Goal: Task Accomplishment & Management: Manage account settings

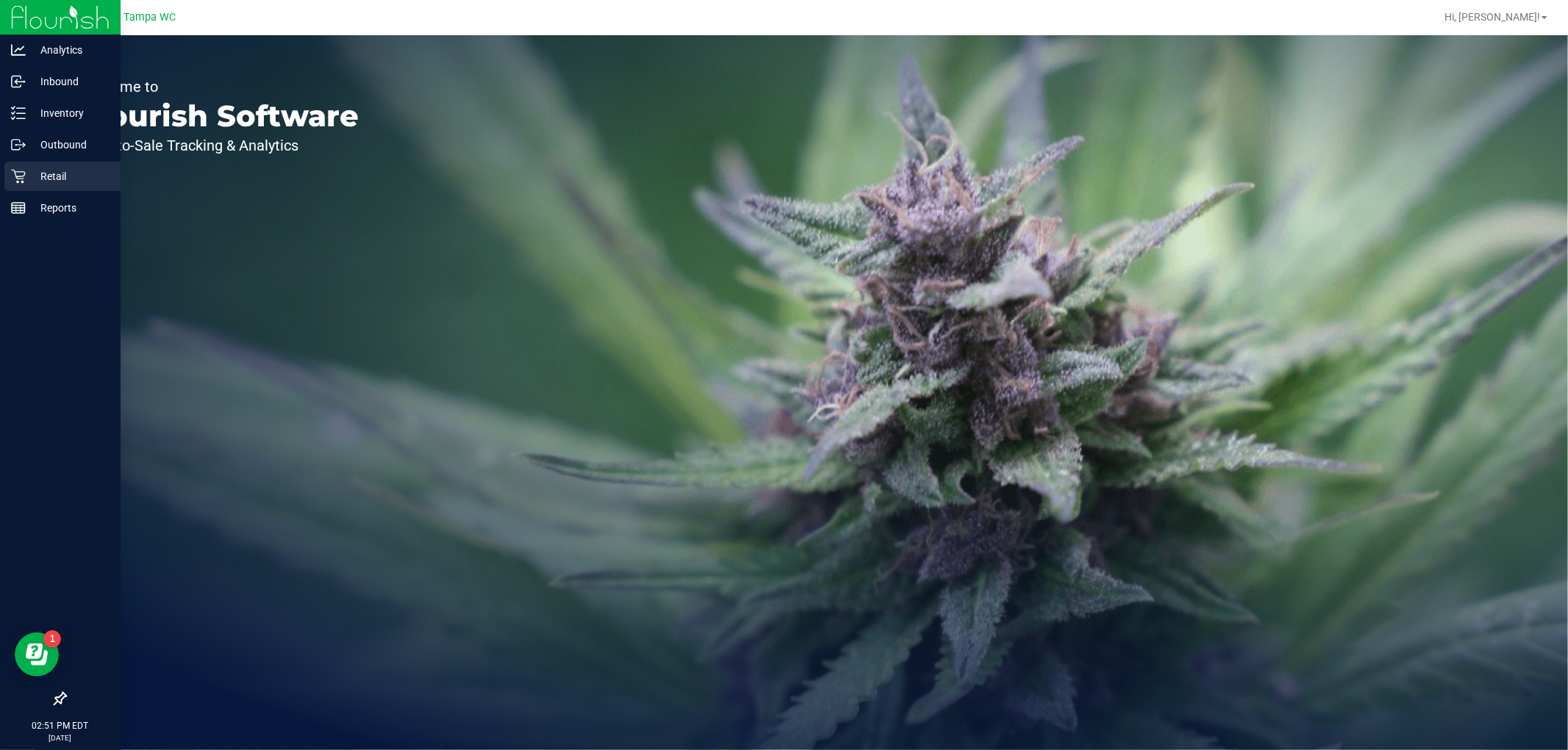
click at [55, 180] on p "Retail" at bounding box center [69, 176] width 89 height 18
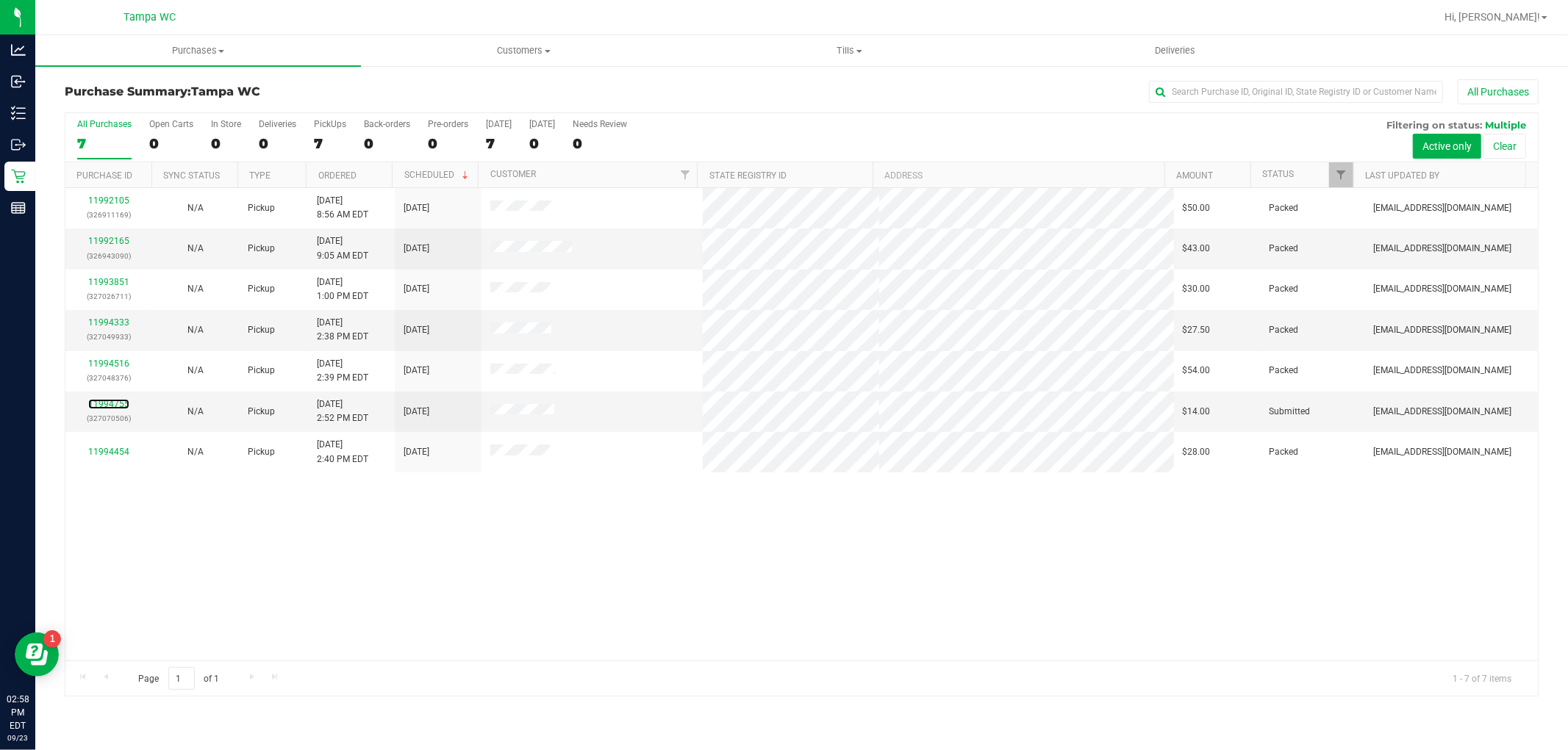
click at [120, 406] on link "11994755" at bounding box center [109, 404] width 41 height 11
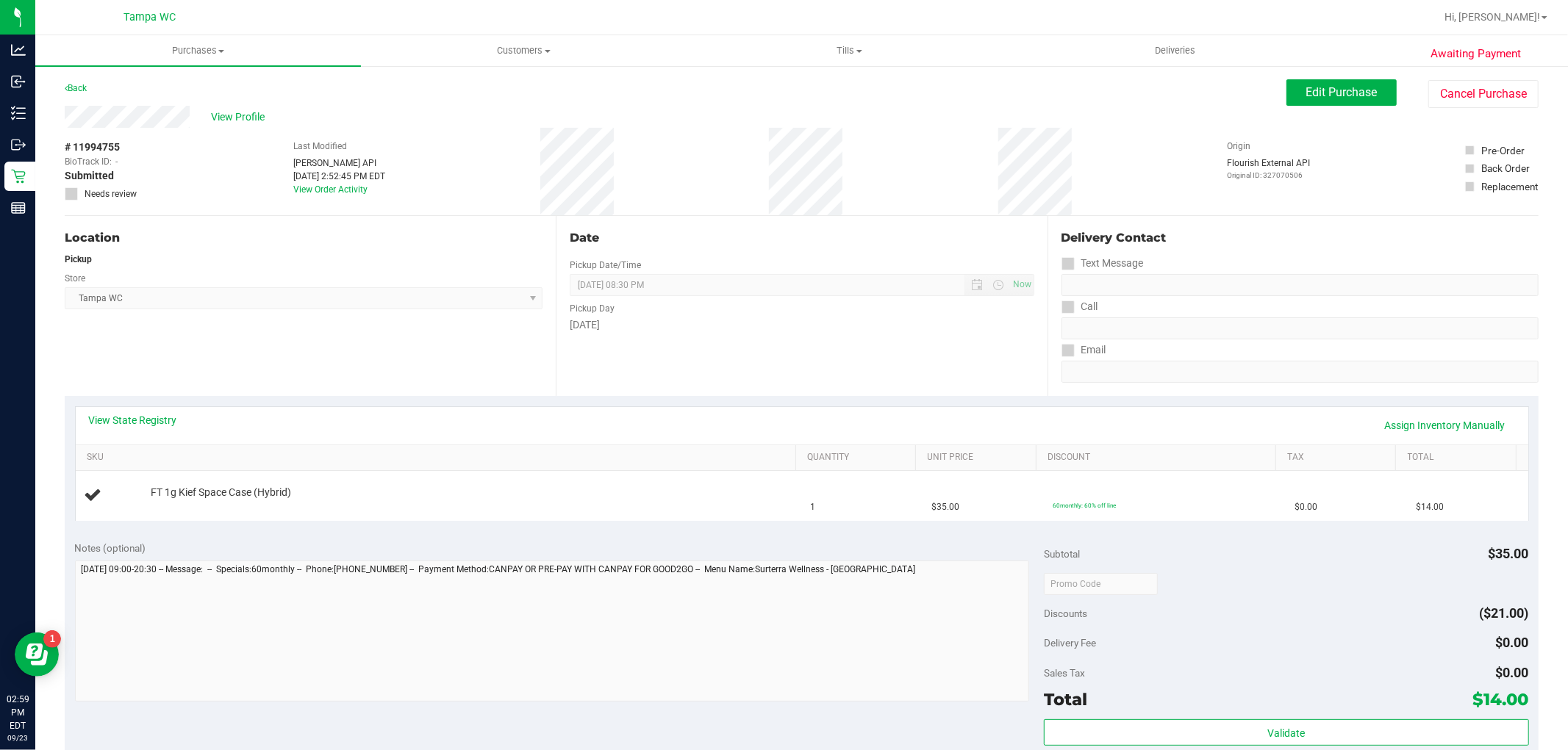
click at [857, 311] on div "Pickup Day" at bounding box center [802, 306] width 464 height 21
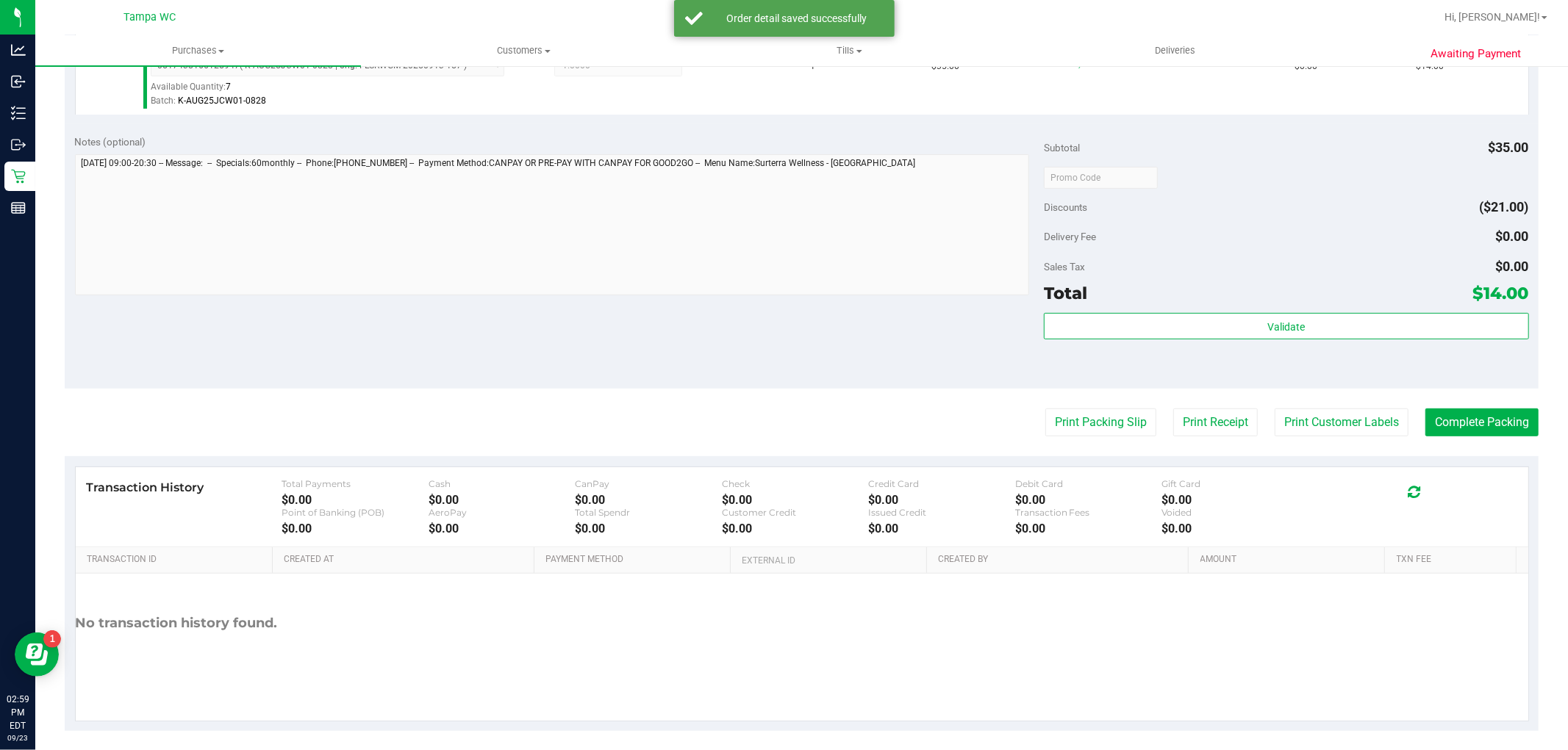
scroll to position [452, 0]
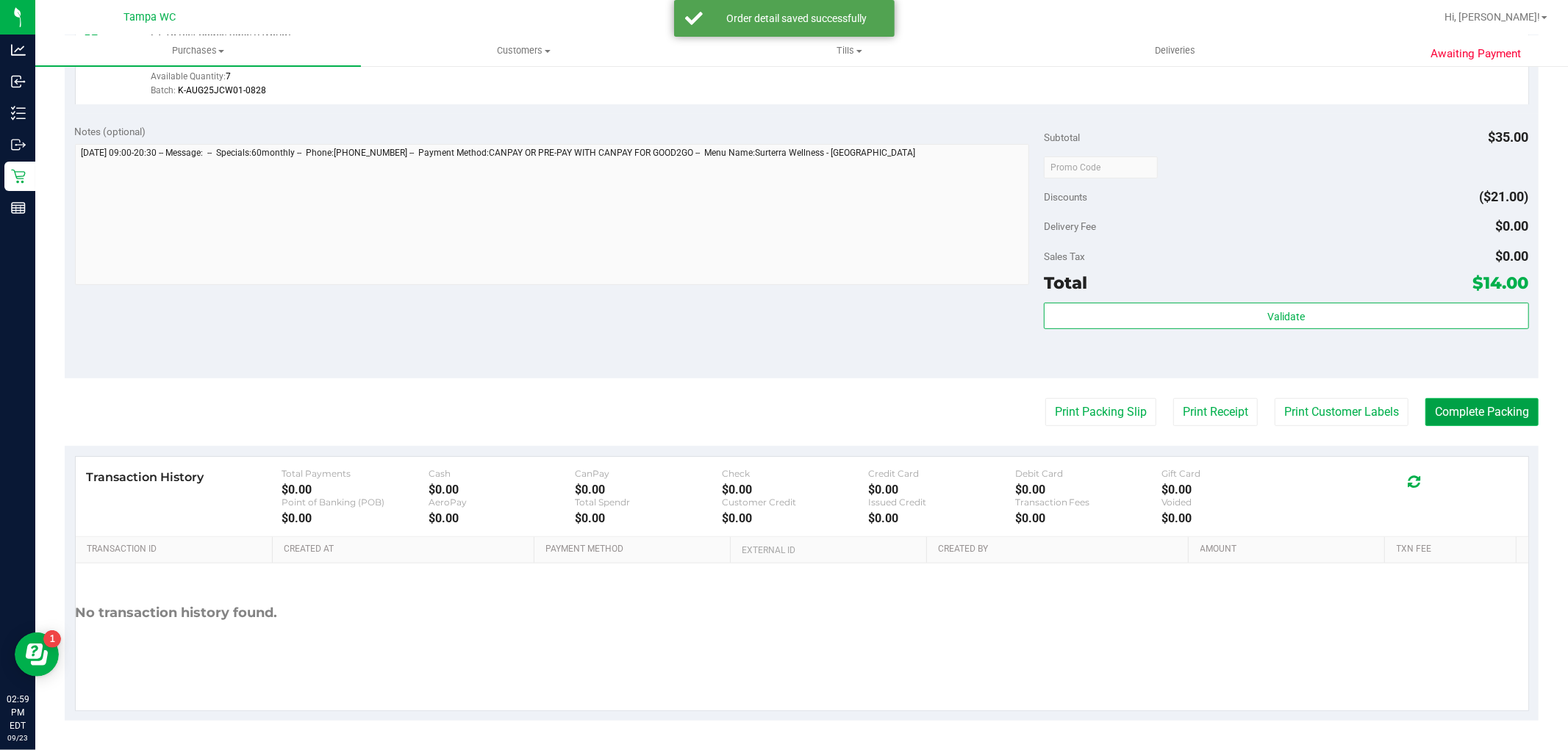
click at [1430, 401] on button "Complete Packing" at bounding box center [1481, 412] width 113 height 28
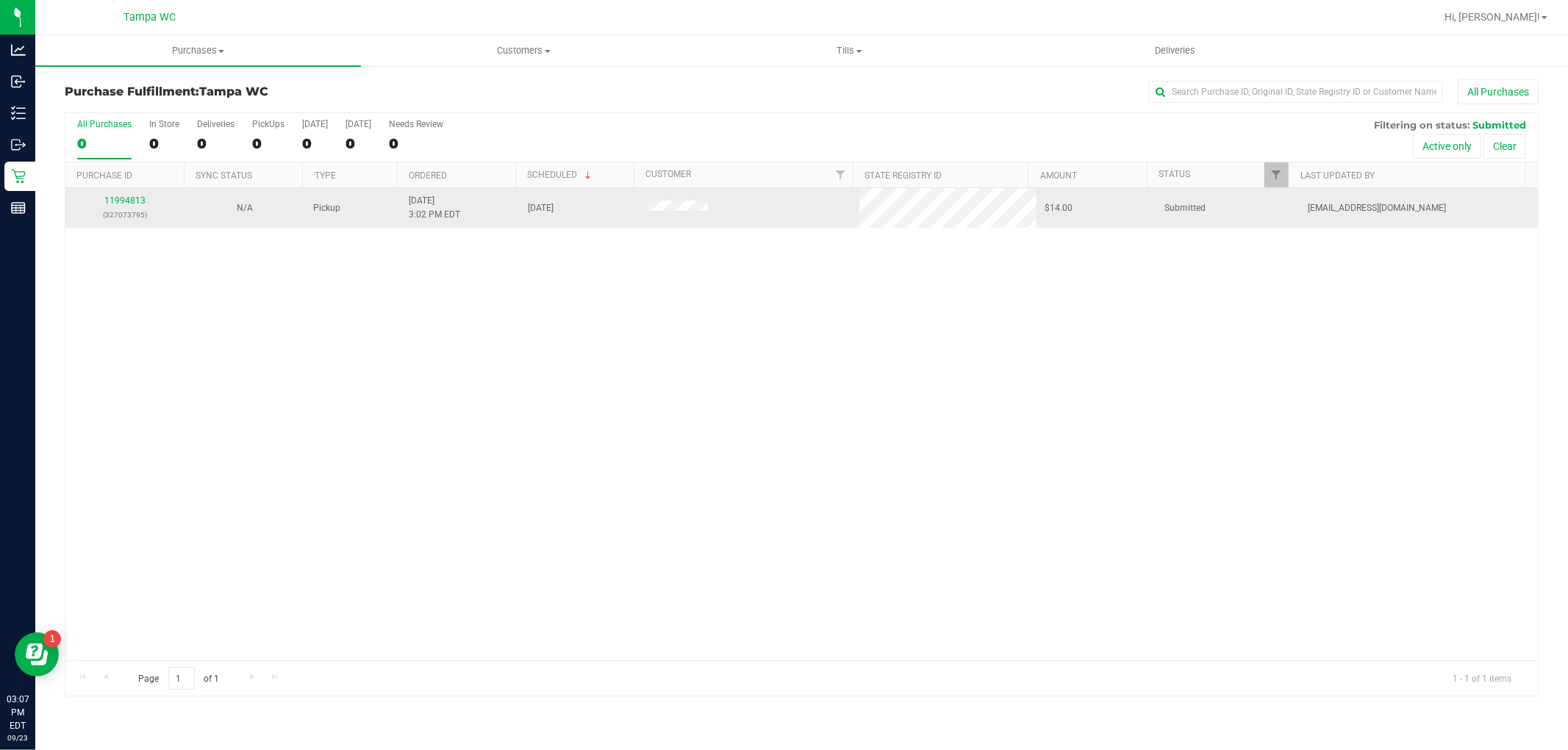
click at [145, 203] on div "11994813 (327073795)" at bounding box center [125, 207] width 101 height 28
click at [134, 200] on link "11994813" at bounding box center [125, 200] width 41 height 11
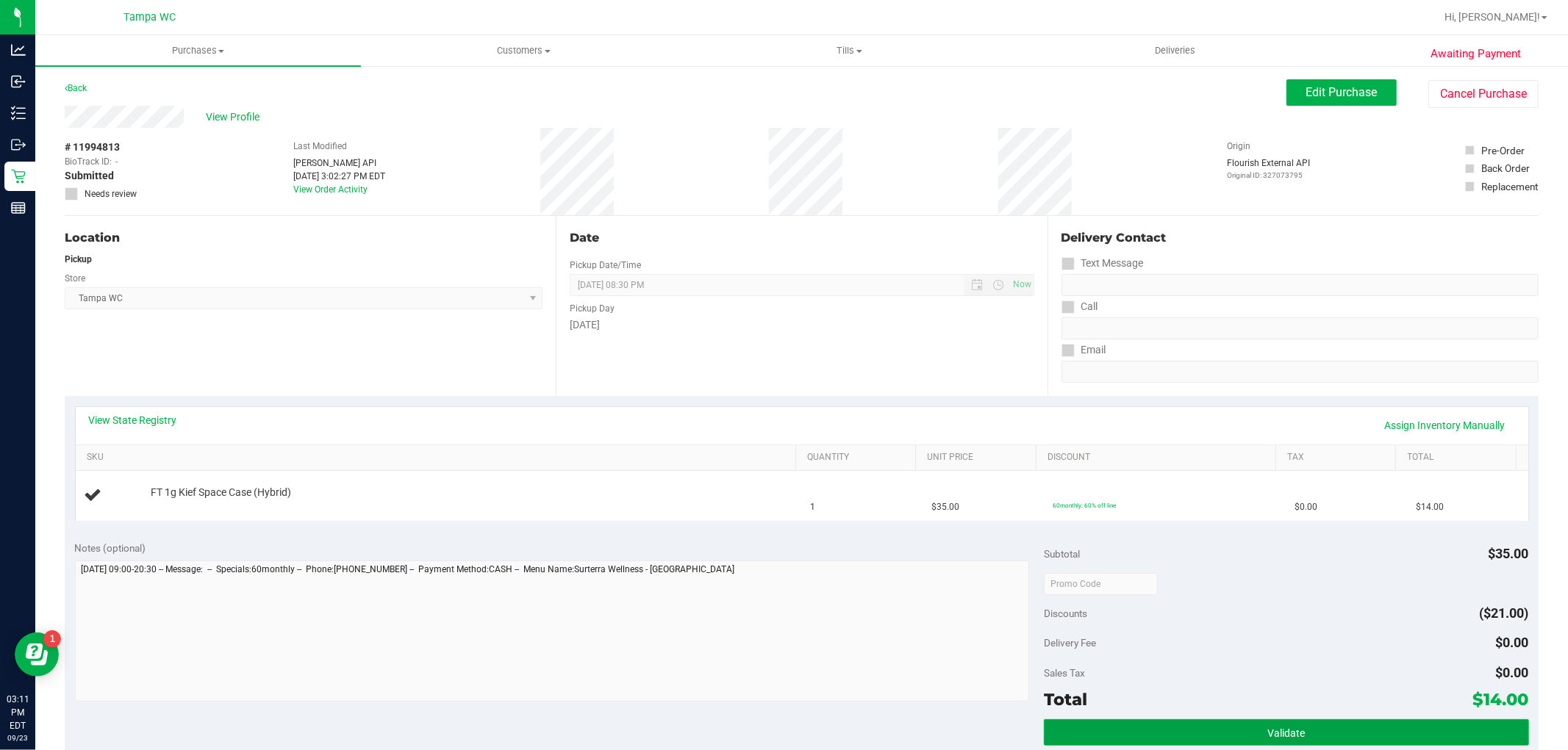
click at [1497, 726] on button "Validate" at bounding box center [1286, 732] width 484 height 26
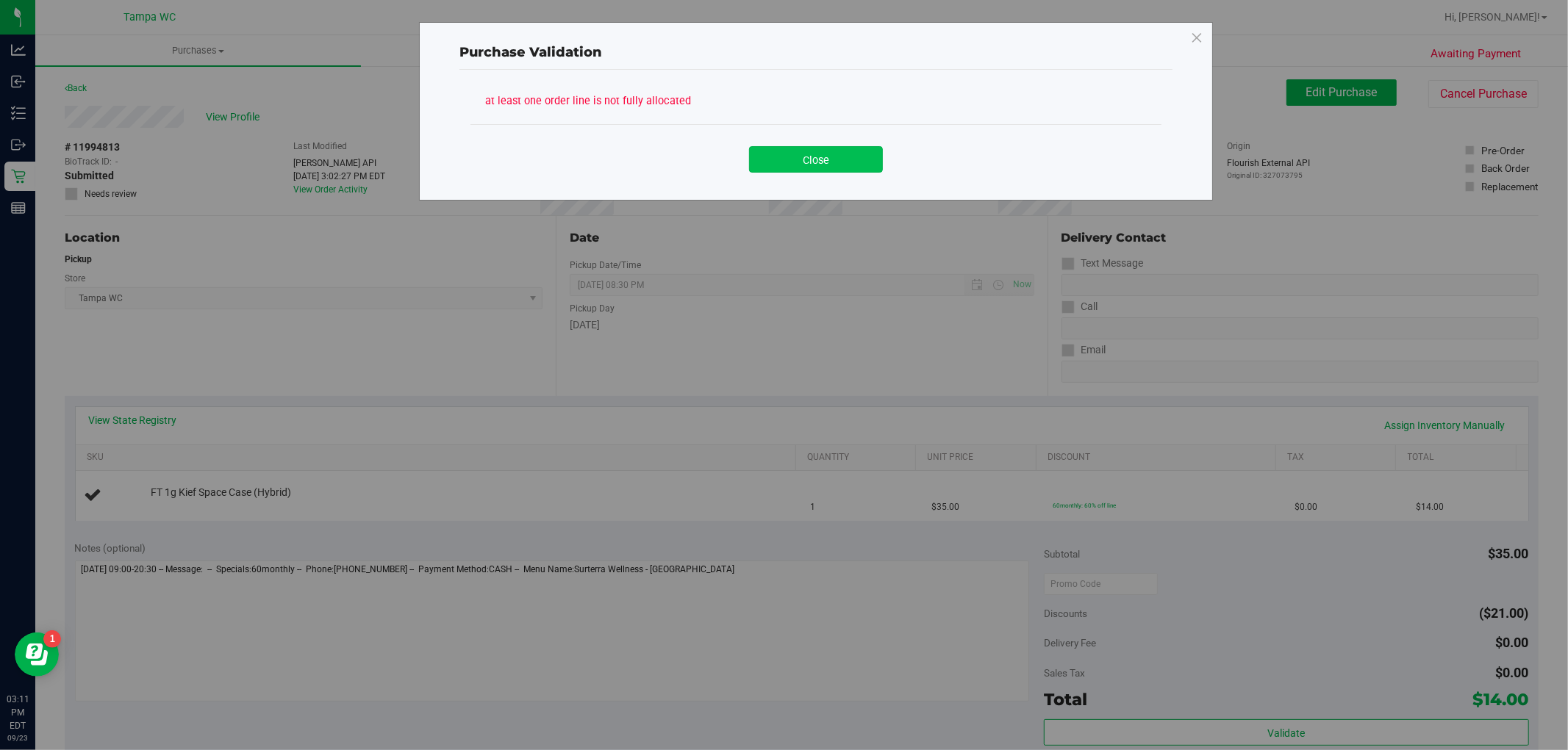
click at [811, 170] on button "Close" at bounding box center [816, 159] width 134 height 26
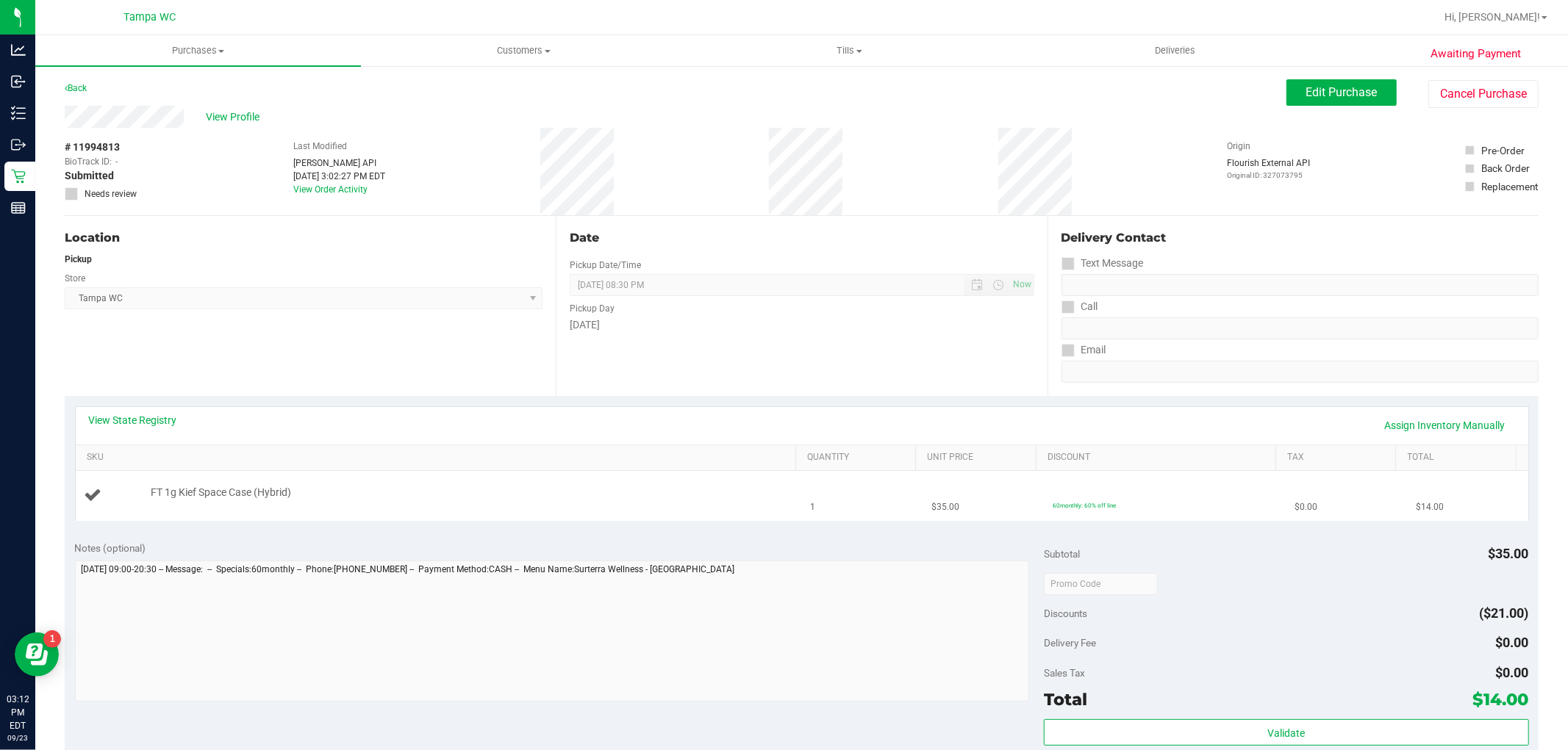
click at [777, 498] on div "FT 1g Kief Space Case (Hybrid)" at bounding box center [439, 495] width 708 height 19
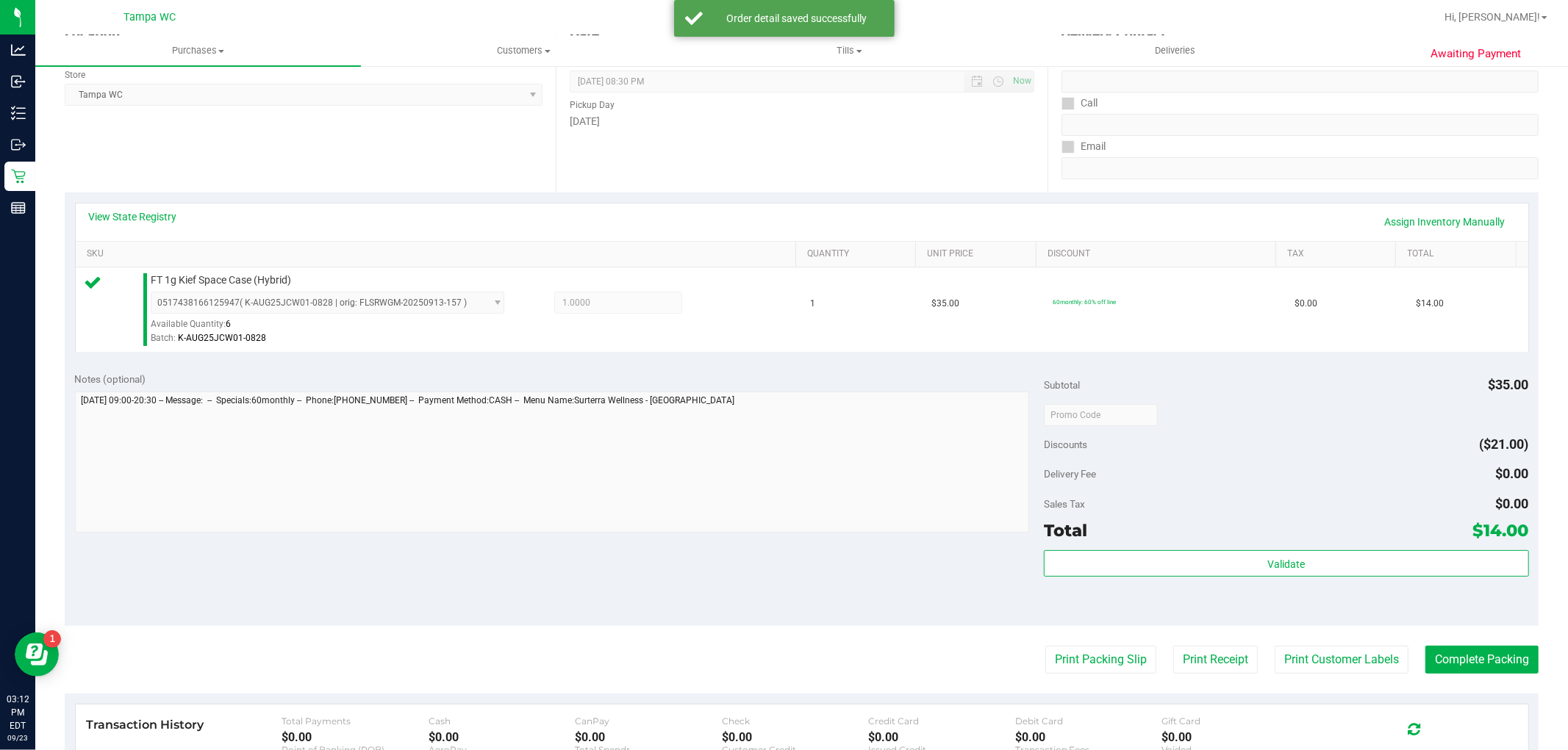
scroll to position [326, 0]
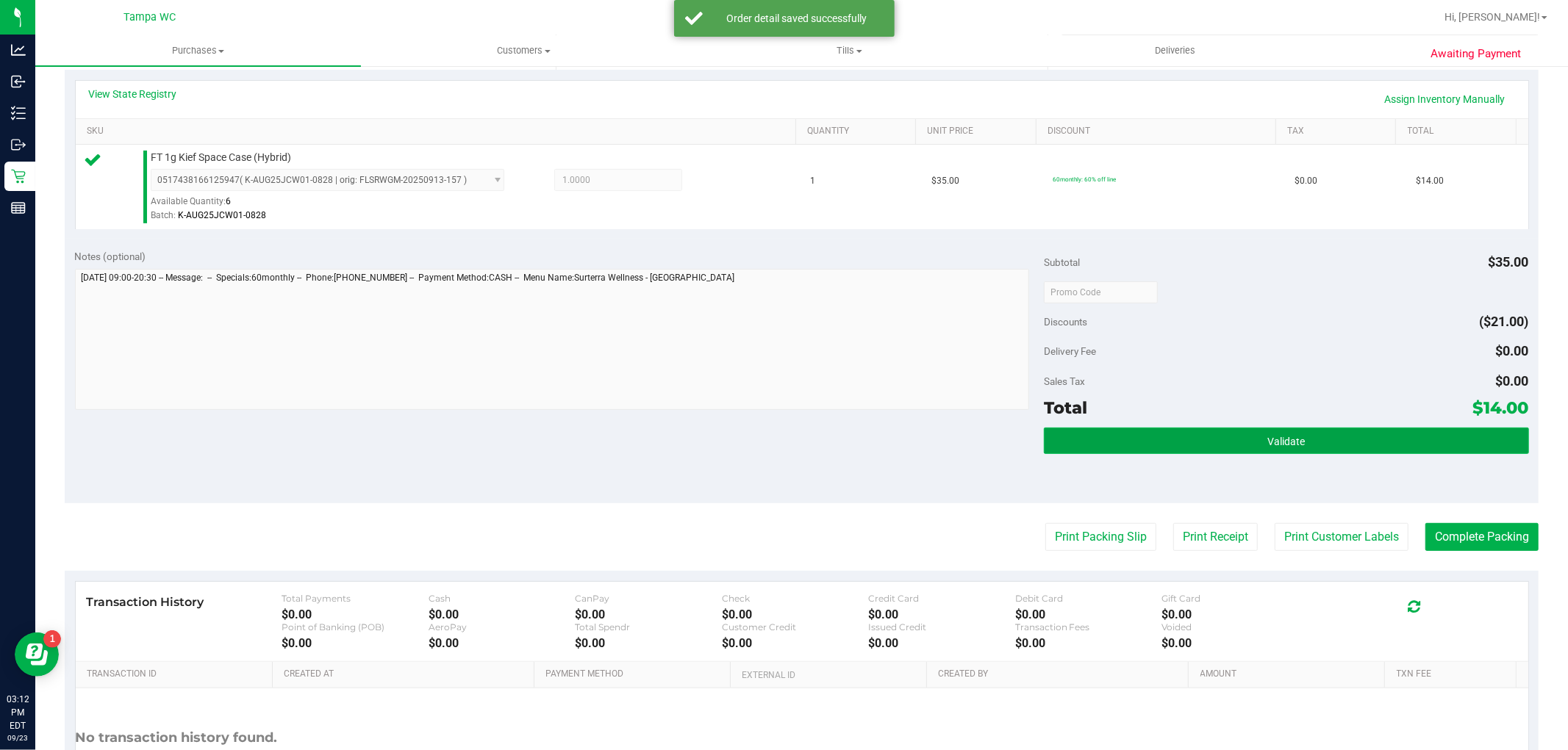
click at [1262, 432] on button "Validate" at bounding box center [1286, 441] width 484 height 26
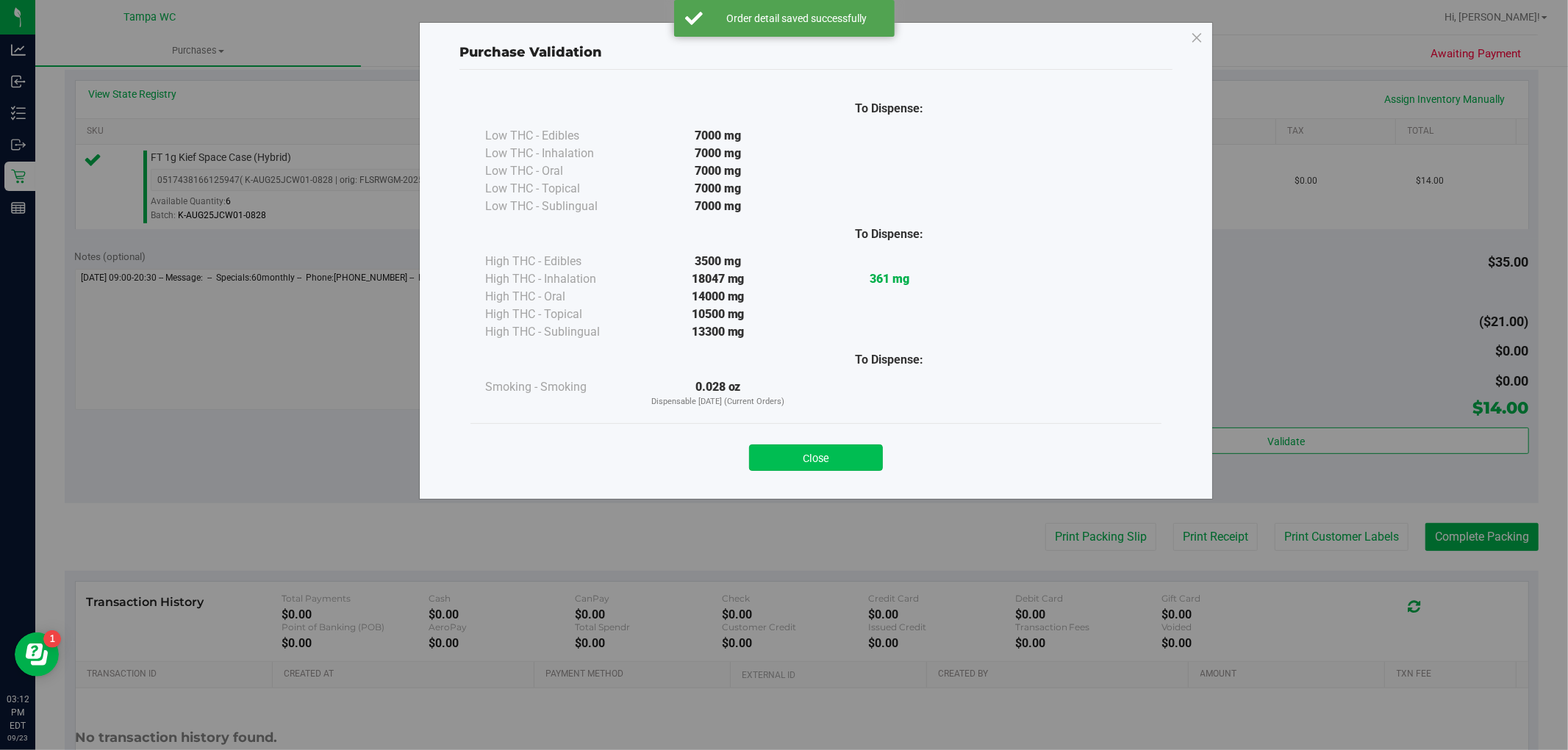
click at [876, 461] on button "Close" at bounding box center [816, 457] width 134 height 26
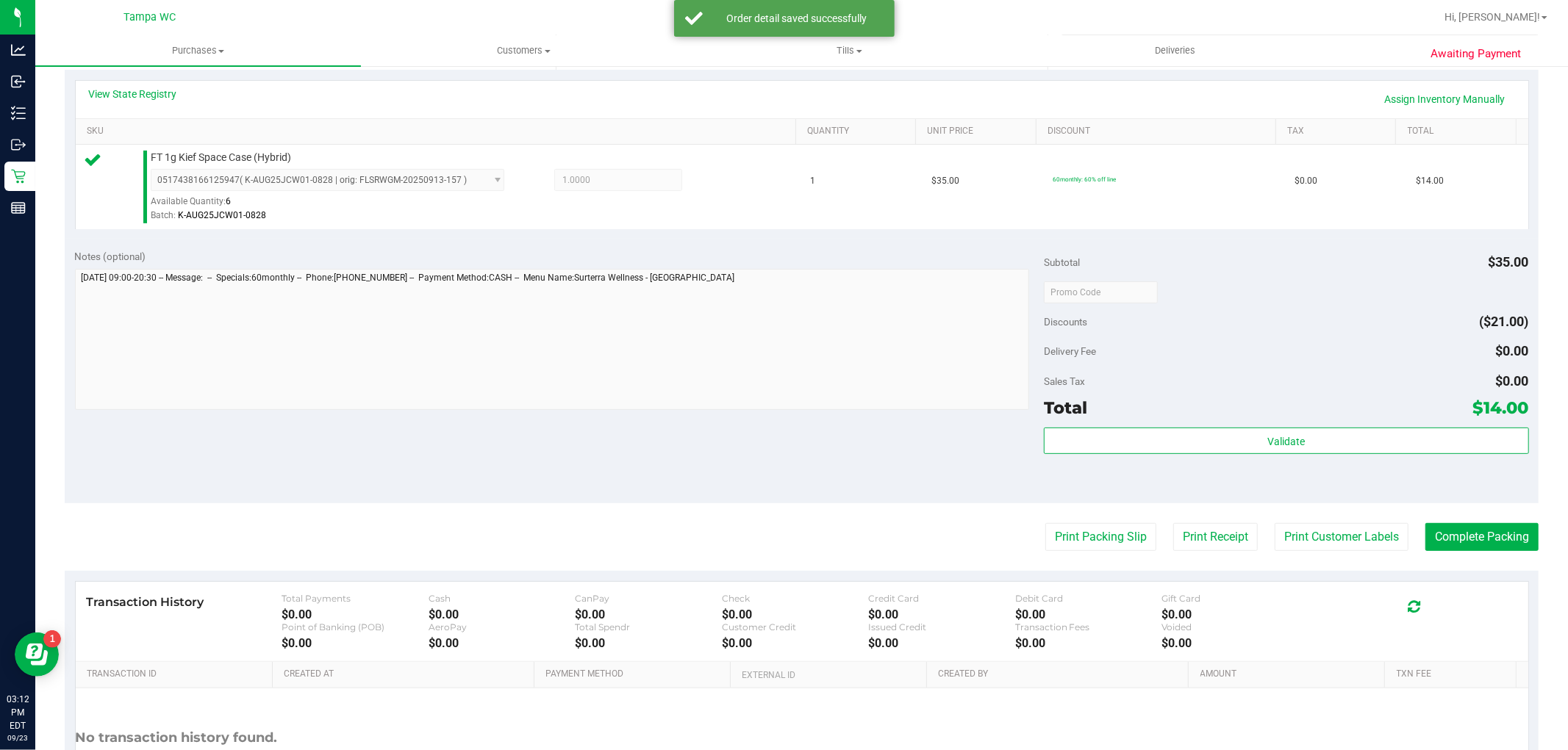
click at [1009, 555] on purchase-details "Back Edit Purchase Cancel Purchase View Profile # 11994813 BioTrack ID: - Submi…" at bounding box center [801, 299] width 1474 height 1092
click at [1095, 547] on button "Print Packing Slip" at bounding box center [1100, 537] width 111 height 28
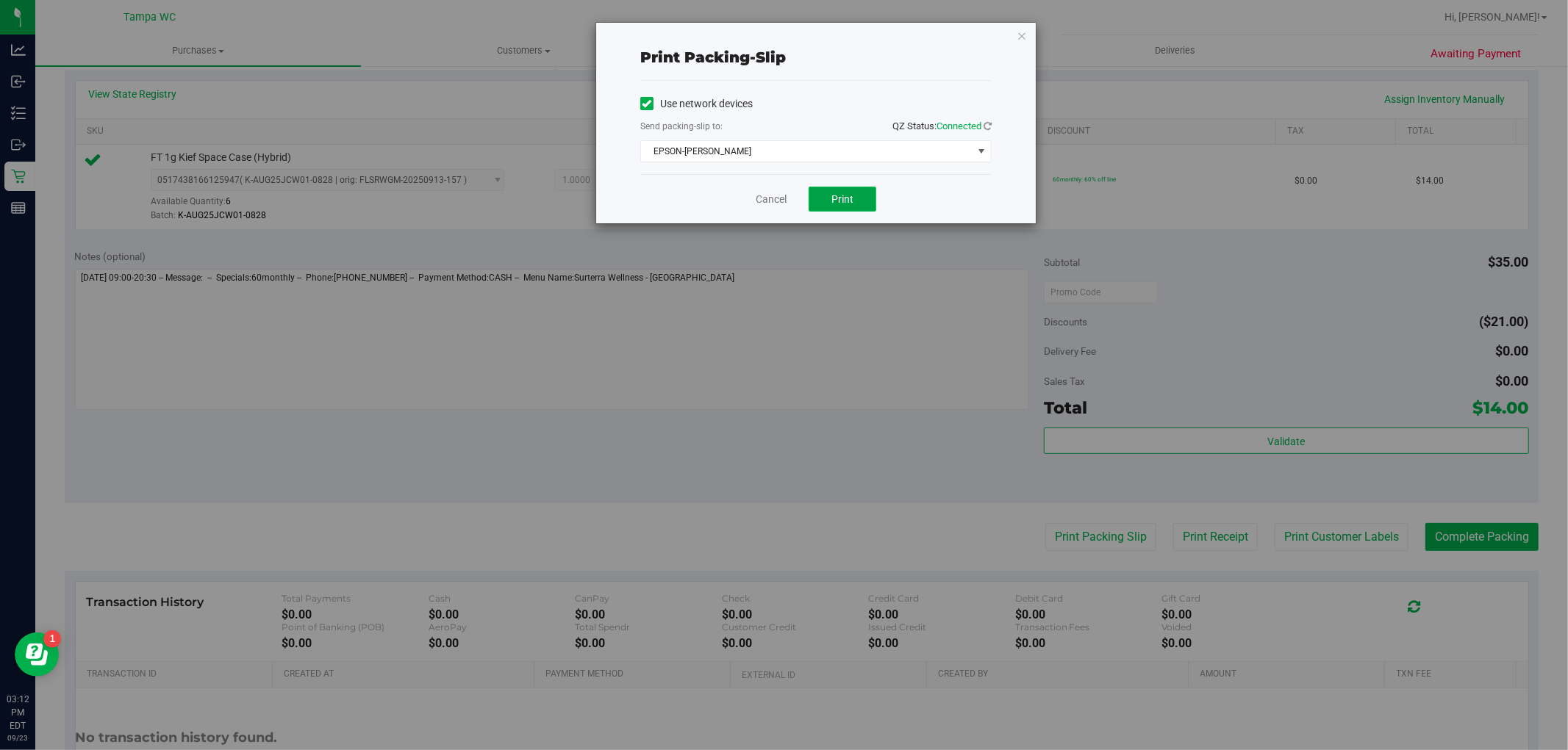
click at [861, 204] on button "Print" at bounding box center [842, 199] width 68 height 25
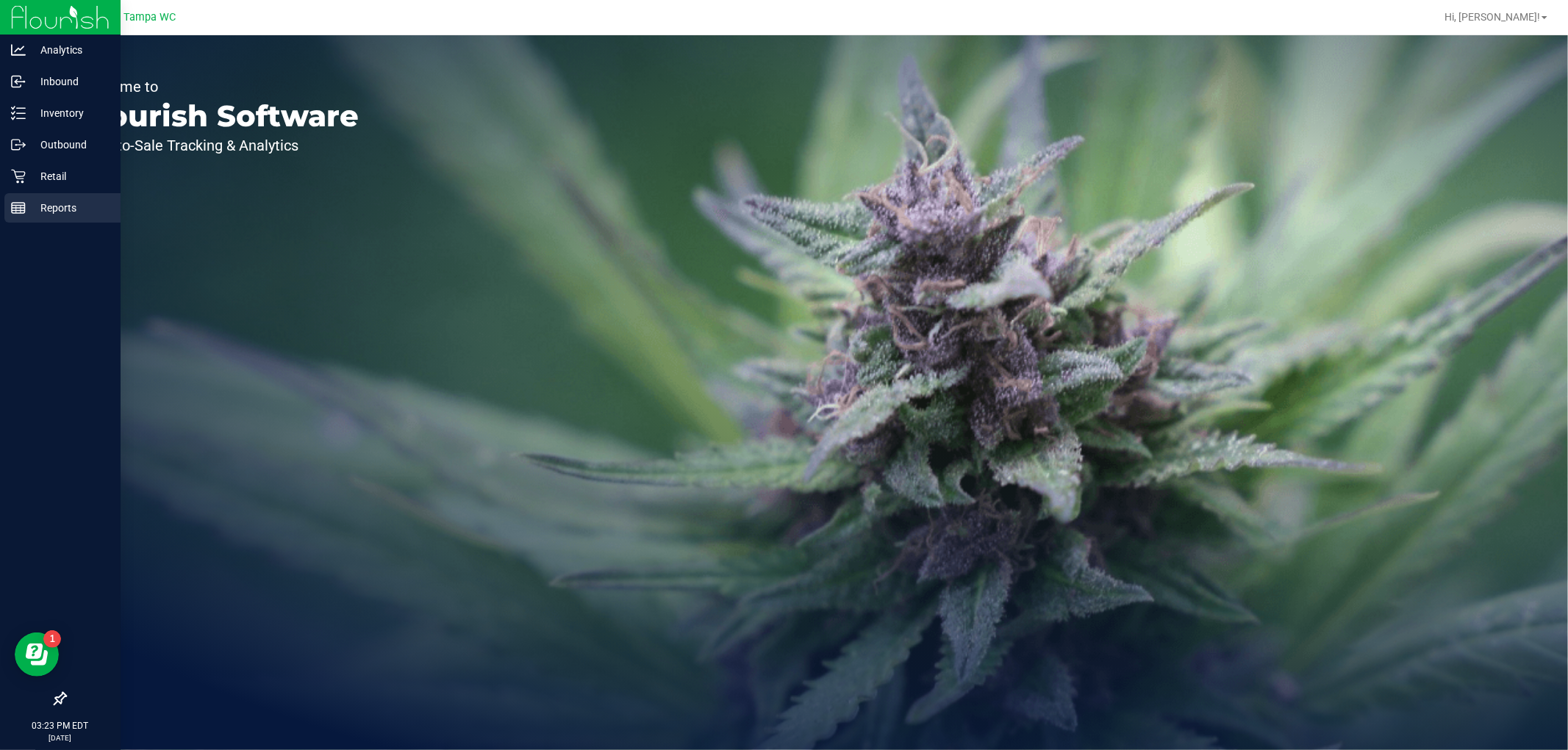
click at [50, 196] on div "Reports" at bounding box center [62, 208] width 116 height 29
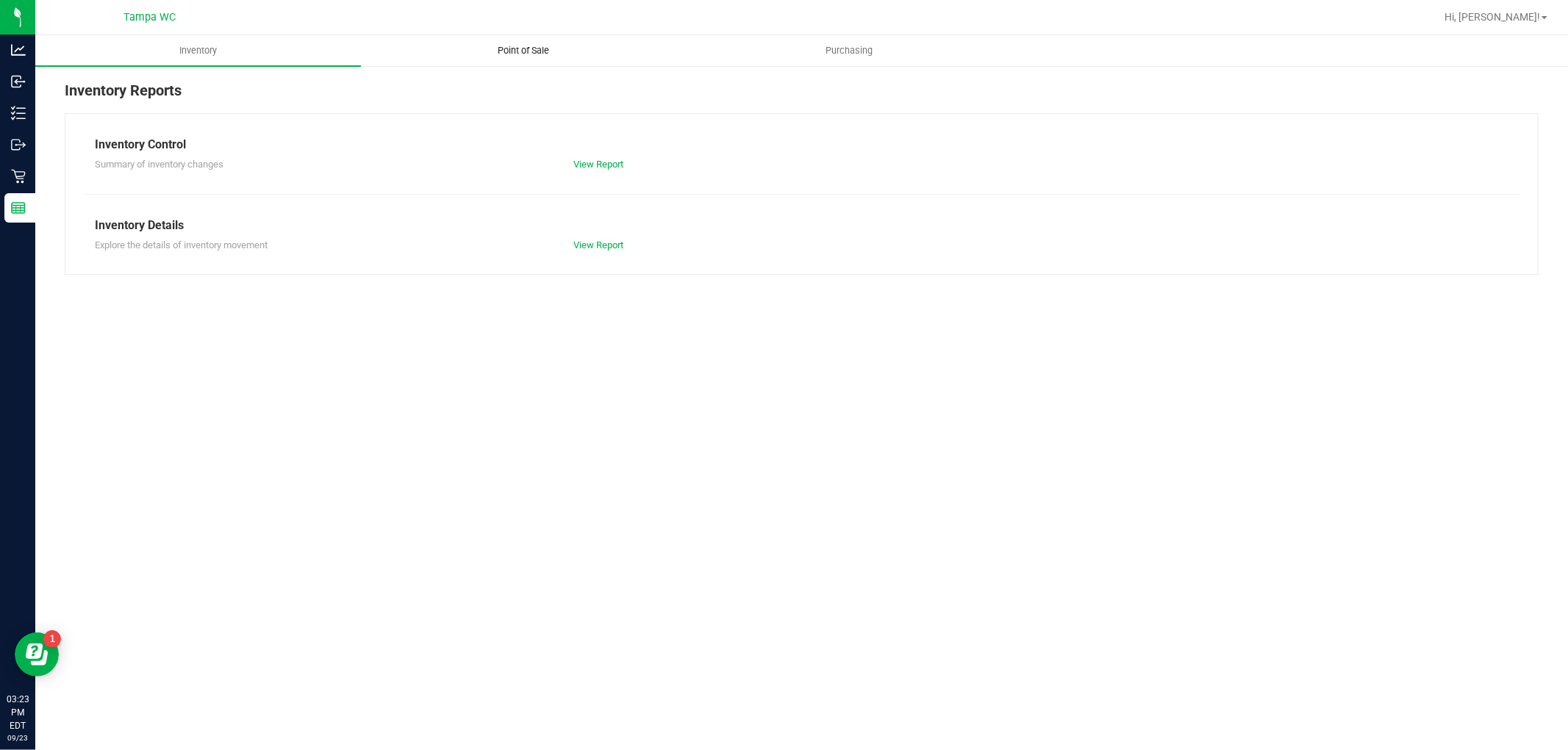
click at [510, 44] on span "Point of Sale" at bounding box center [524, 51] width 91 height 14
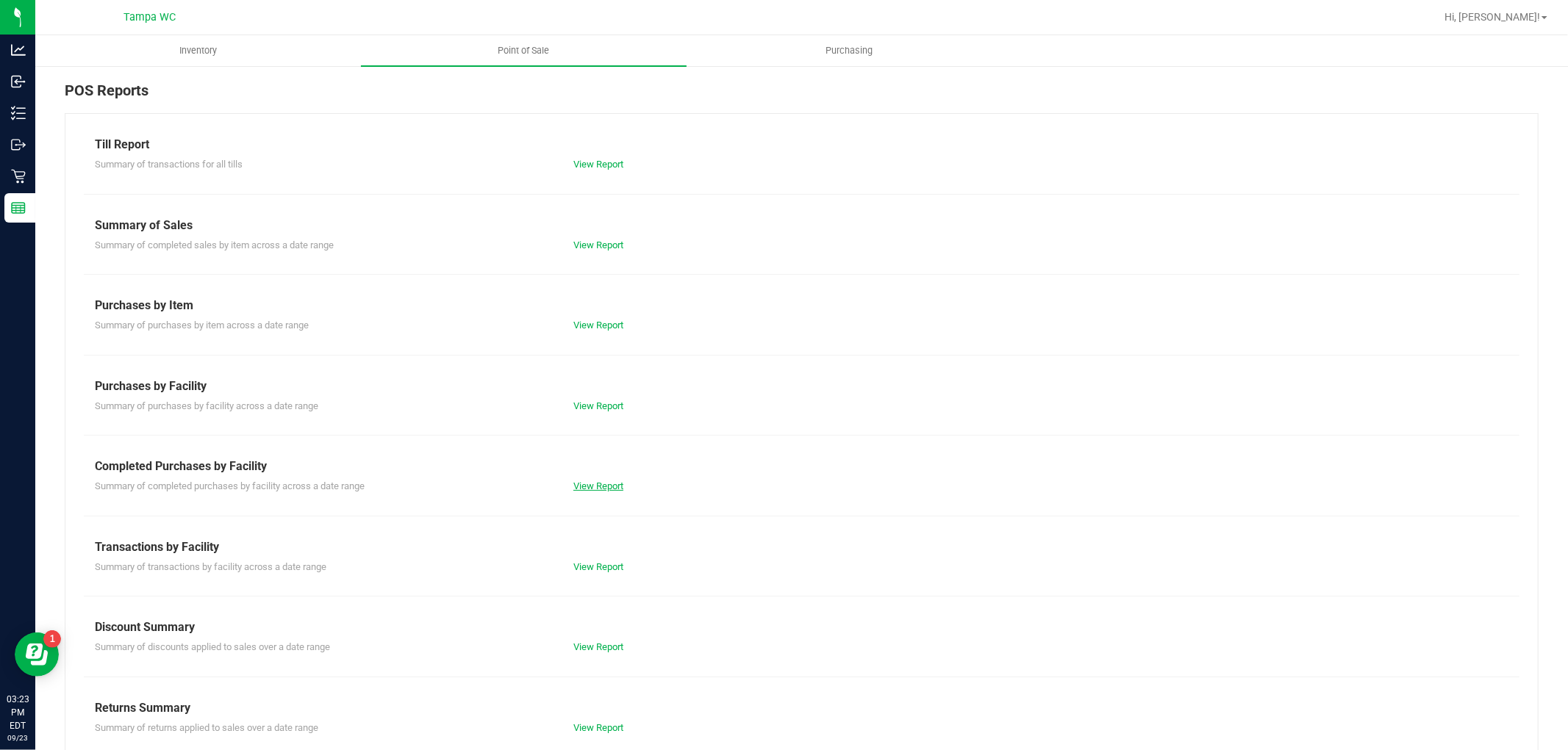
click at [576, 481] on link "View Report" at bounding box center [597, 485] width 50 height 11
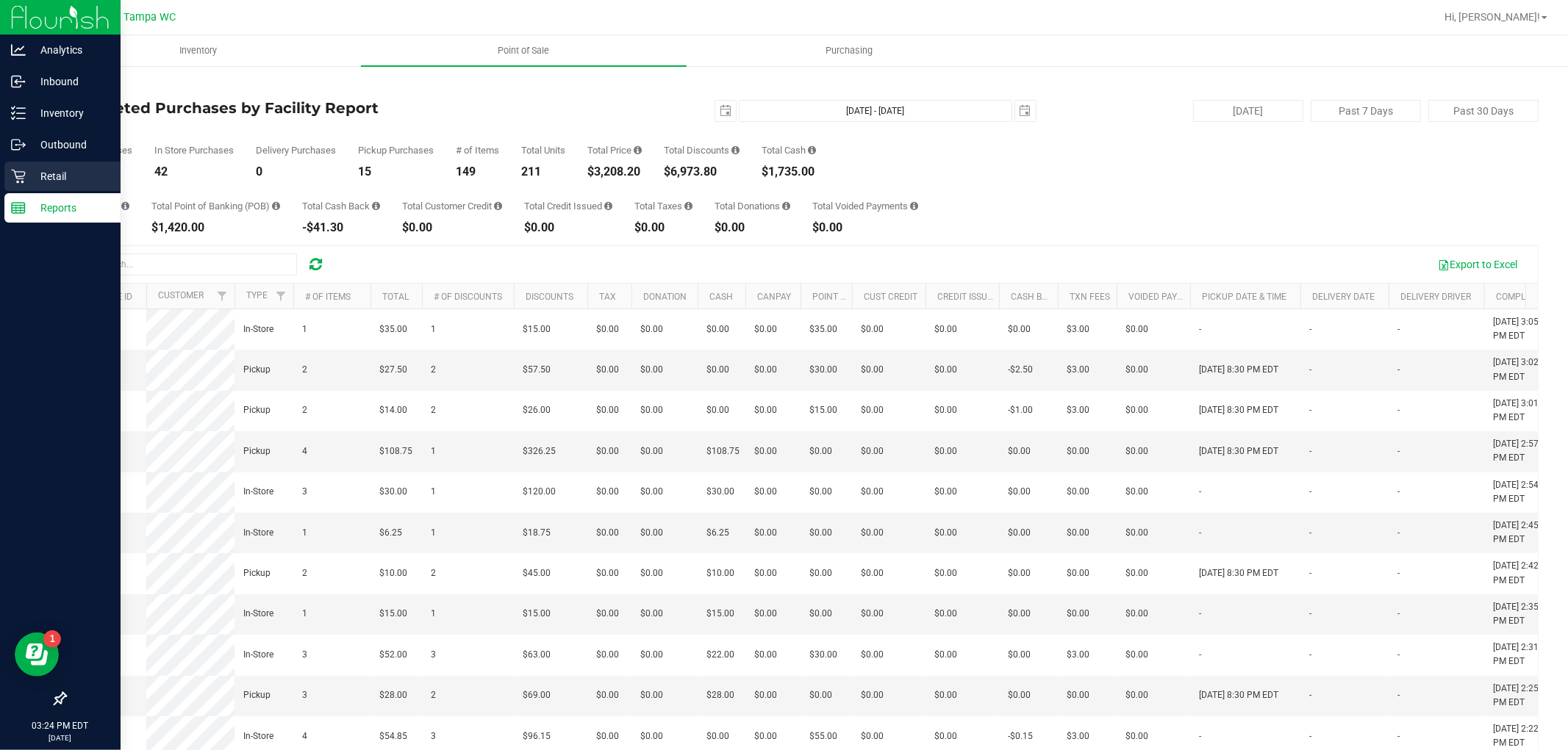
click at [19, 182] on icon at bounding box center [18, 176] width 15 height 15
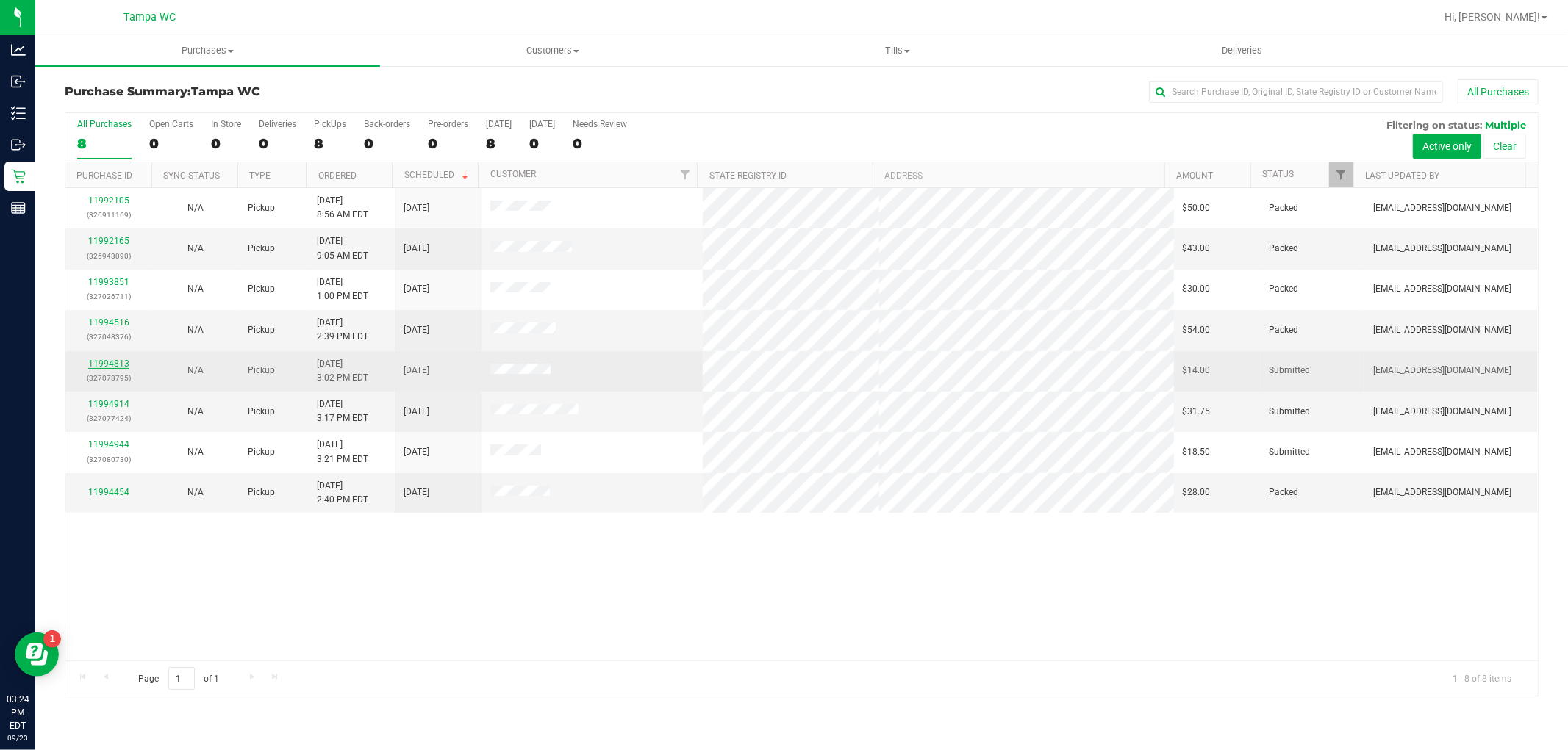
click at [116, 359] on link "11994813" at bounding box center [109, 364] width 41 height 11
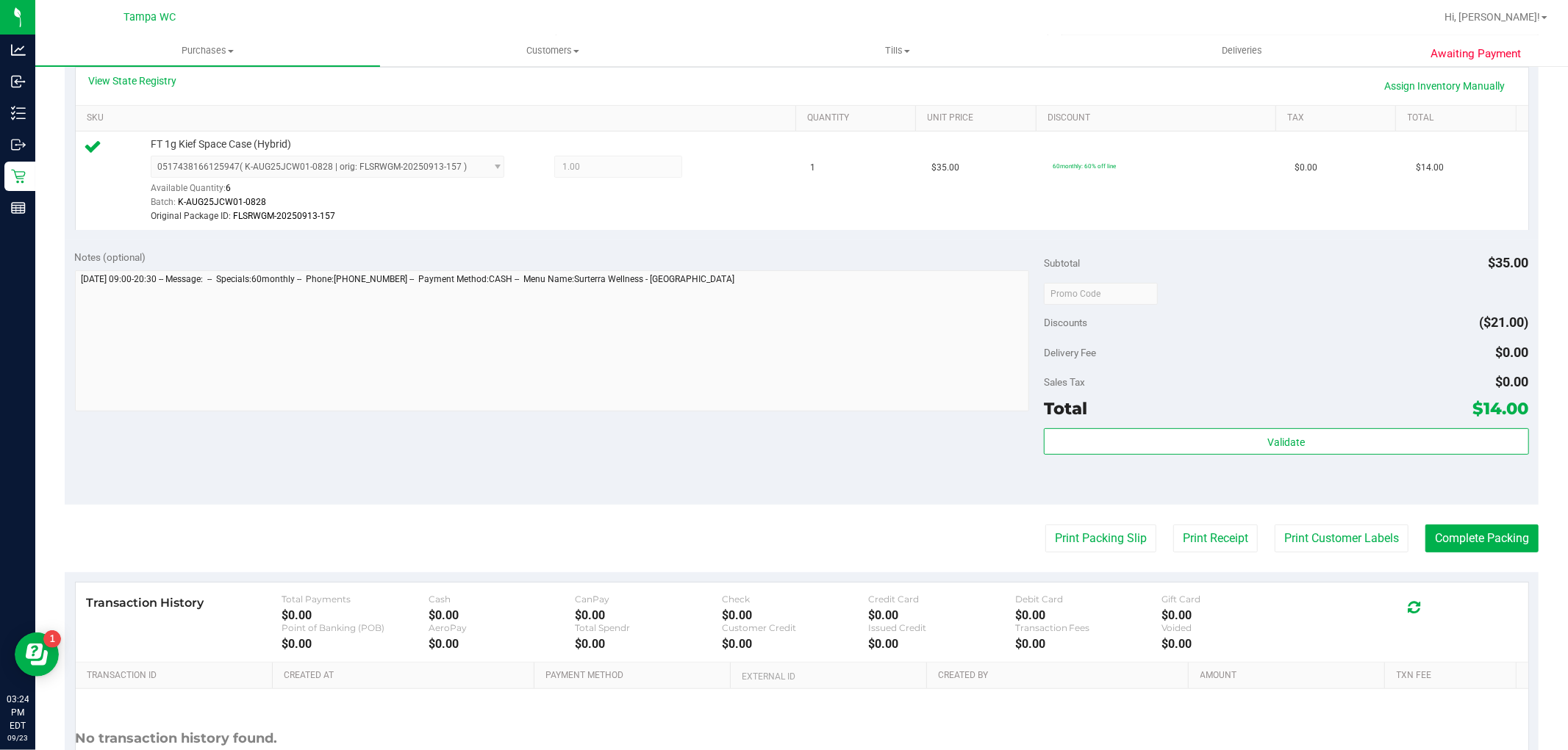
scroll to position [408, 0]
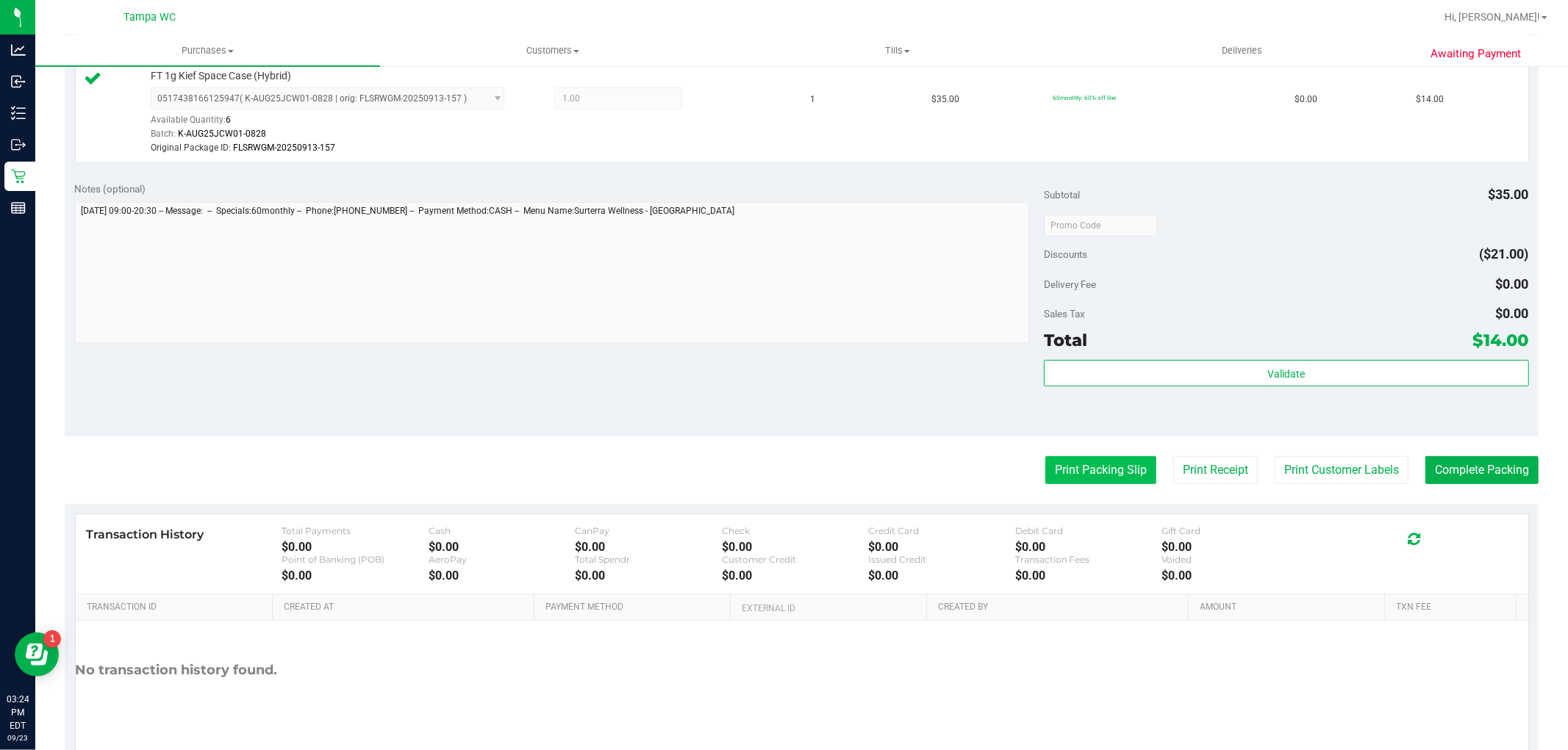
click at [1069, 475] on button "Print Packing Slip" at bounding box center [1100, 470] width 111 height 28
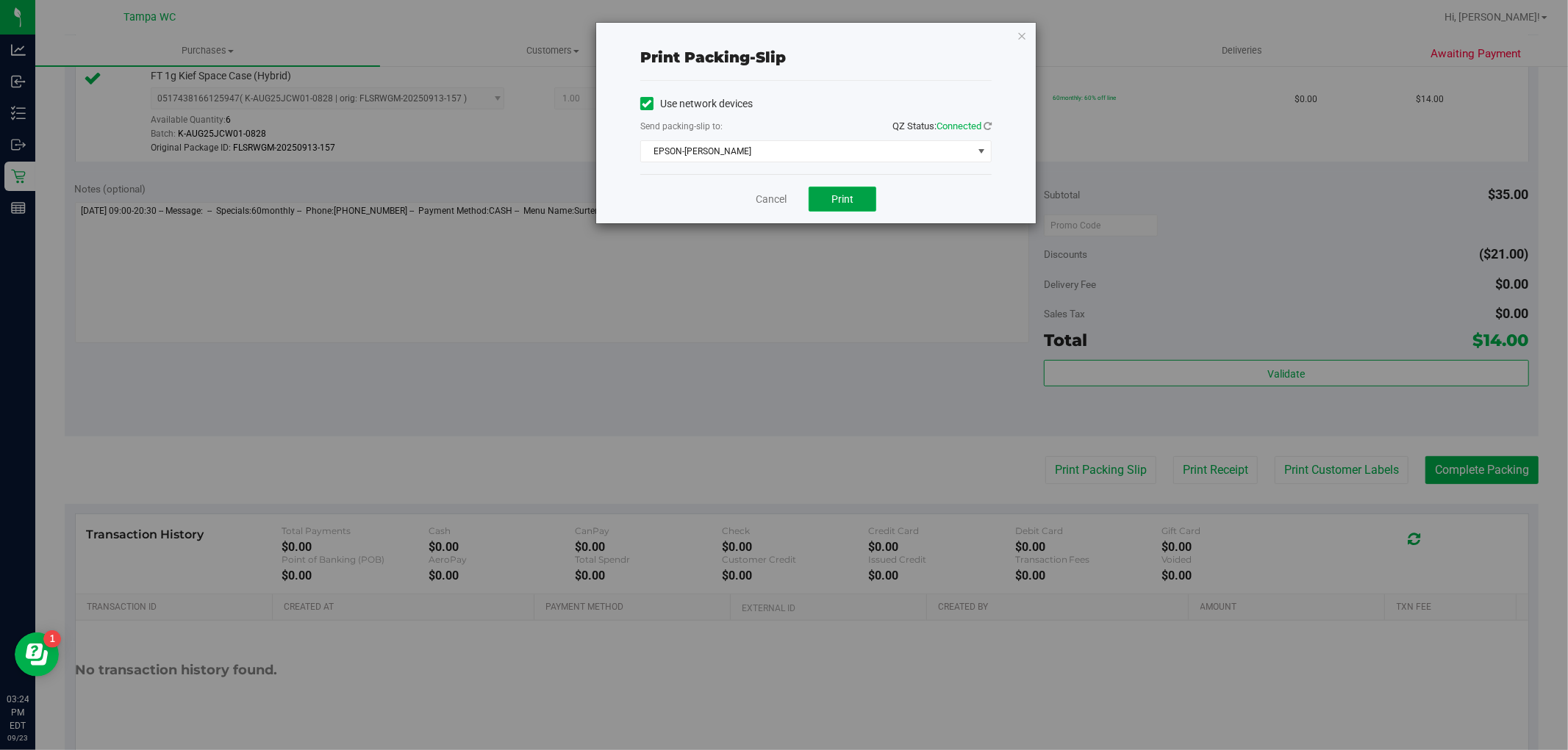
click at [821, 198] on button "Print" at bounding box center [842, 199] width 68 height 25
click at [762, 196] on link "Cancel" at bounding box center [771, 199] width 31 height 16
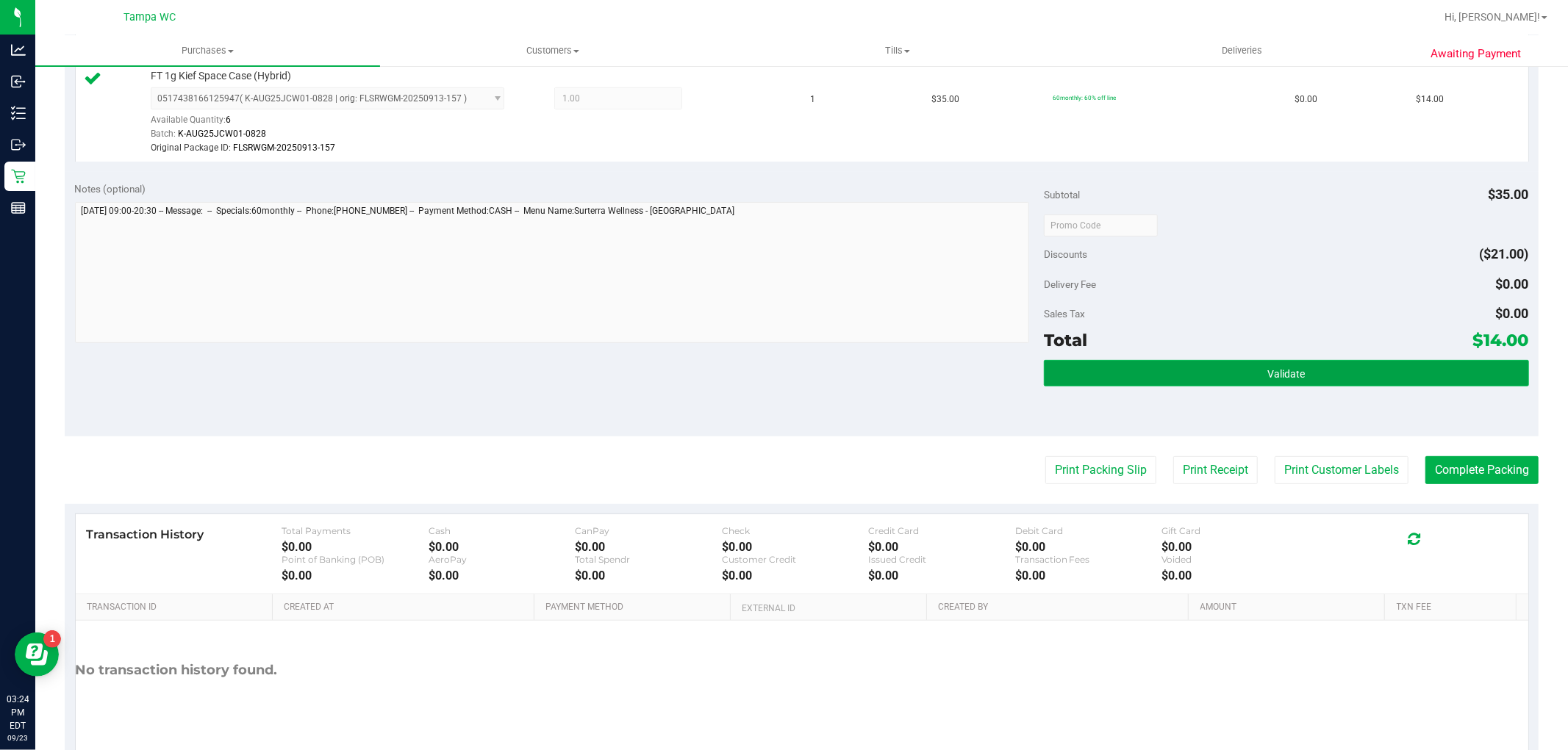
click at [1279, 380] on button "Validate" at bounding box center [1286, 373] width 484 height 26
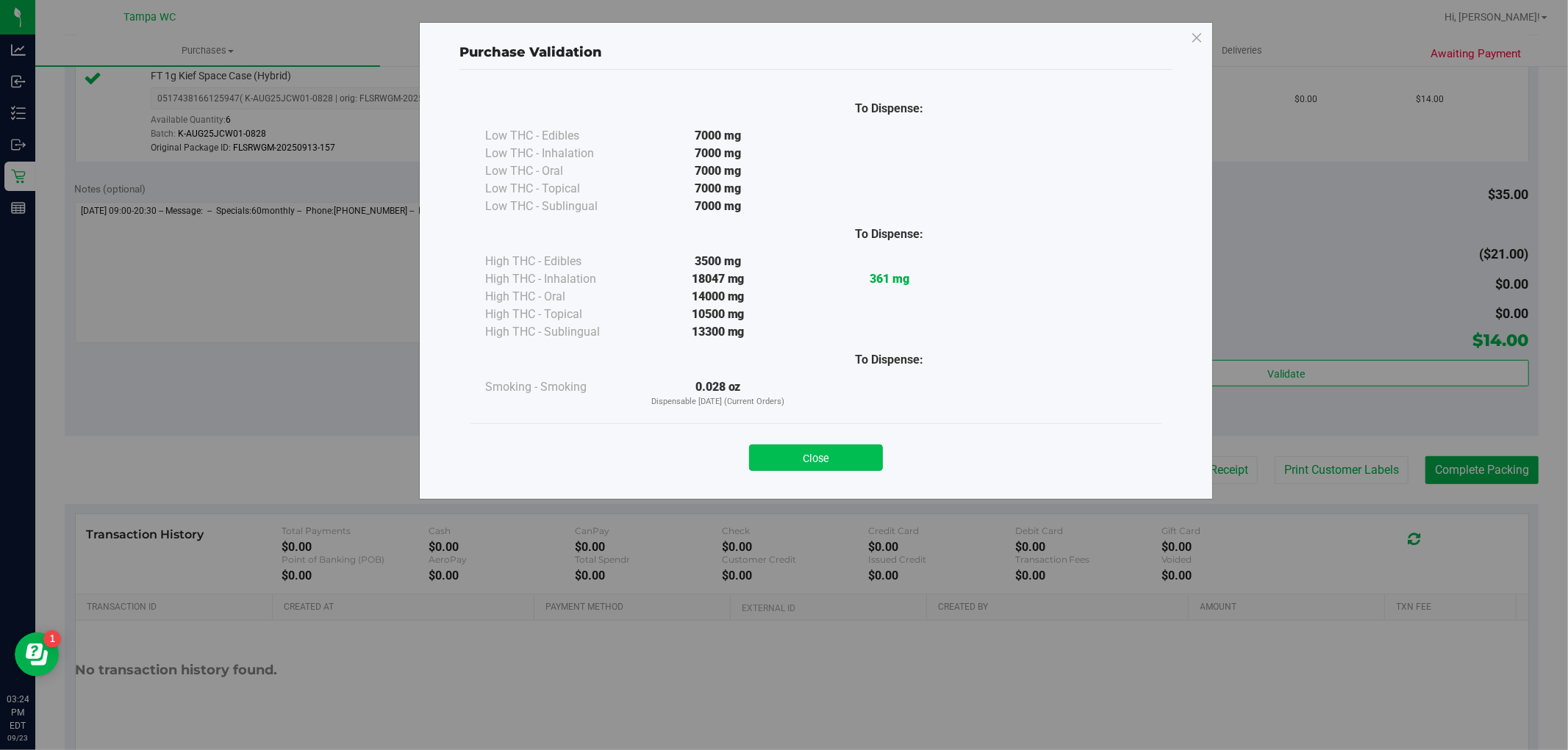
click at [828, 466] on button "Close" at bounding box center [816, 457] width 134 height 26
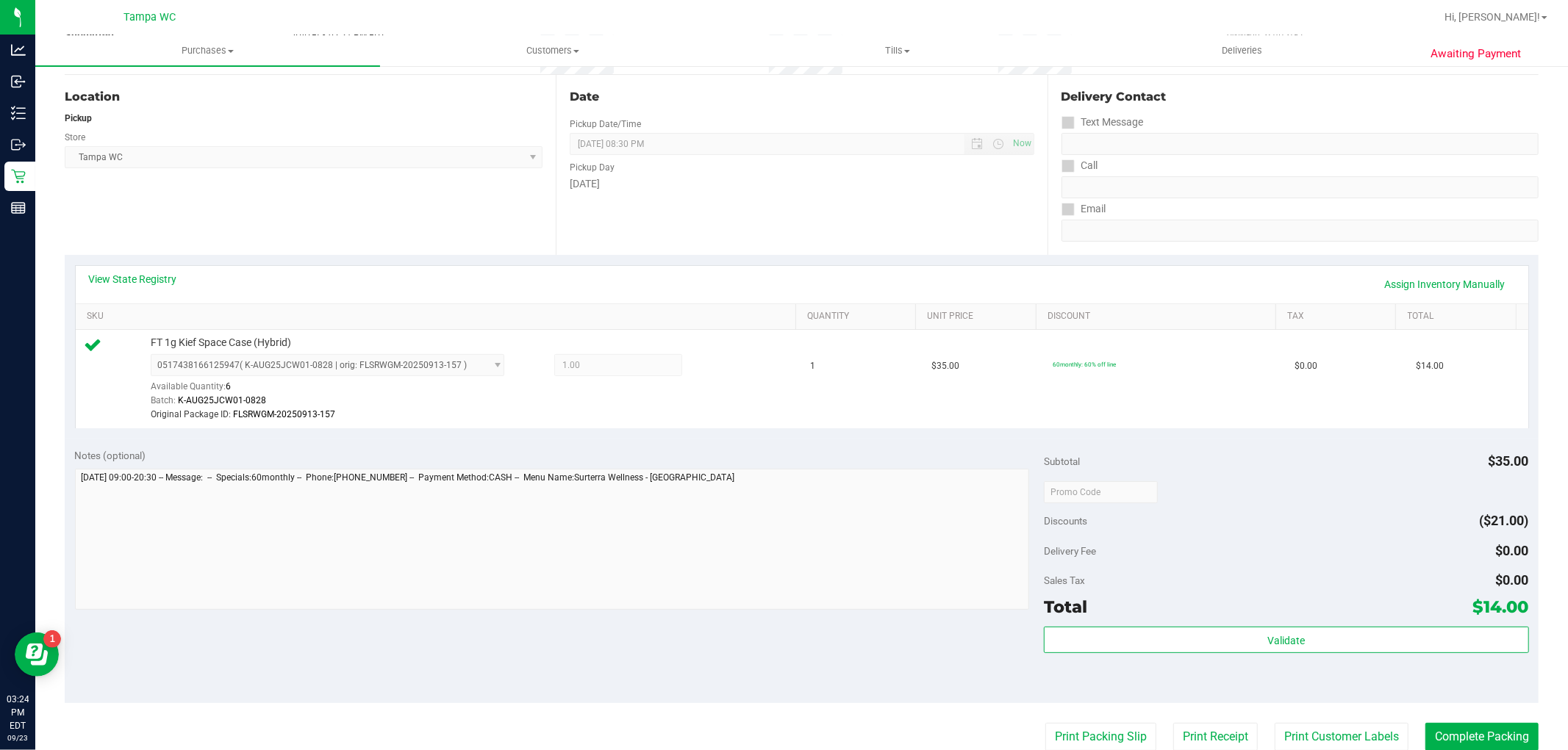
scroll to position [467, 0]
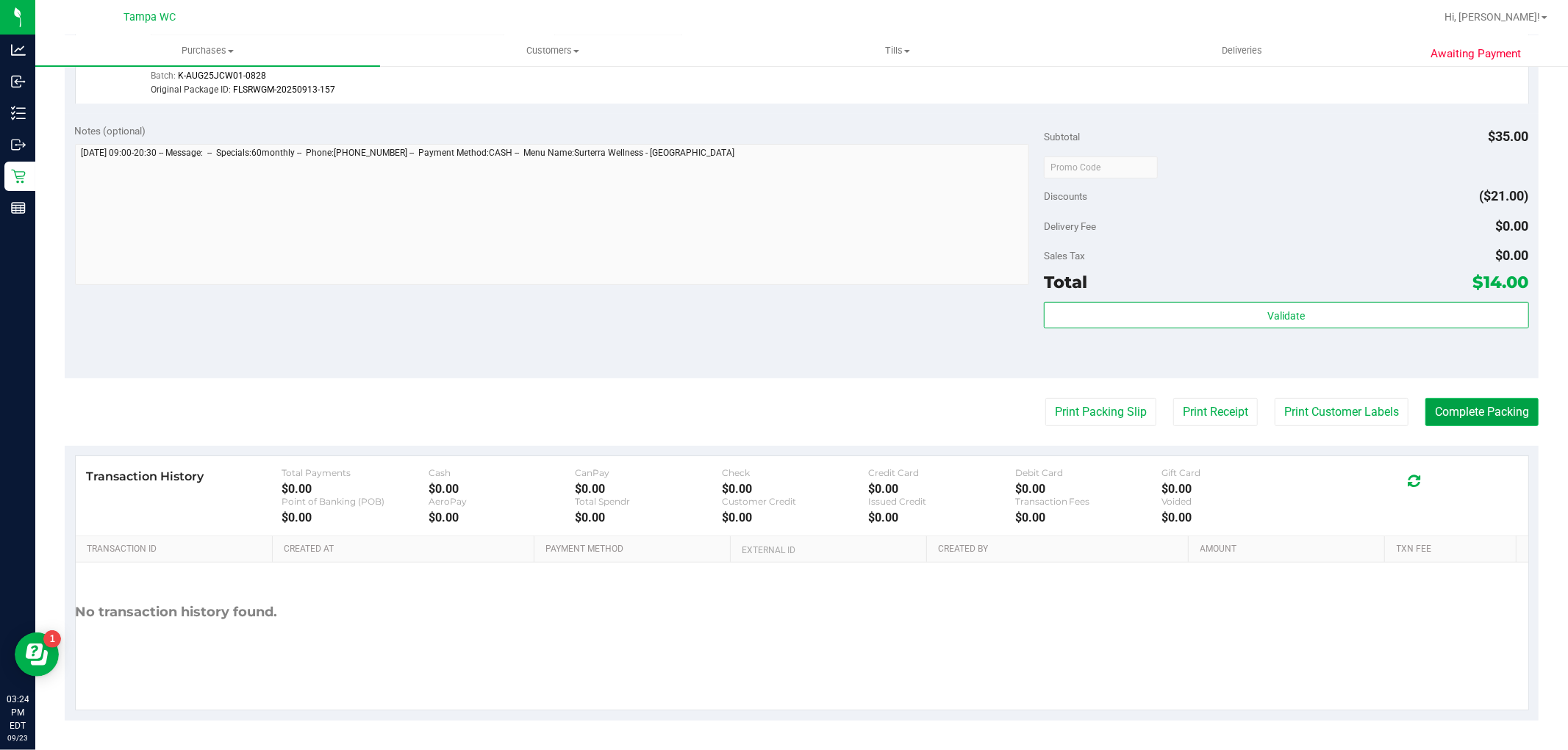
click at [1472, 413] on button "Complete Packing" at bounding box center [1481, 412] width 113 height 28
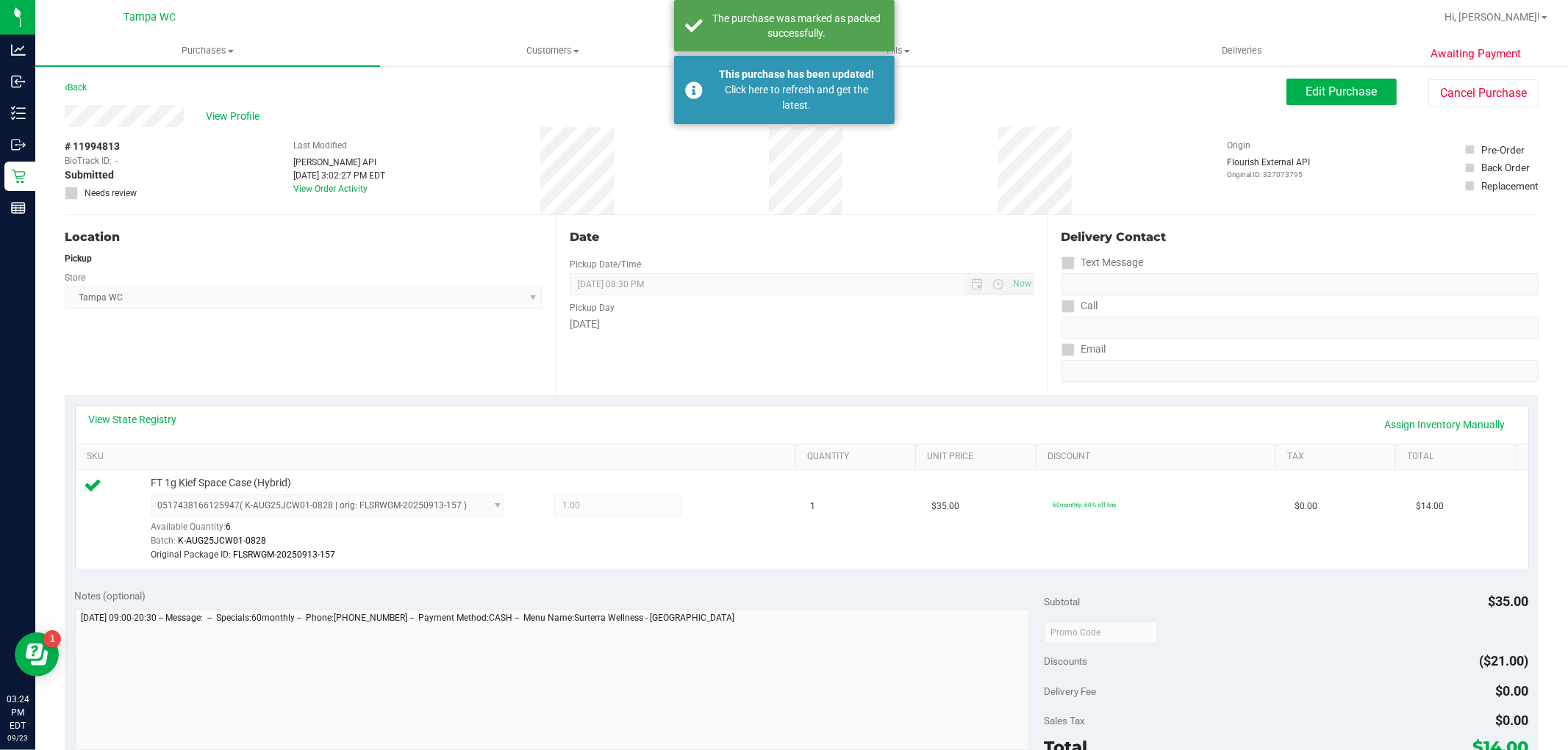
scroll to position [0, 0]
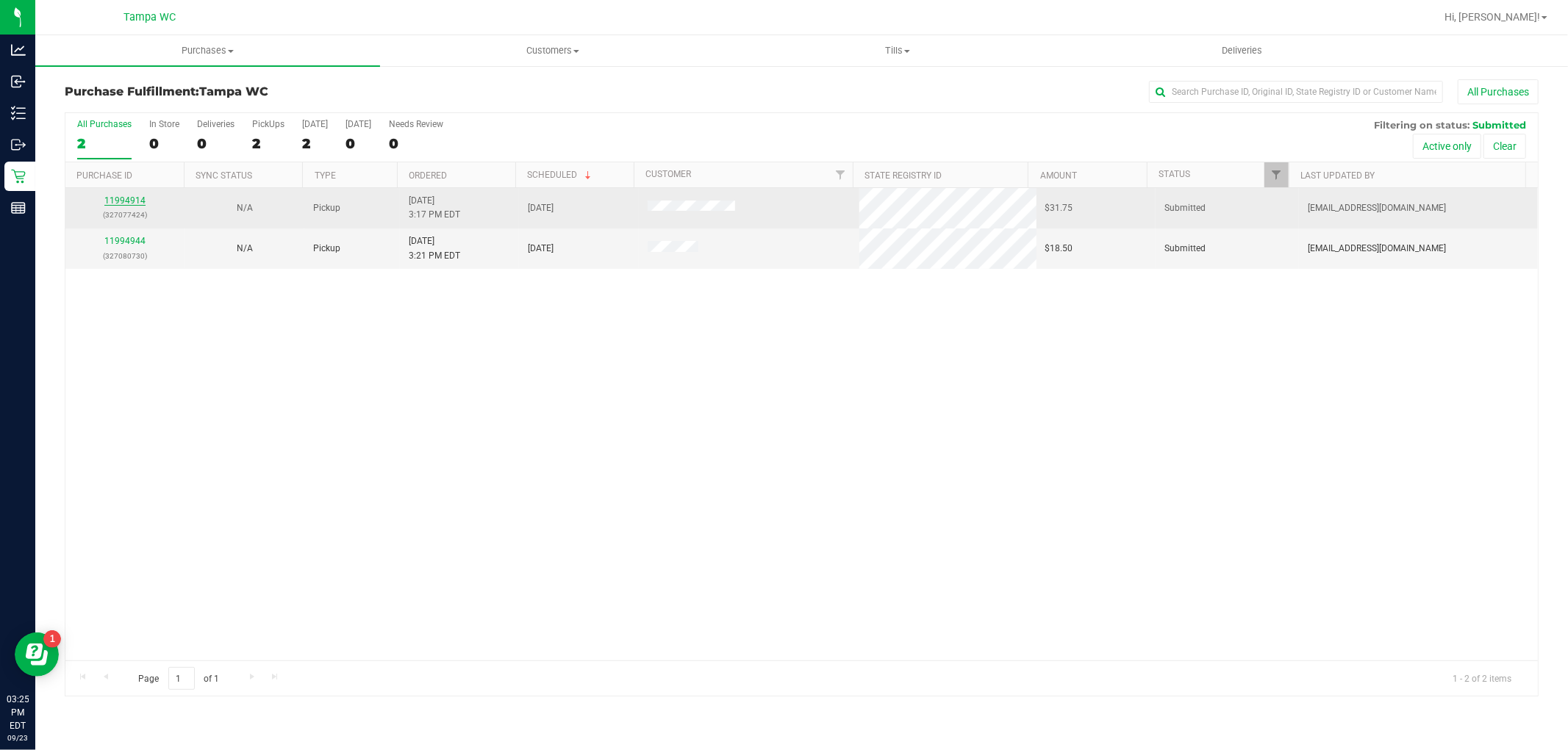
click at [125, 196] on link "11994914" at bounding box center [125, 200] width 41 height 11
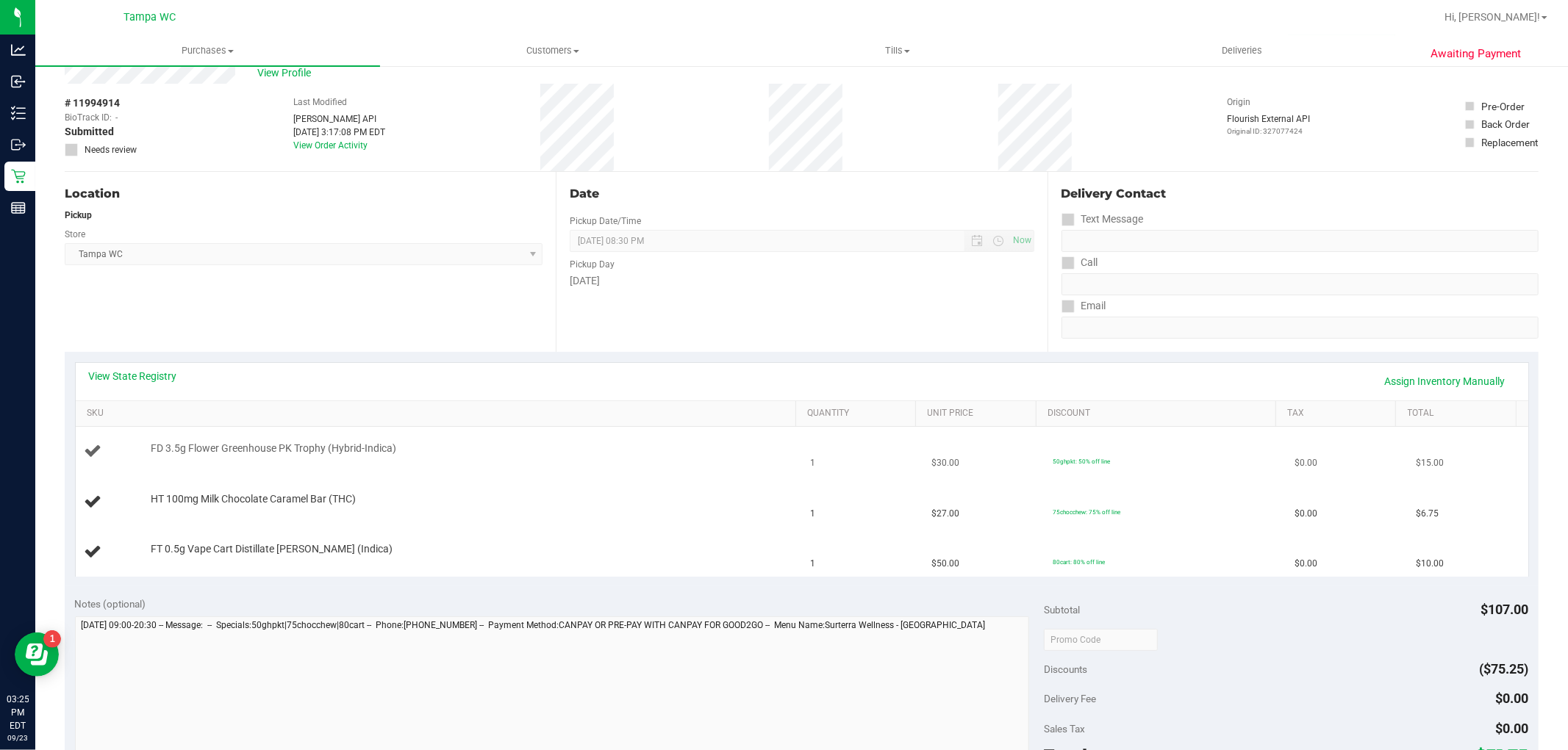
scroll to position [82, 0]
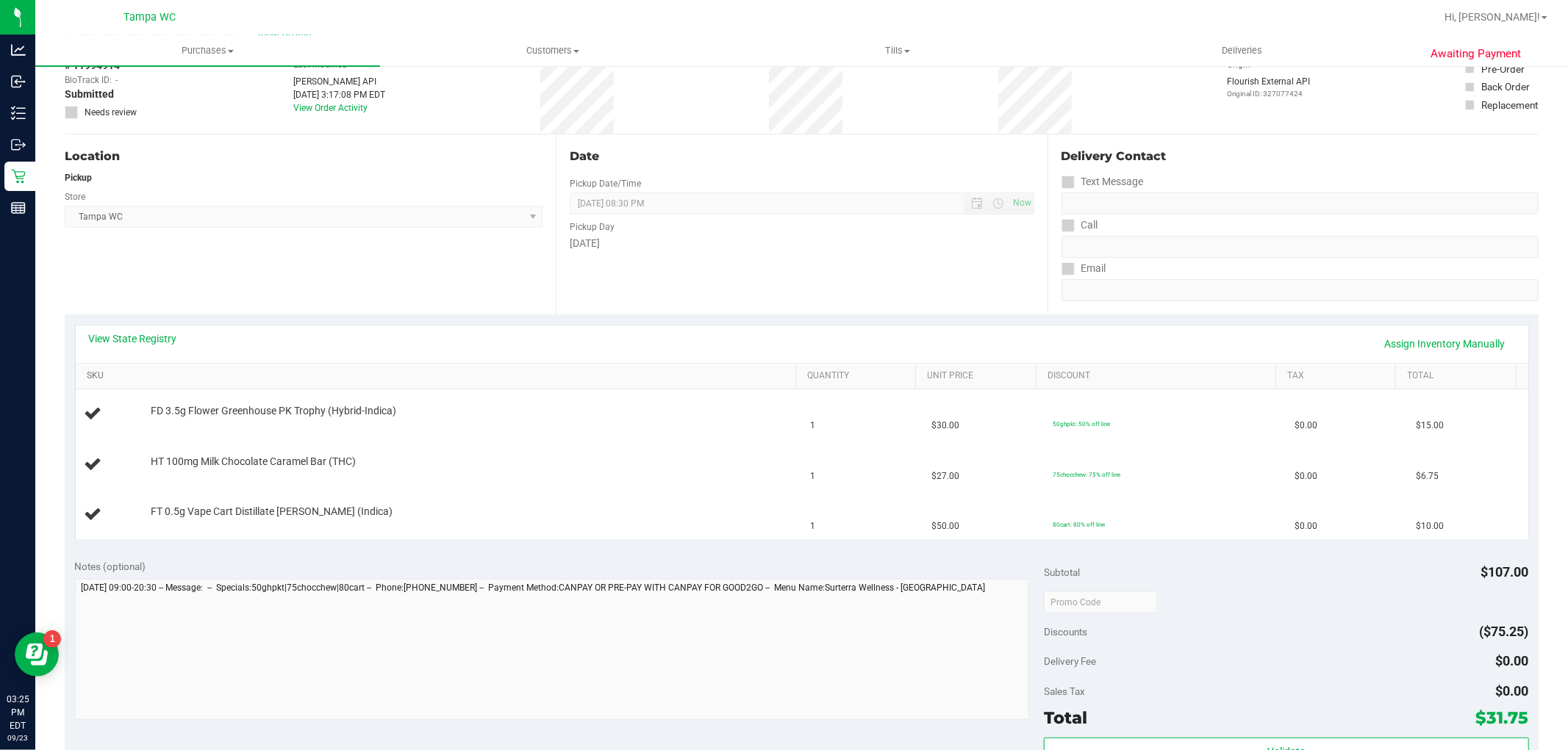
click at [245, 377] on link "SKU" at bounding box center [438, 376] width 703 height 12
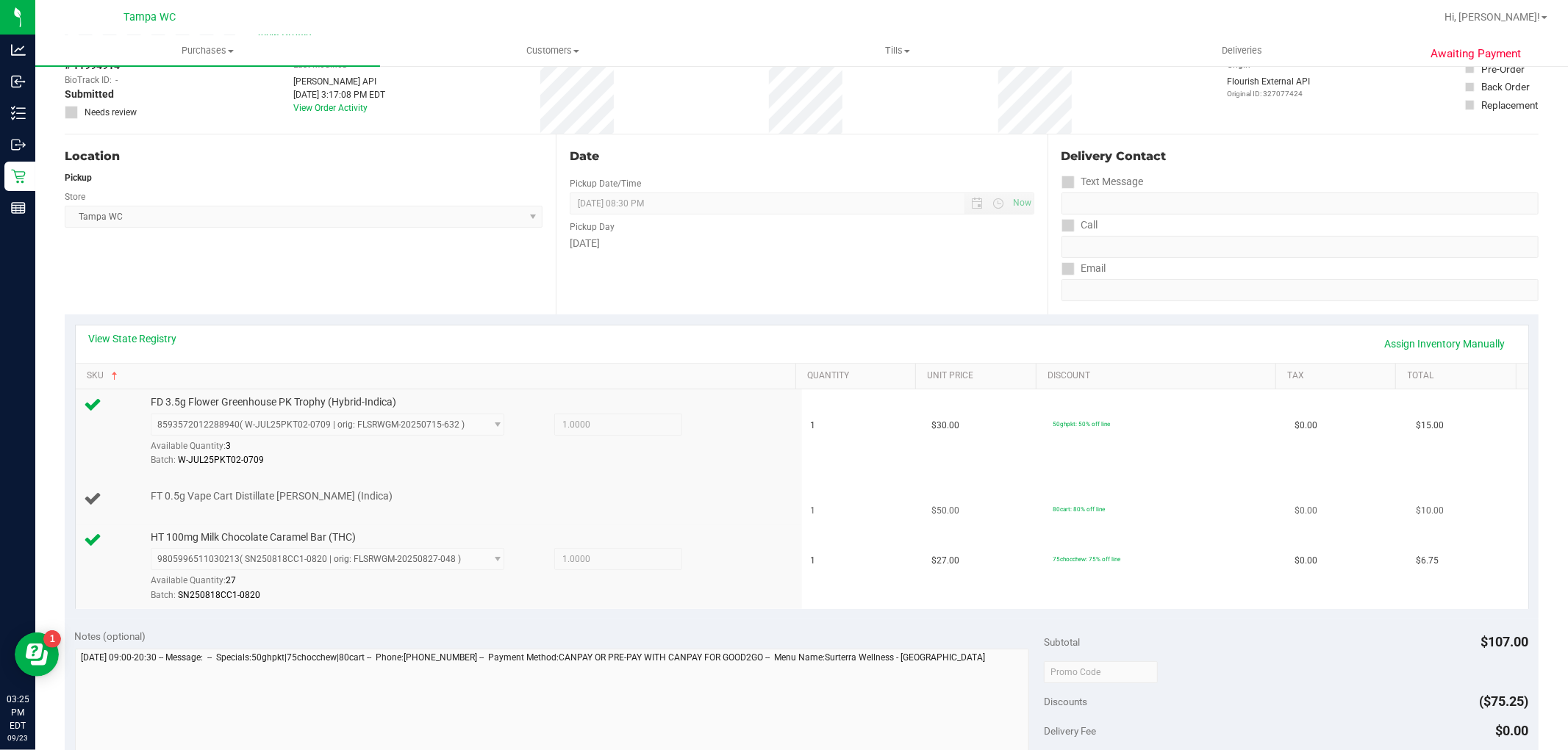
click at [369, 517] on td "FT 0.5g Vape Cart Distillate Donny Burger (Indica)" at bounding box center [439, 499] width 726 height 50
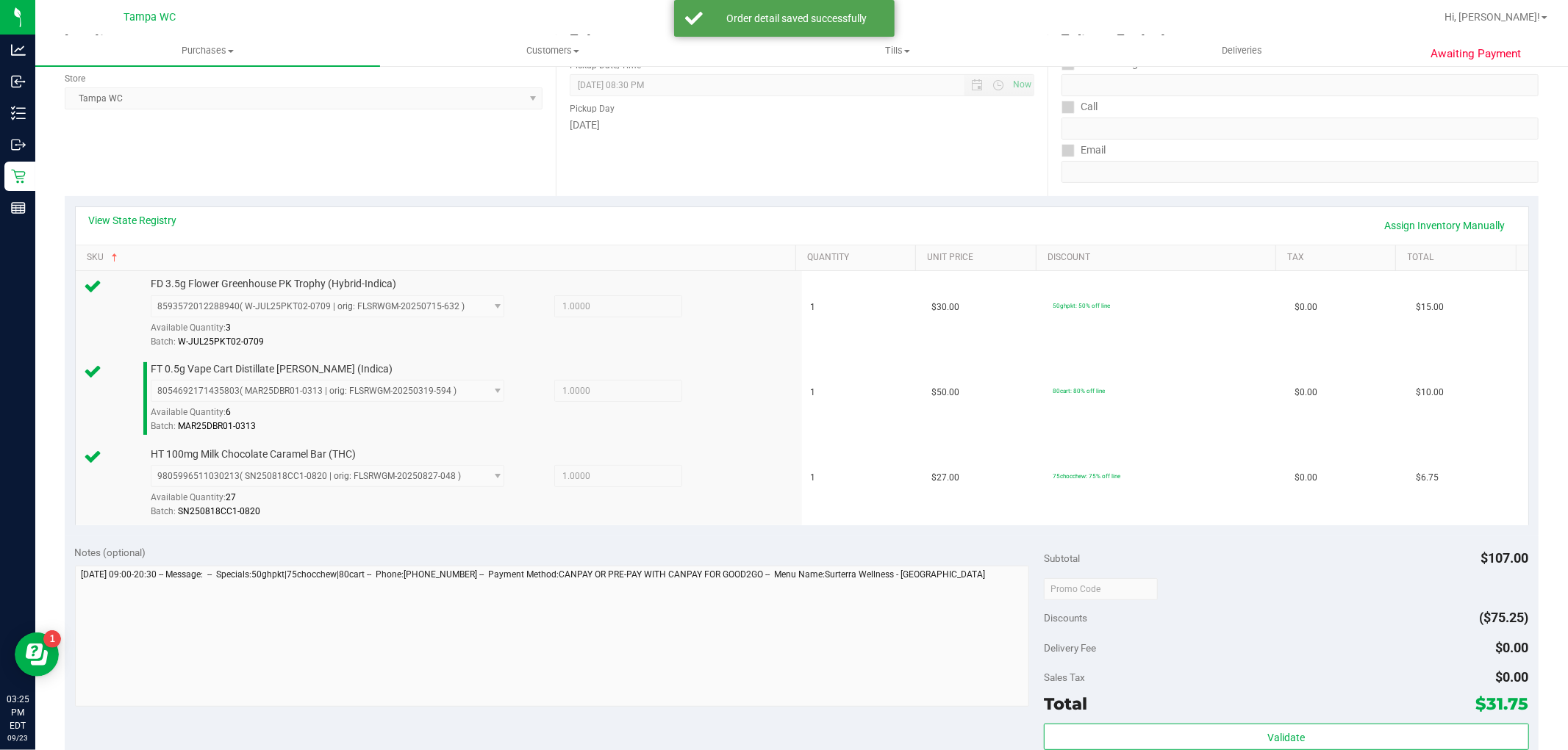
scroll to position [408, 0]
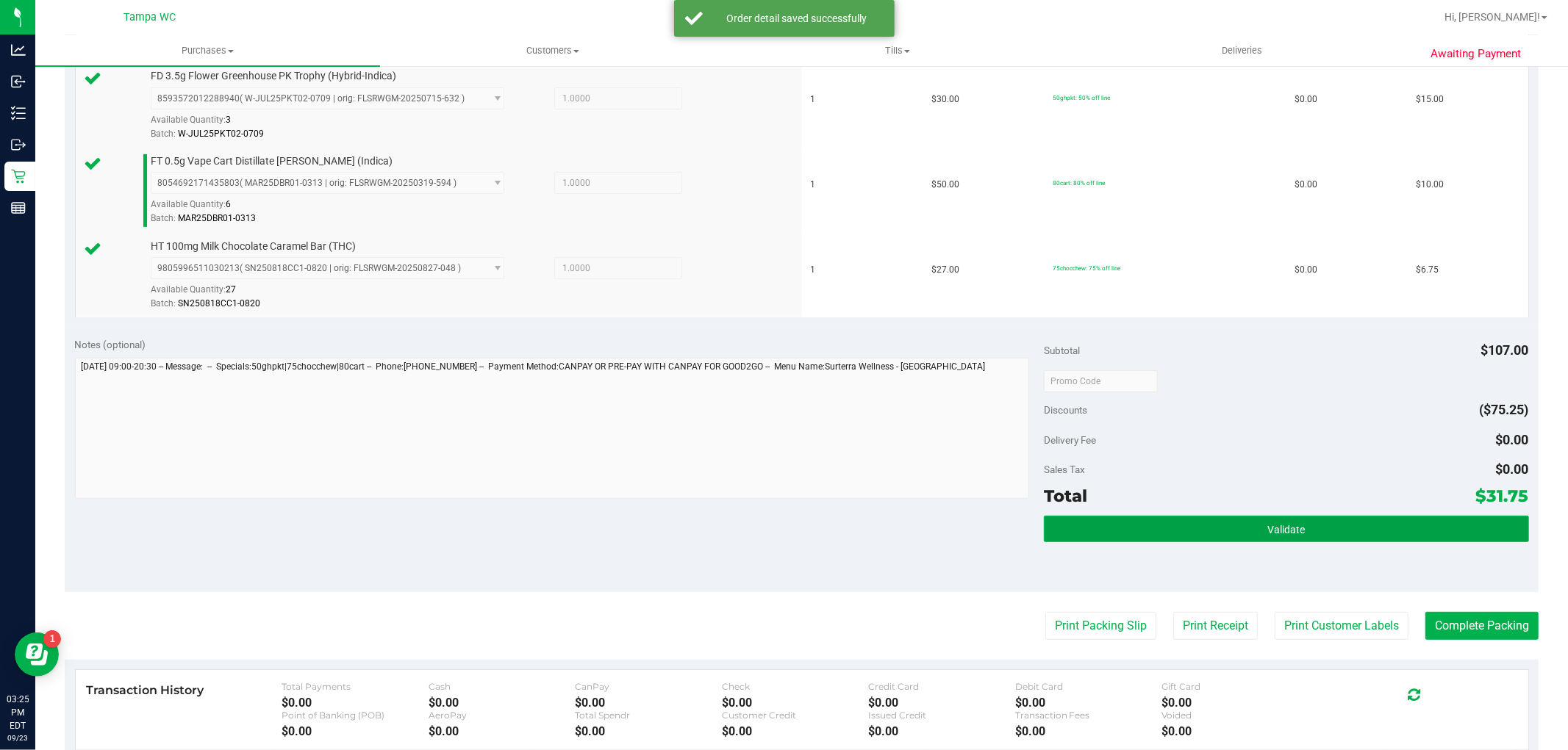
click at [1165, 538] on button "Validate" at bounding box center [1286, 528] width 484 height 26
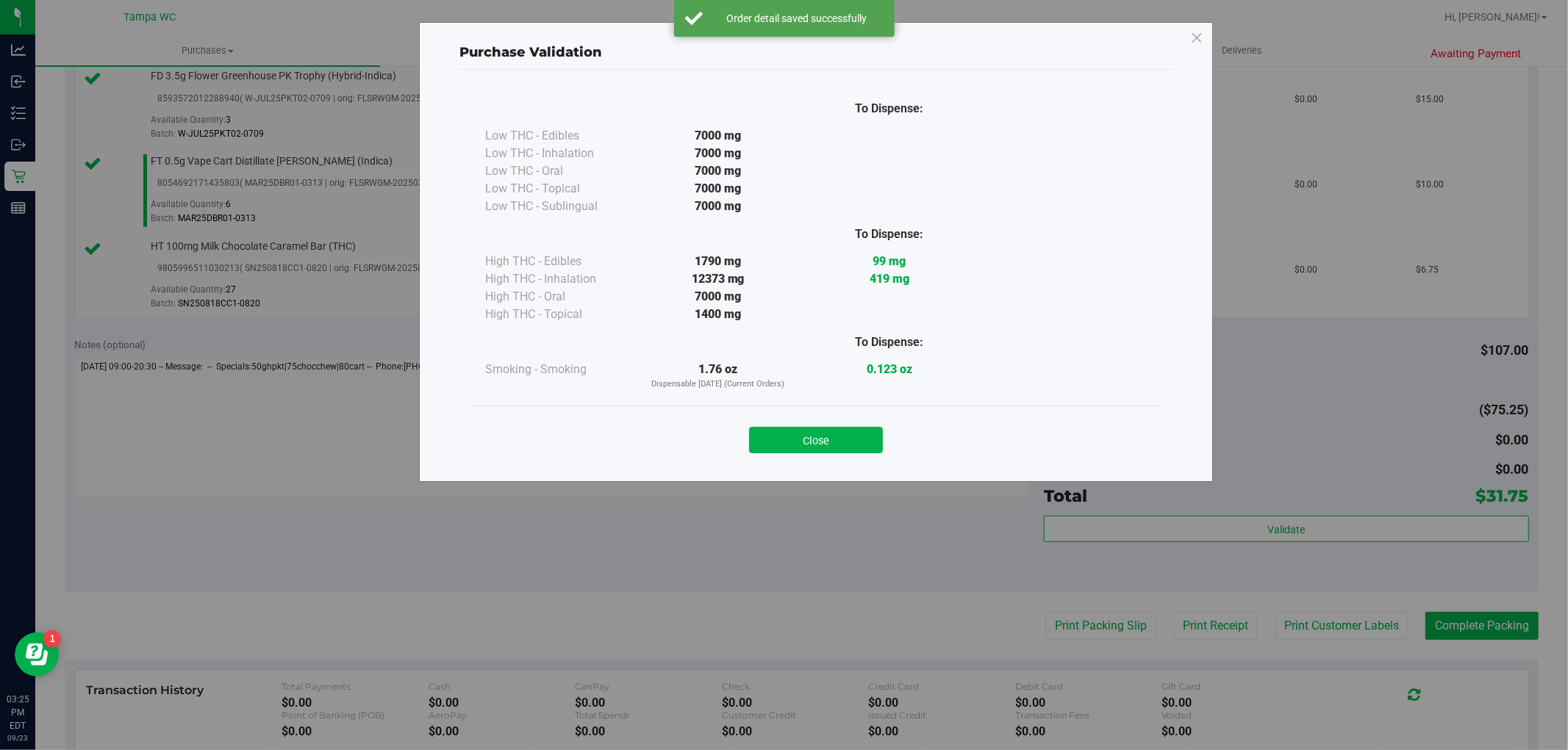
click at [854, 420] on div "Close" at bounding box center [816, 436] width 669 height 37
click at [855, 429] on button "Close" at bounding box center [816, 440] width 134 height 26
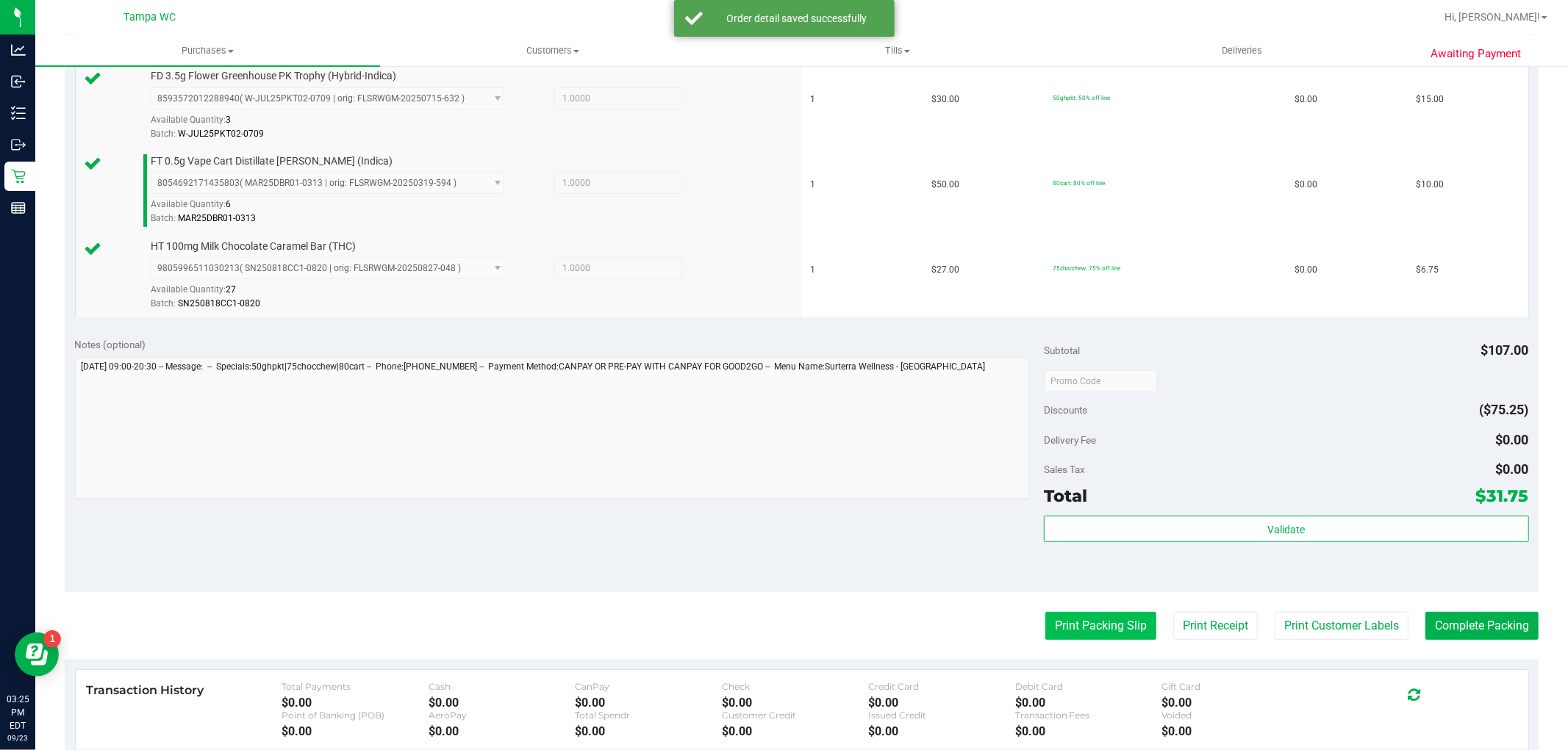
click at [1051, 618] on button "Print Packing Slip" at bounding box center [1100, 625] width 111 height 28
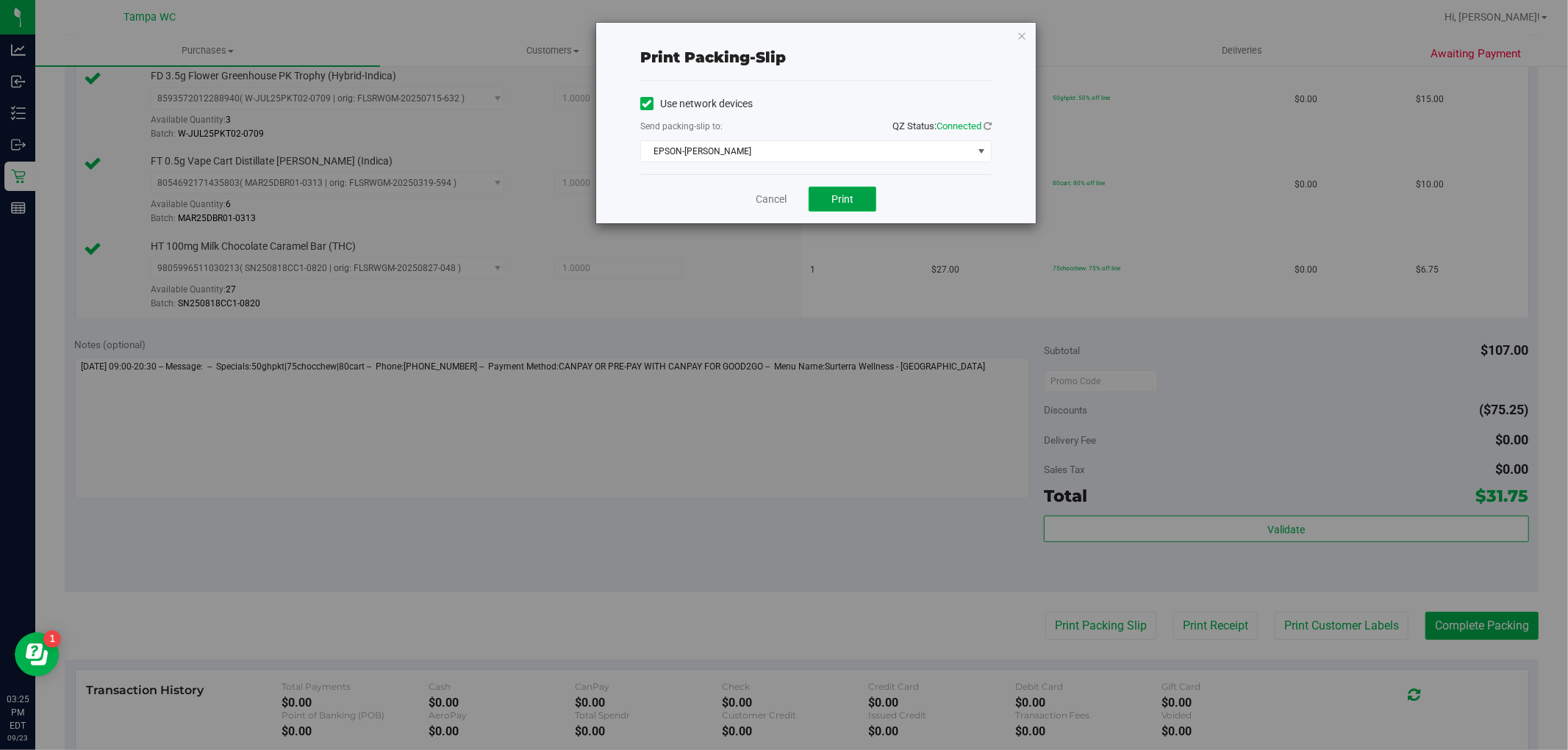
click at [833, 203] on span "Print" at bounding box center [842, 199] width 22 height 12
click at [766, 194] on link "Cancel" at bounding box center [771, 199] width 31 height 16
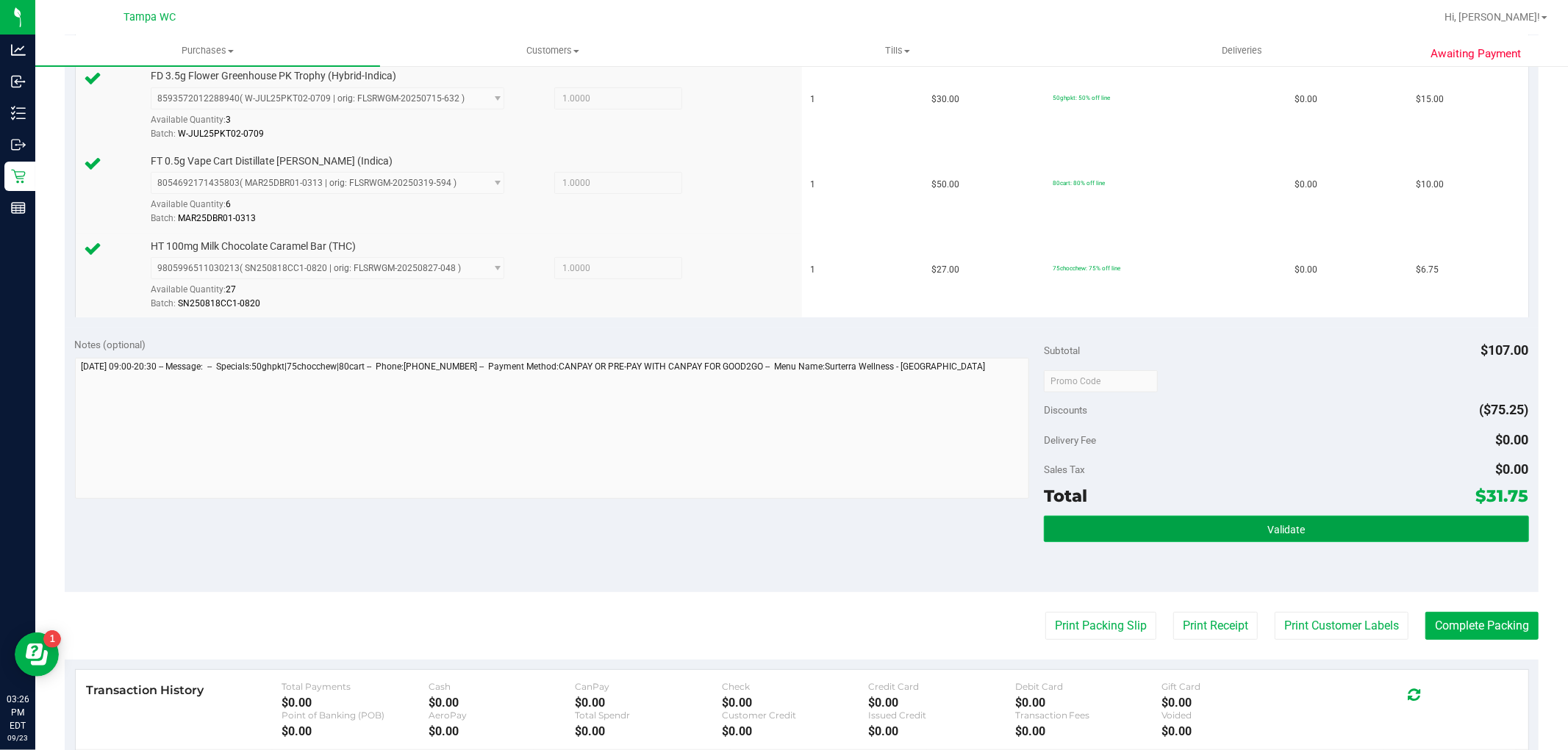
click at [1240, 517] on button "Validate" at bounding box center [1286, 528] width 484 height 26
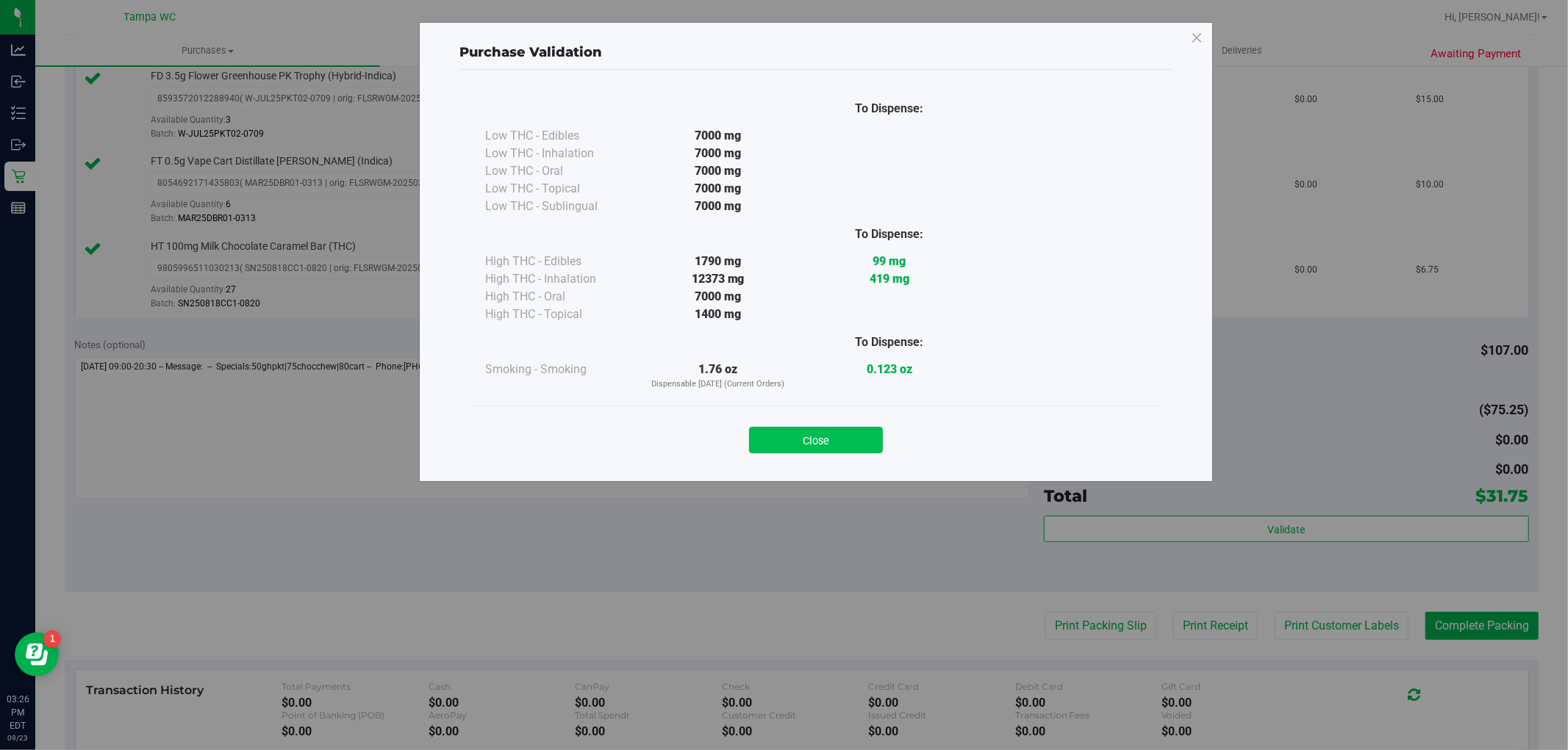
click at [812, 428] on button "Close" at bounding box center [816, 440] width 134 height 26
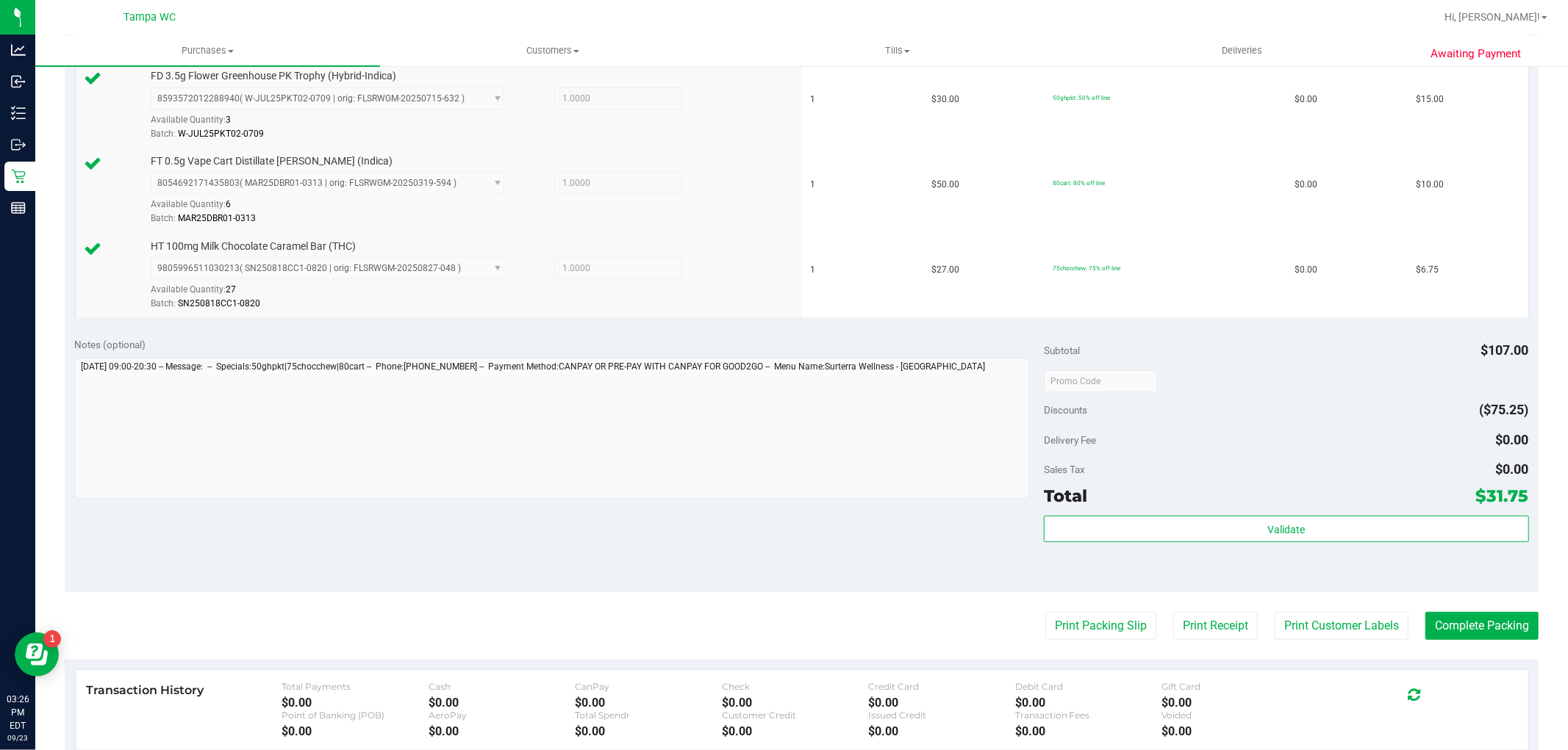
click at [1434, 577] on div "Validate" at bounding box center [1286, 549] width 484 height 66
click at [1448, 619] on button "Complete Packing" at bounding box center [1481, 625] width 113 height 28
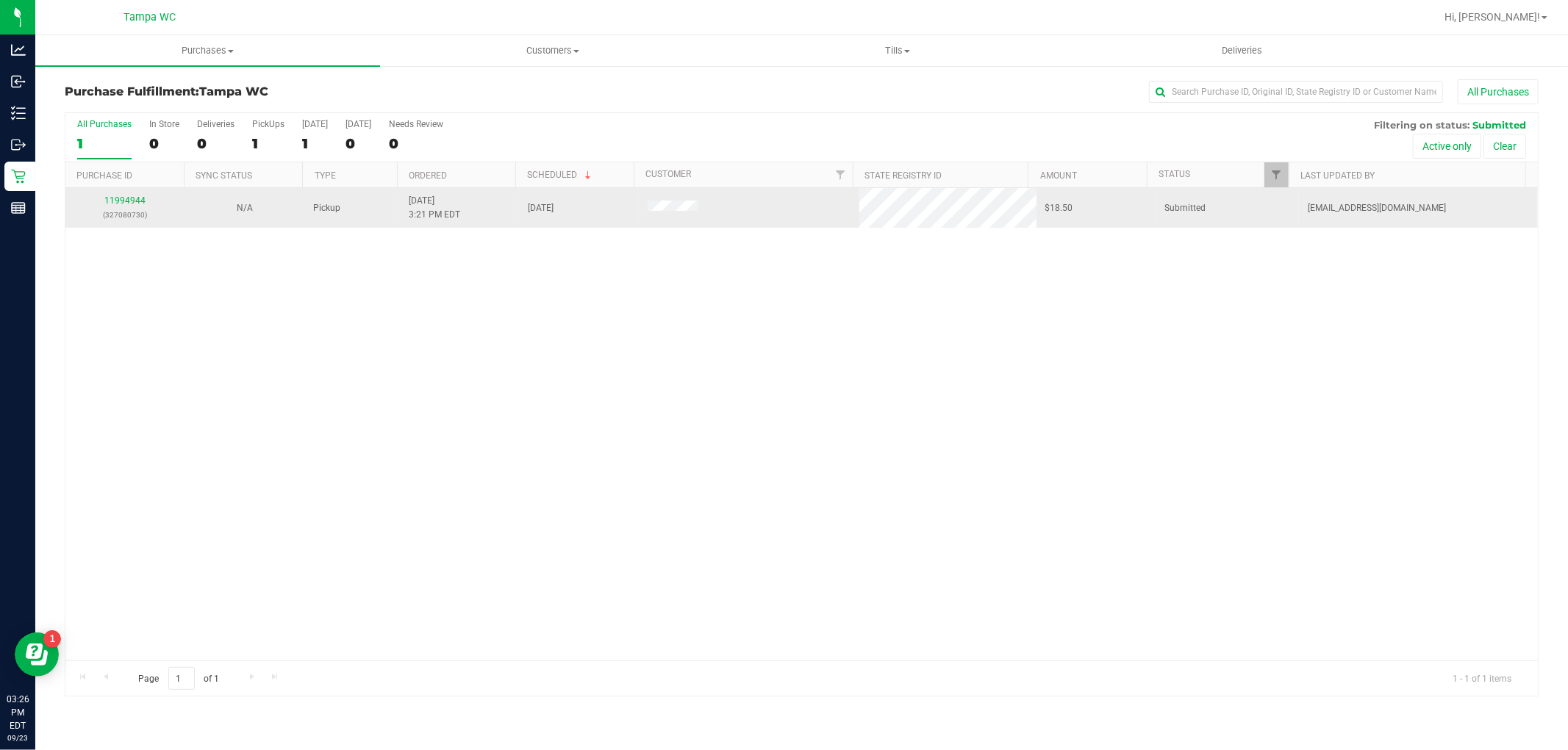
click at [132, 206] on div "11994944 (327080730)" at bounding box center [125, 207] width 101 height 28
click at [130, 204] on link "11994944" at bounding box center [125, 200] width 41 height 11
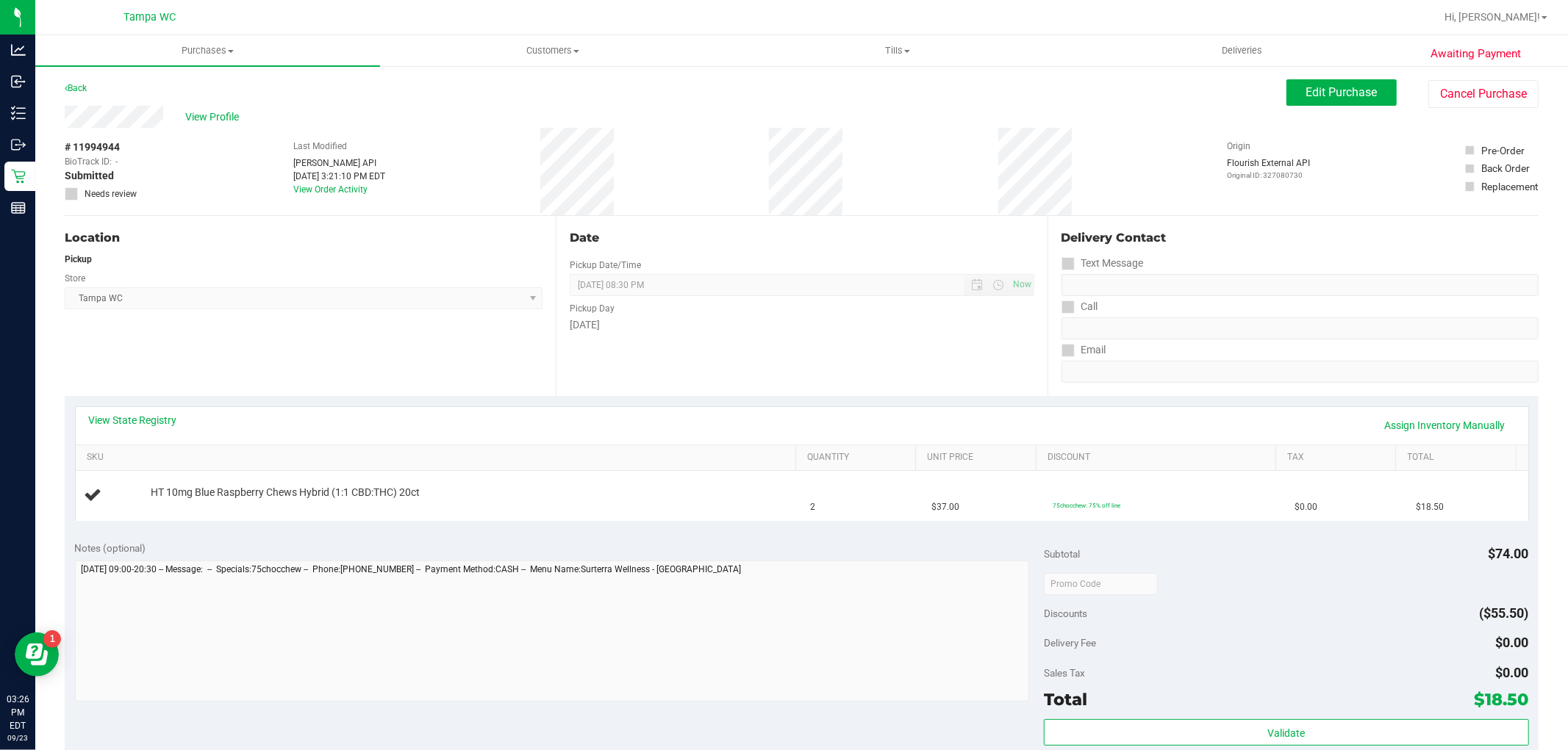
click at [502, 549] on div "Notes (optional)" at bounding box center [559, 548] width 970 height 15
drag, startPoint x: 687, startPoint y: 498, endPoint x: 695, endPoint y: 495, distance: 8.5
click at [694, 495] on div "HT 10mg Blue Raspberry Chews Hybrid (1:1 CBD:THC) 20ct" at bounding box center [465, 492] width 645 height 15
click at [695, 503] on div "HT 10mg Blue Raspberry Chews Hybrid (1:1 CBD:THC) 20ct" at bounding box center [439, 495] width 708 height 19
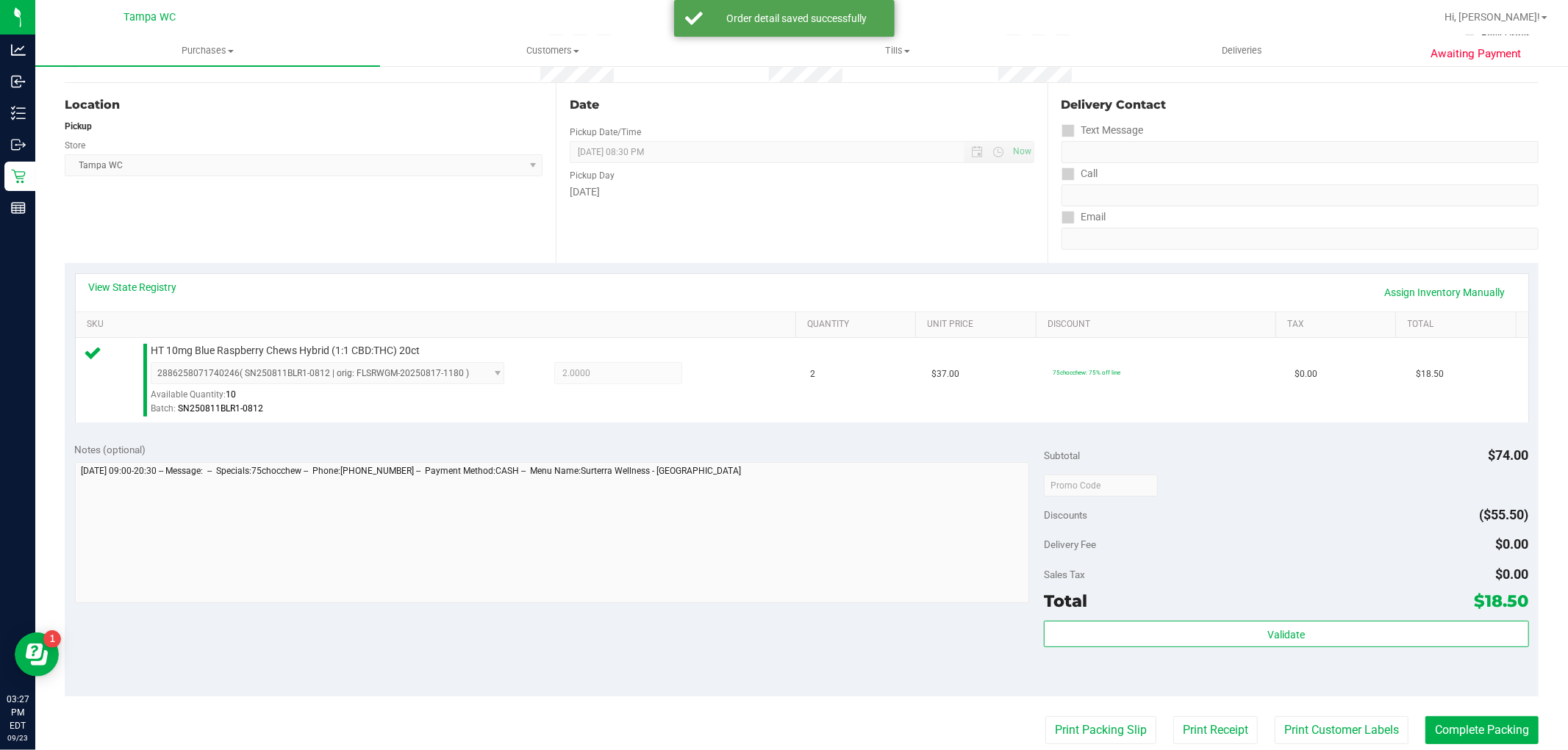
scroll to position [326, 0]
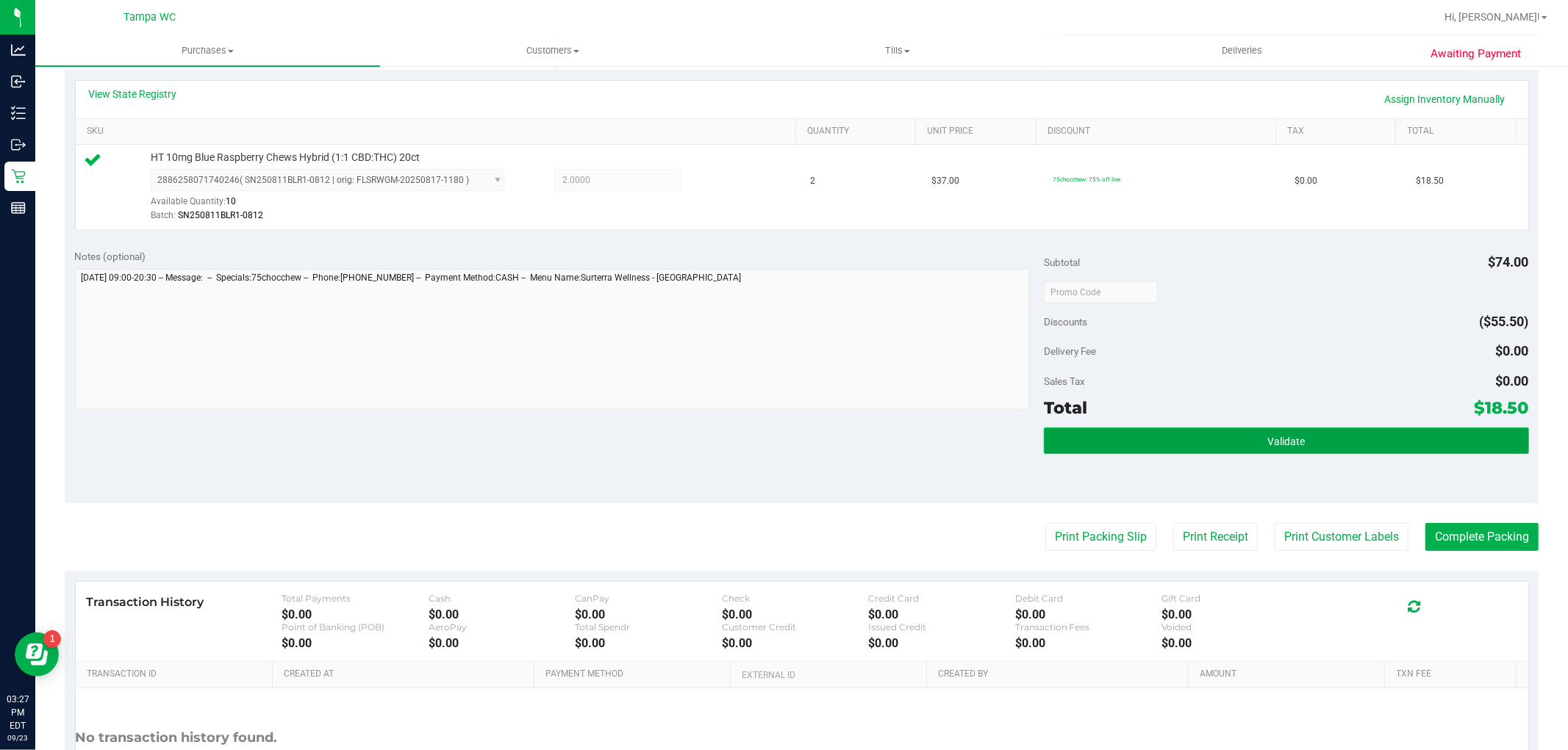
click at [1370, 446] on button "Validate" at bounding box center [1286, 441] width 484 height 26
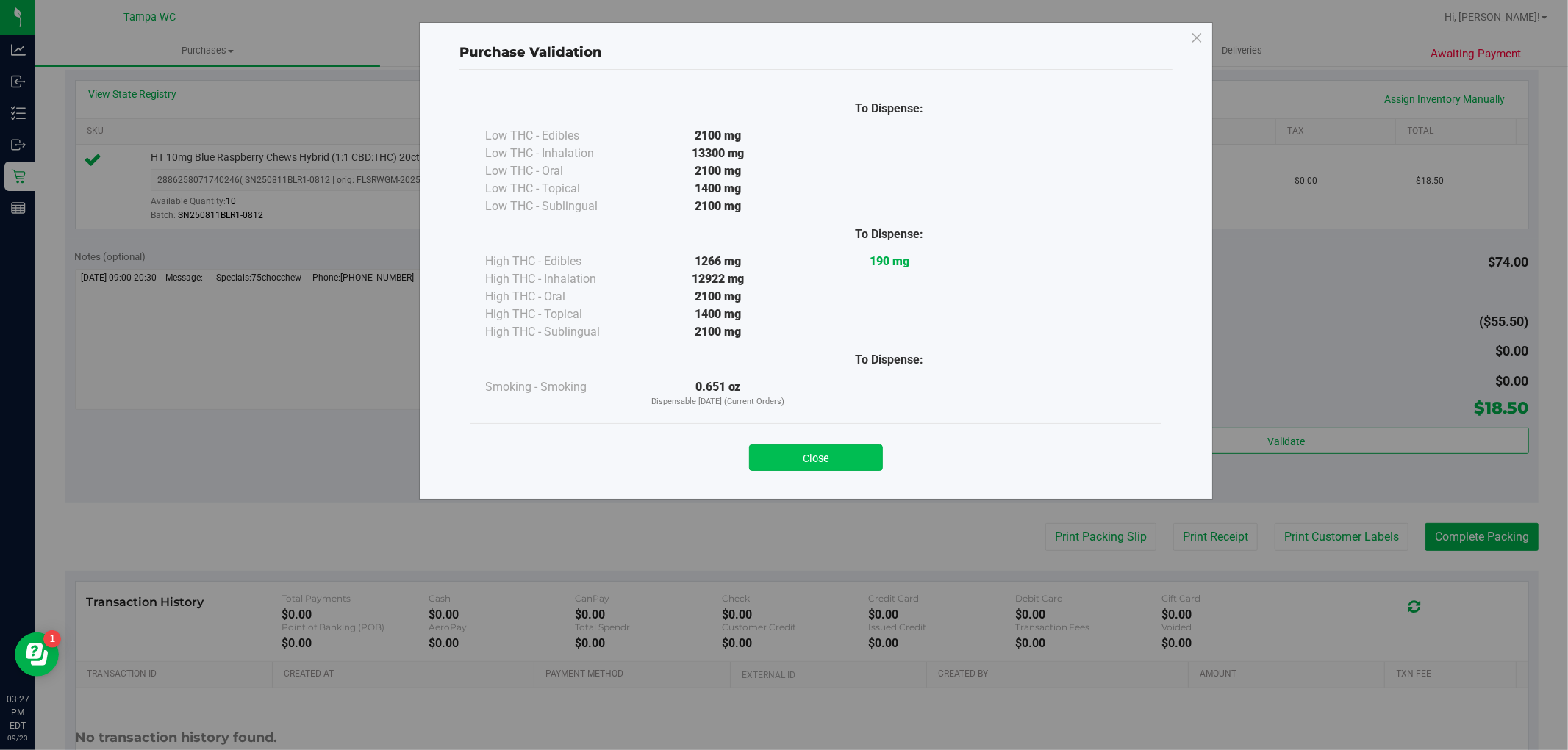
click at [813, 453] on button "Close" at bounding box center [816, 457] width 134 height 26
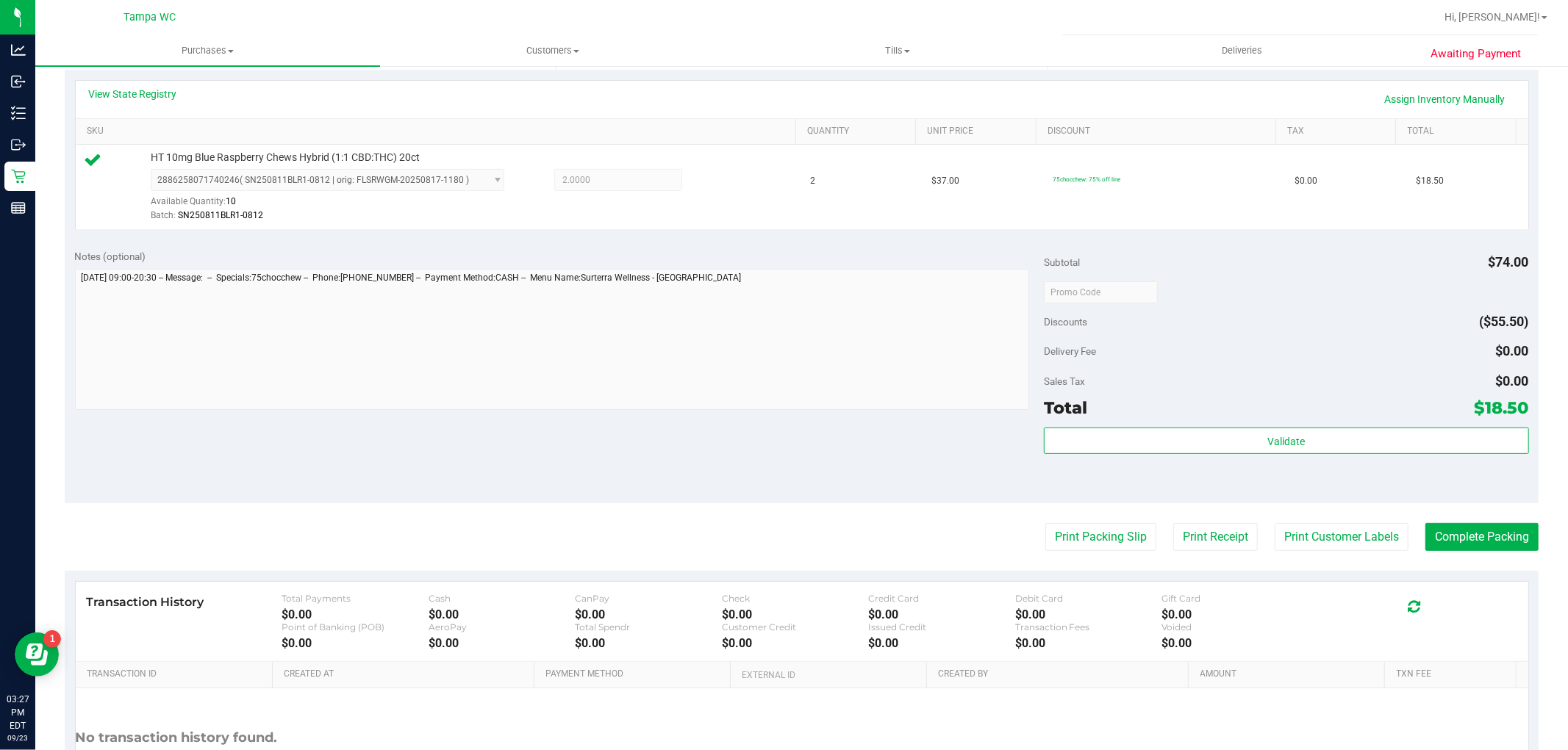
click at [1045, 521] on purchase-details "Back Edit Purchase Cancel Purchase View Profile # 11994944 BioTrack ID: - Submi…" at bounding box center [801, 299] width 1474 height 1092
click at [1045, 531] on button "Print Packing Slip" at bounding box center [1100, 537] width 111 height 28
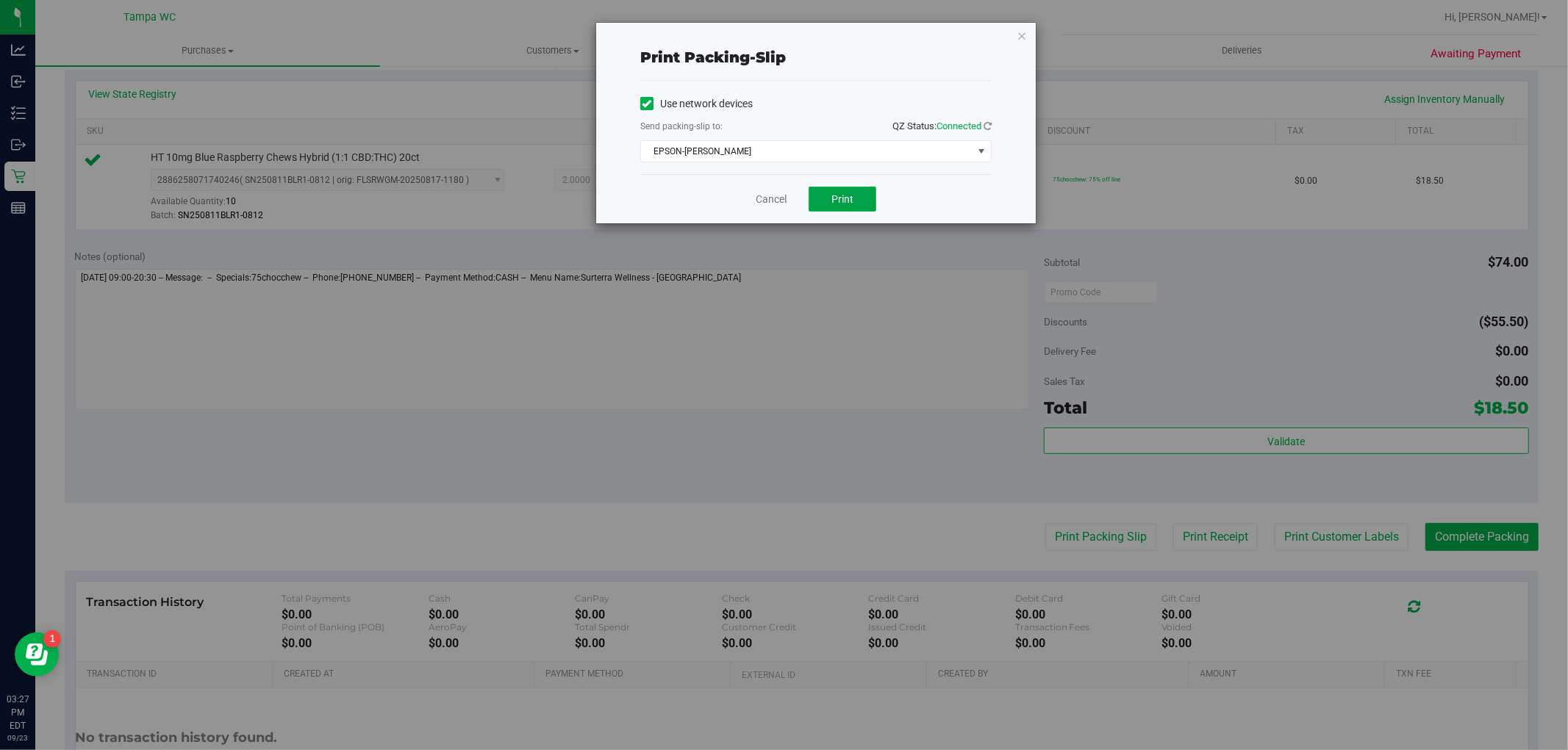
click at [850, 195] on span "Print" at bounding box center [842, 199] width 22 height 12
click at [781, 190] on div "Cancel Print" at bounding box center [815, 198] width 351 height 50
click at [777, 196] on link "Cancel" at bounding box center [771, 199] width 31 height 16
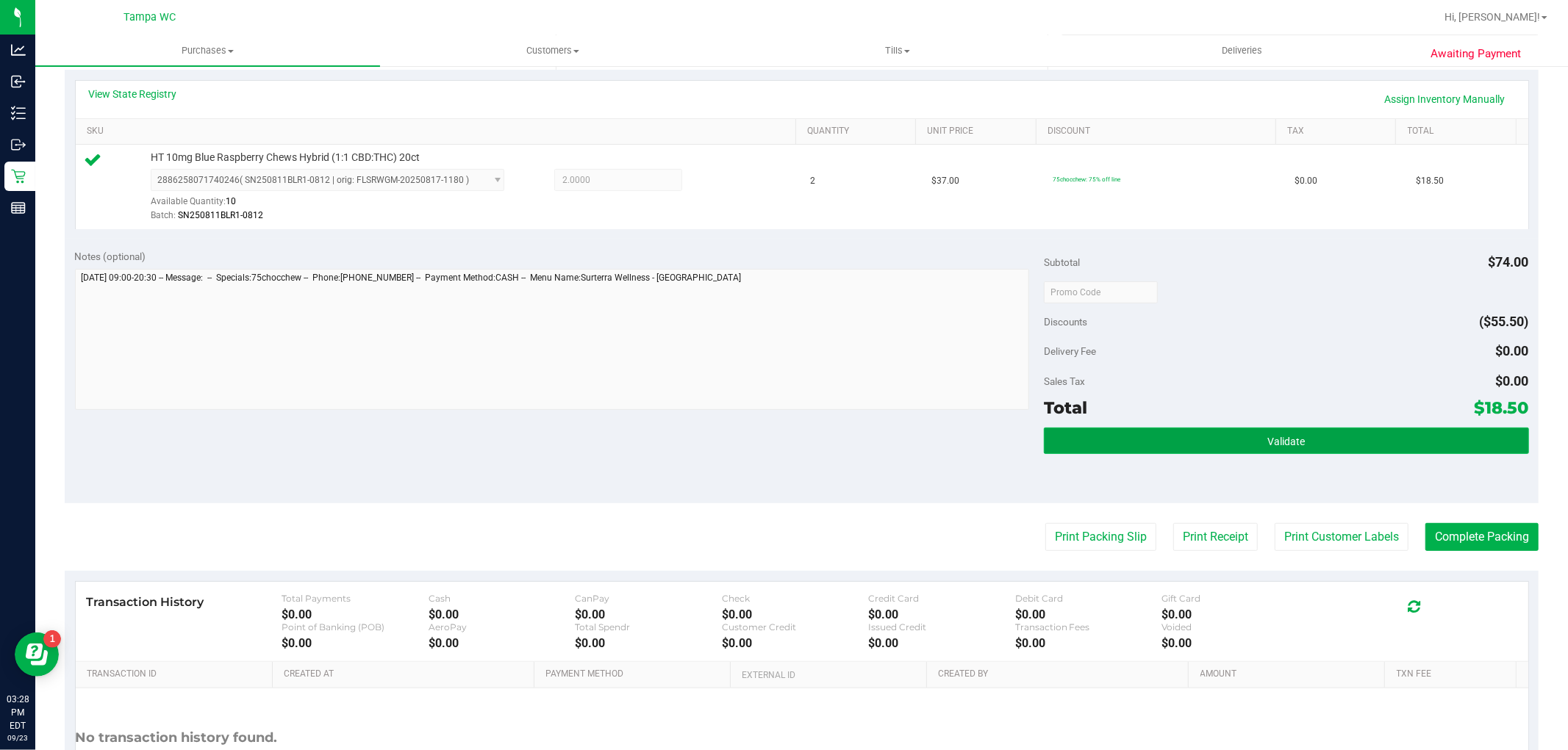
click at [1276, 440] on span "Validate" at bounding box center [1286, 442] width 38 height 12
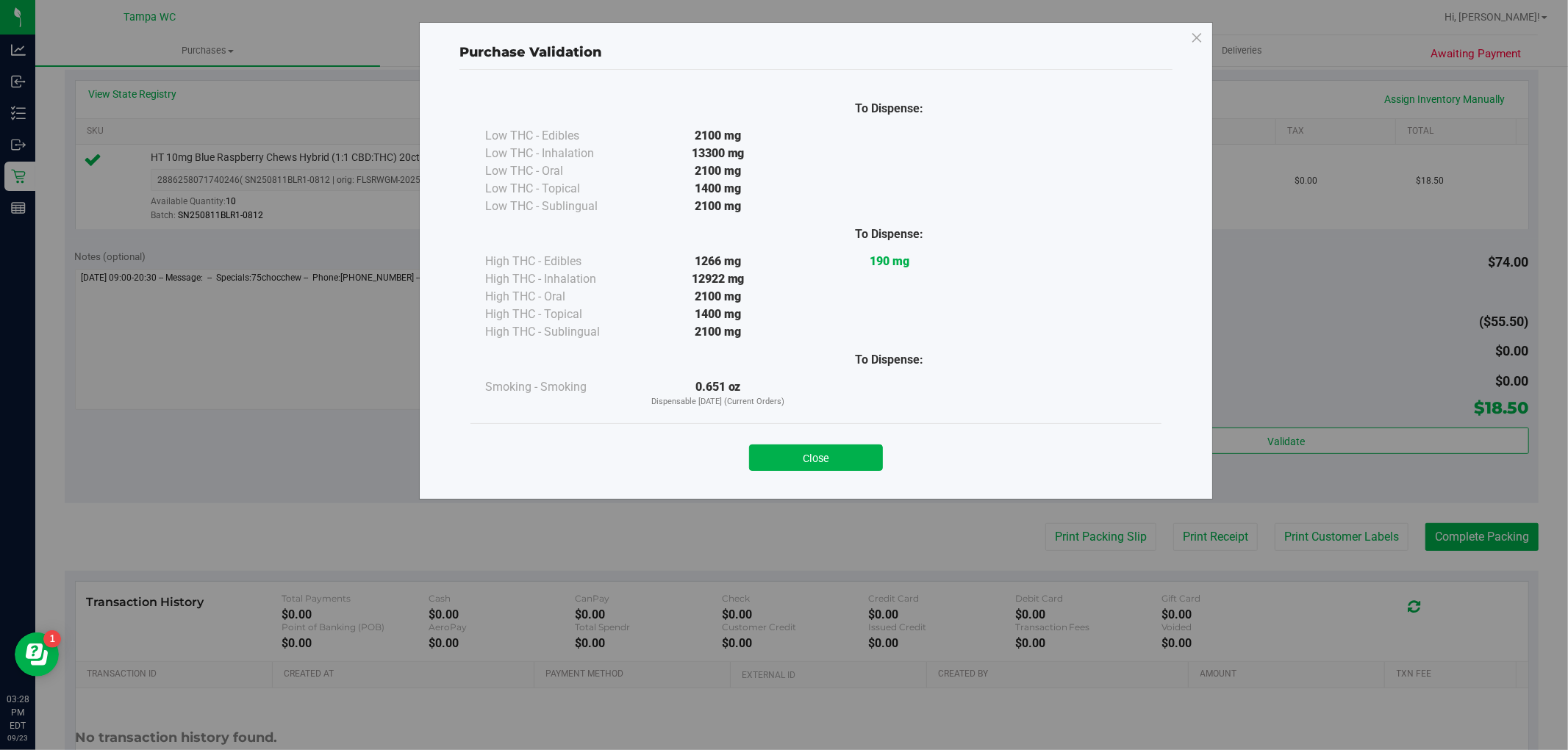
click at [795, 473] on div "Close" at bounding box center [816, 452] width 691 height 59
click at [794, 466] on button "Close" at bounding box center [816, 457] width 134 height 26
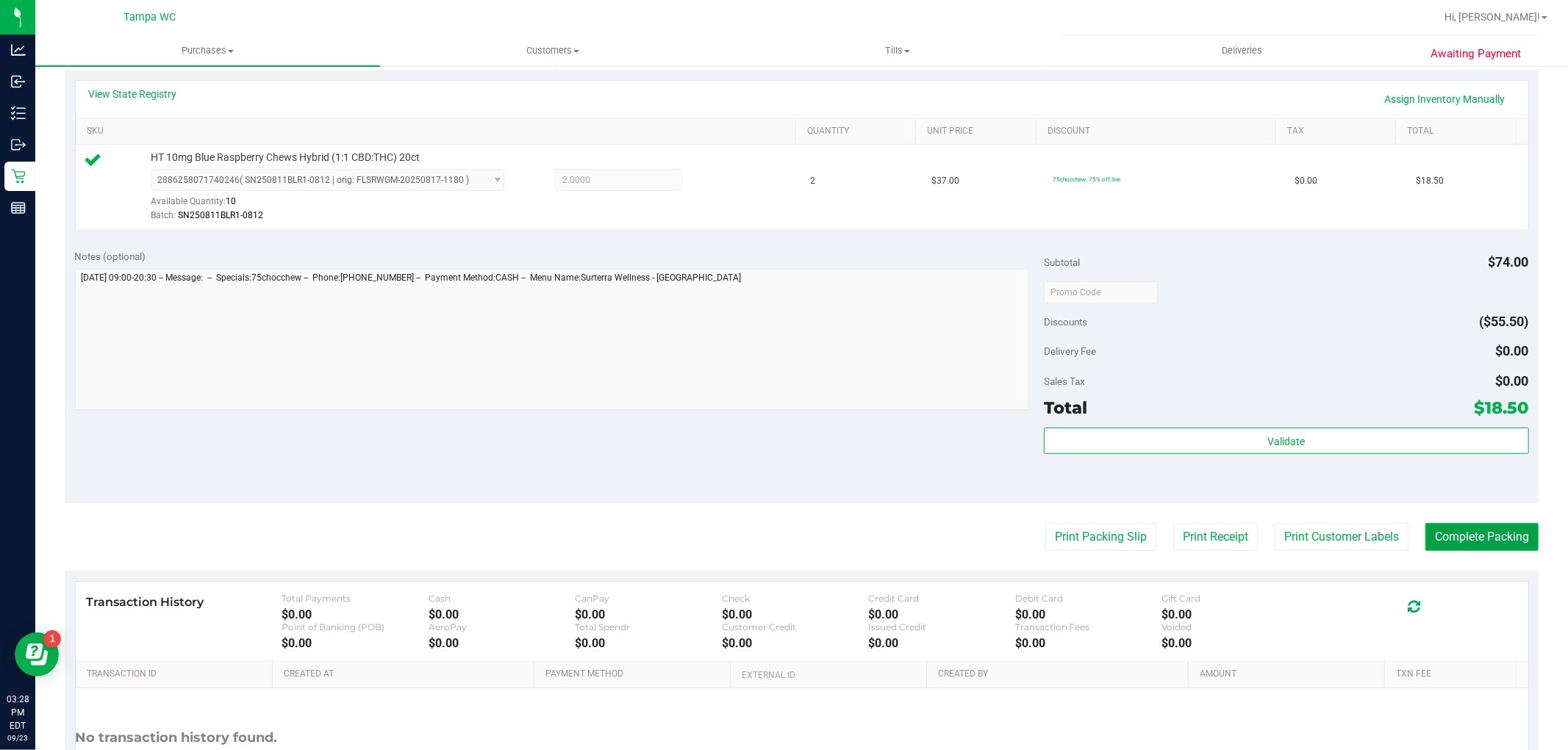
click at [1437, 534] on button "Complete Packing" at bounding box center [1481, 537] width 113 height 28
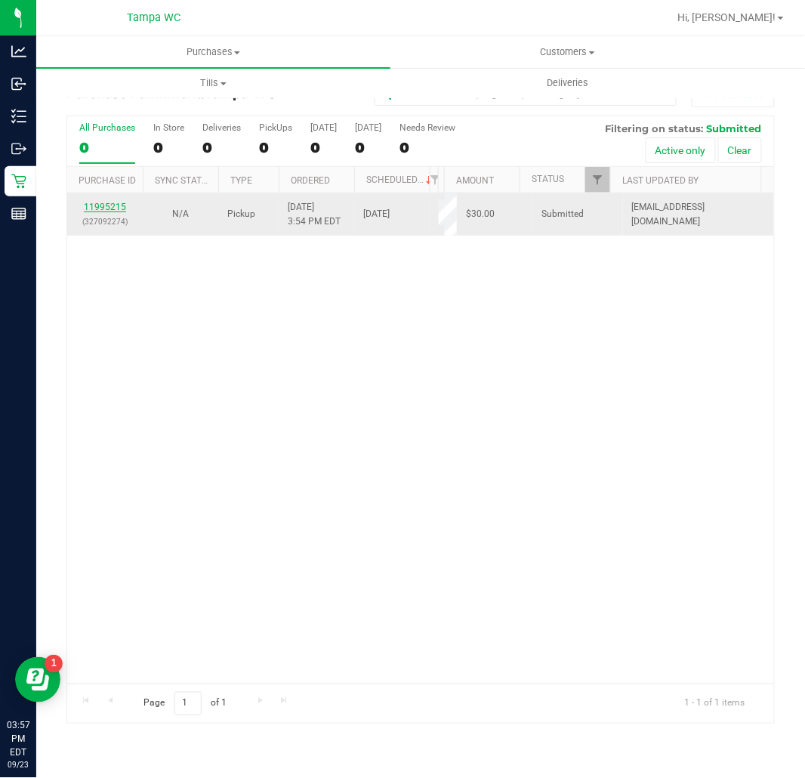
click at [113, 208] on link "11995215" at bounding box center [105, 207] width 42 height 11
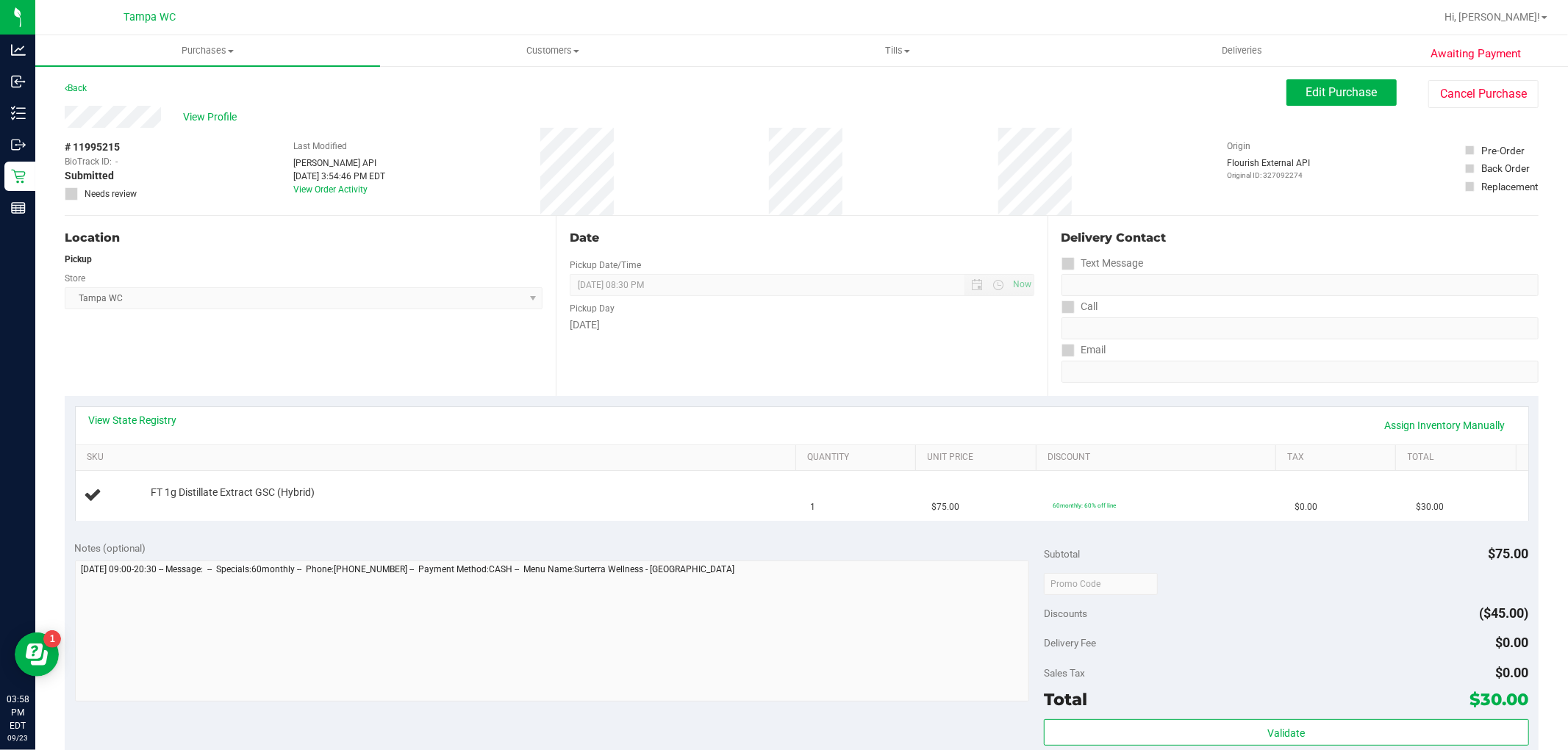
click at [613, 424] on div "View State Registry Assign Inventory Manually" at bounding box center [802, 426] width 1426 height 25
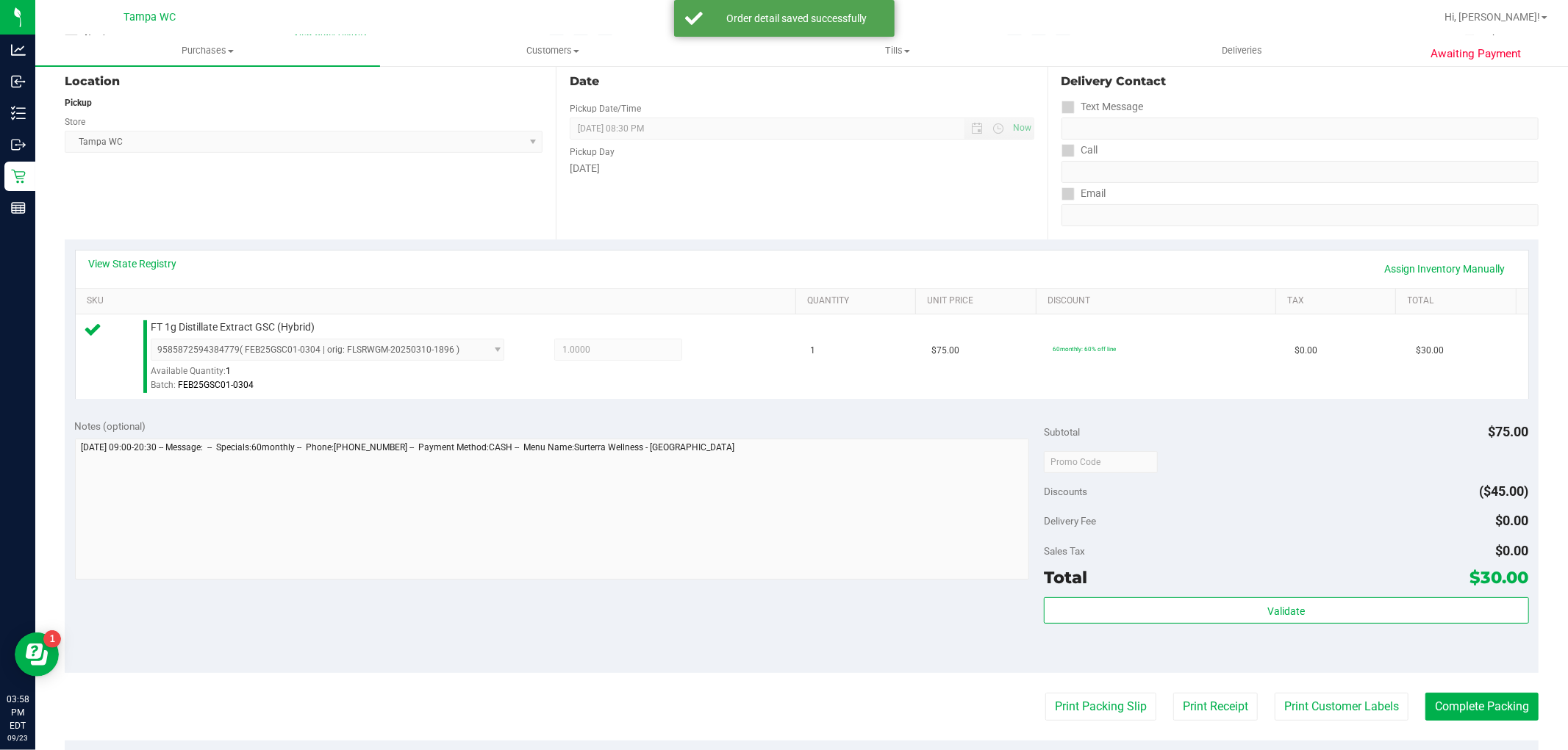
scroll to position [163, 0]
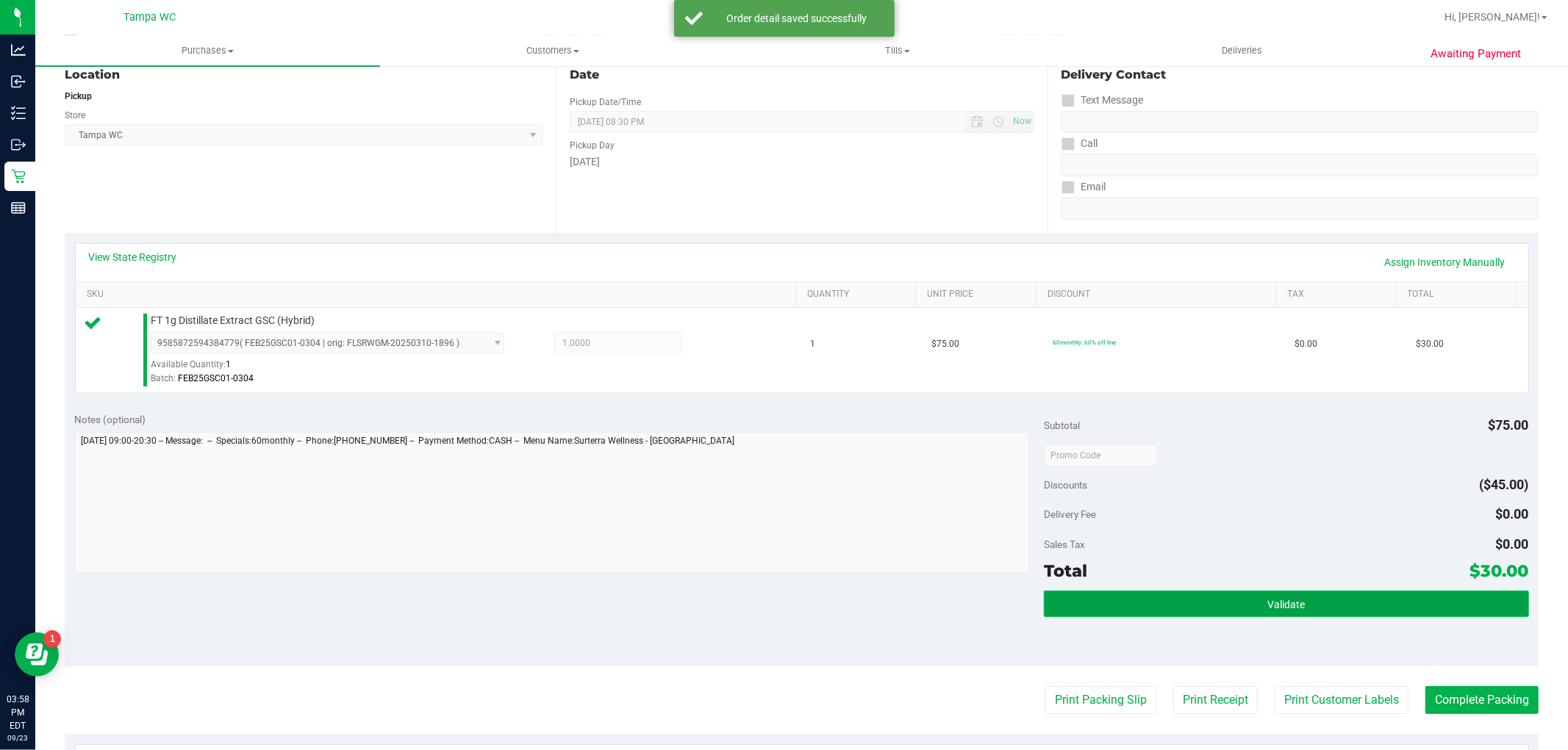
click at [1351, 604] on button "Validate" at bounding box center [1286, 603] width 484 height 26
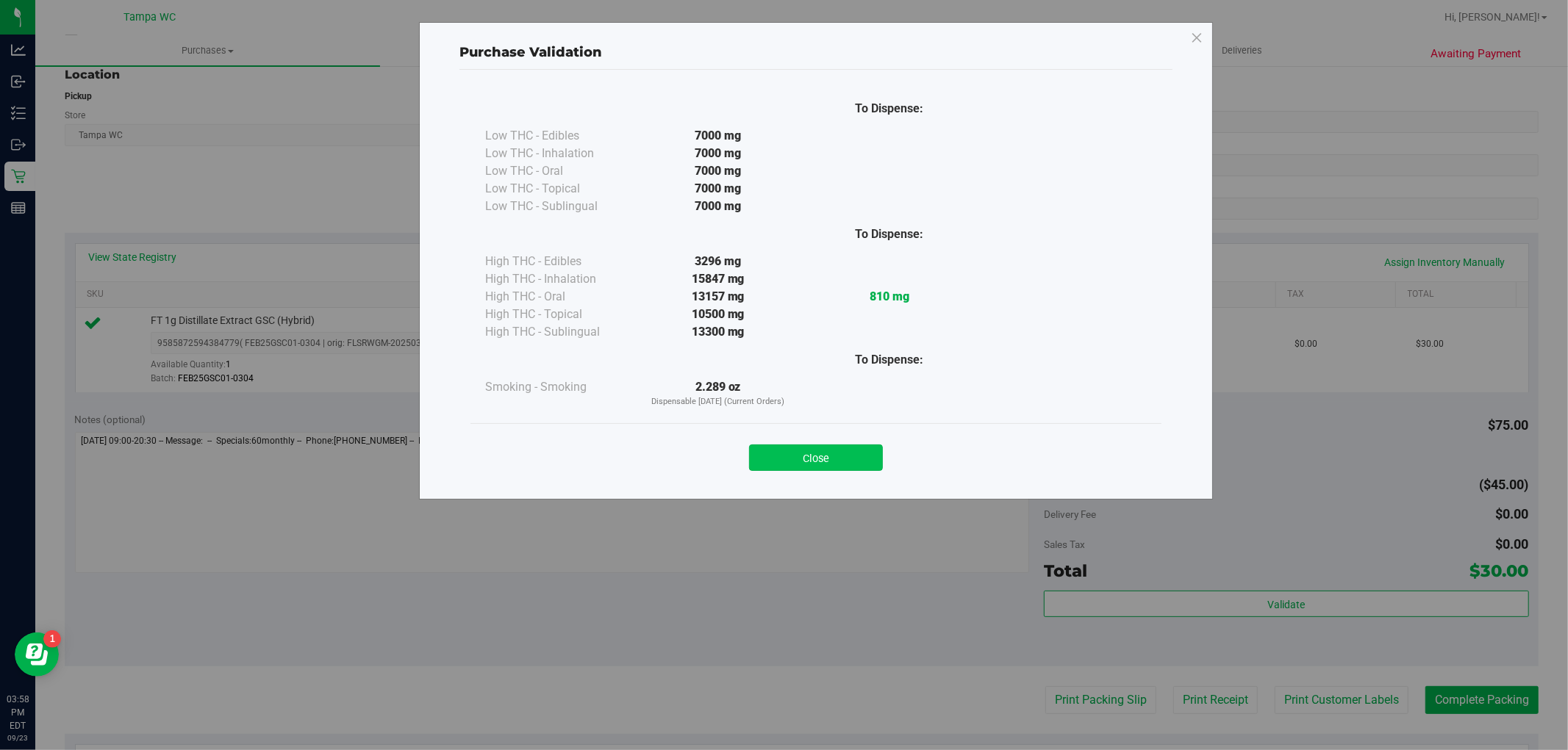
click at [861, 450] on button "Close" at bounding box center [816, 457] width 134 height 26
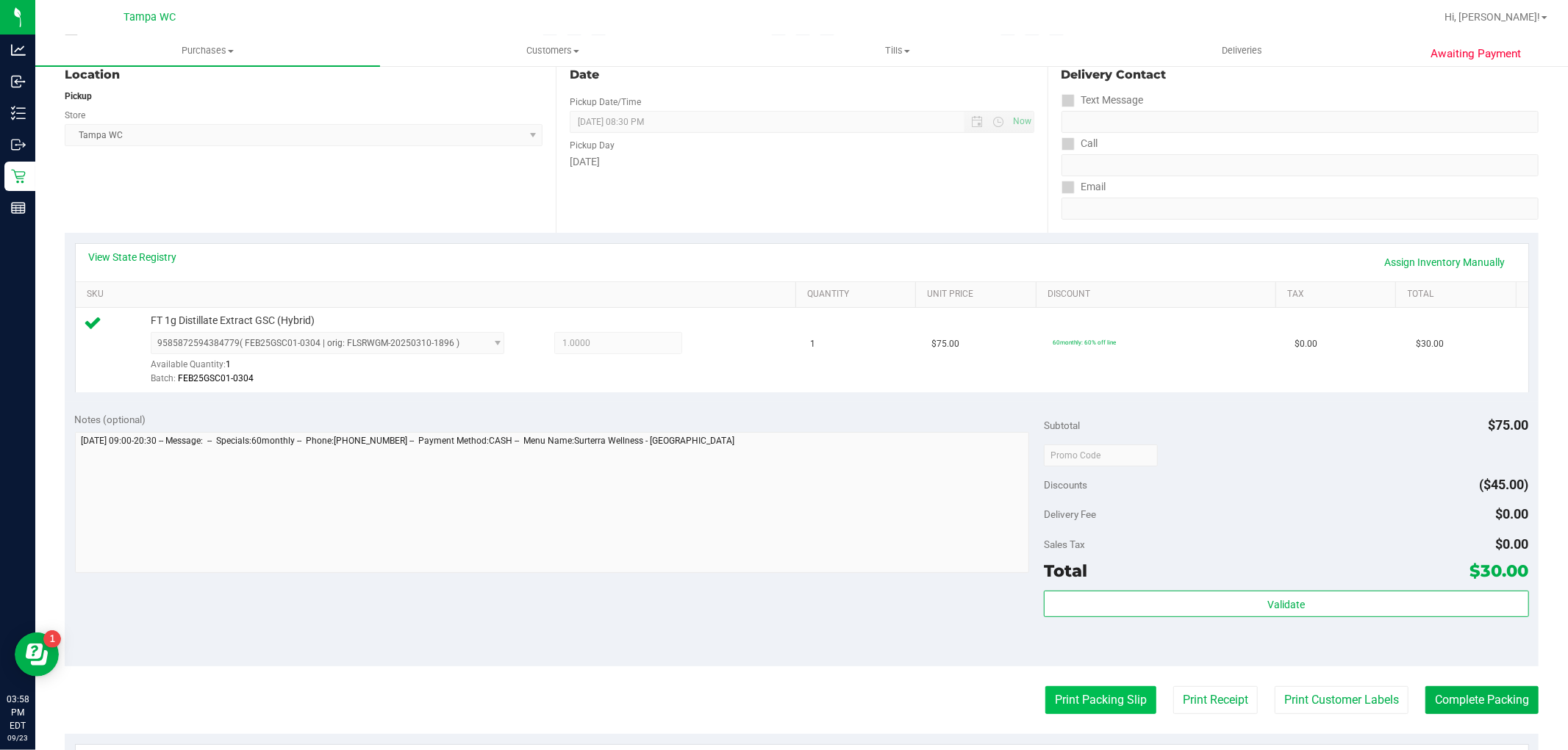
click at [1055, 713] on button "Print Packing Slip" at bounding box center [1100, 700] width 111 height 28
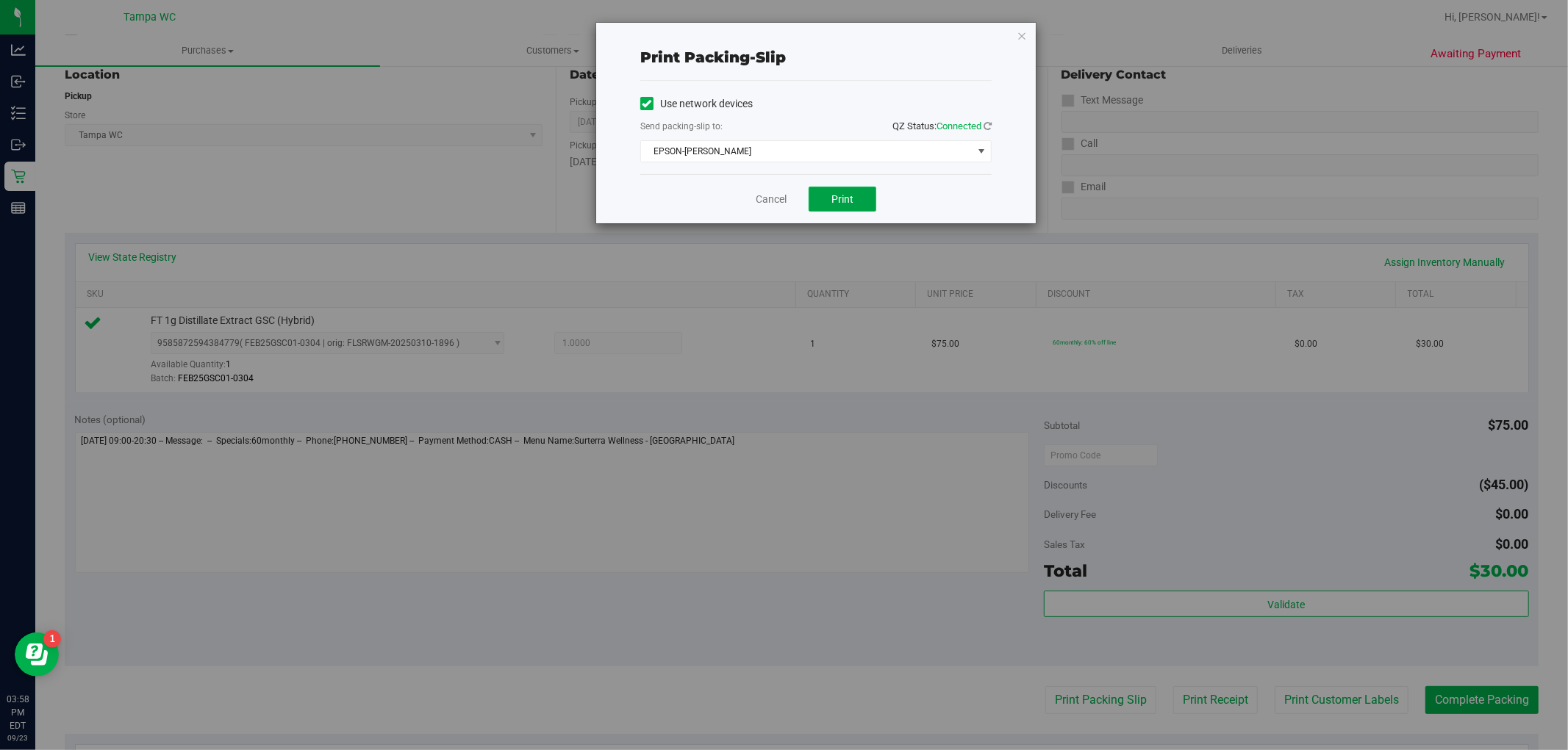
click at [849, 194] on span "Print" at bounding box center [842, 199] width 22 height 12
click at [774, 201] on link "Cancel" at bounding box center [771, 199] width 31 height 16
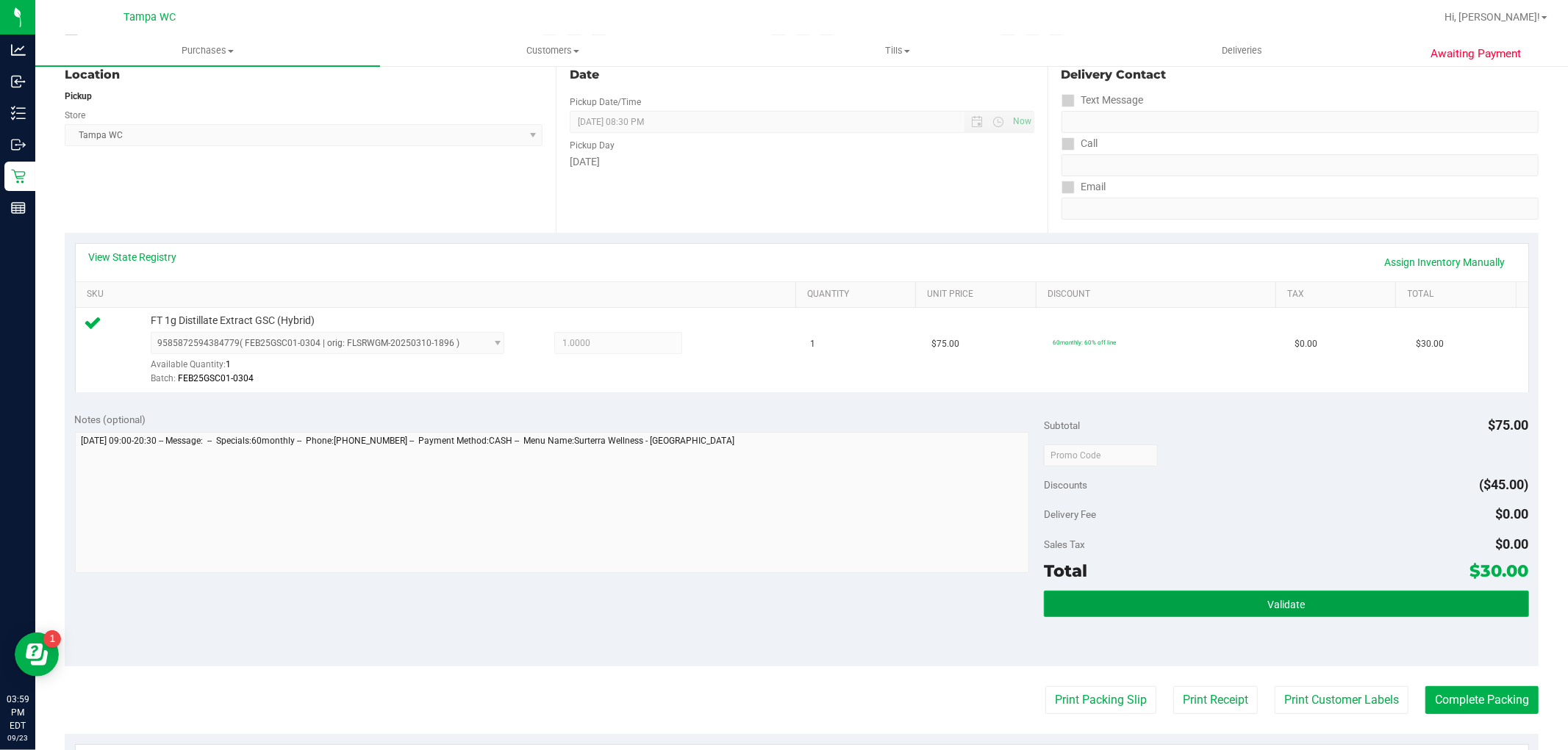
click at [1408, 603] on button "Validate" at bounding box center [1286, 603] width 484 height 26
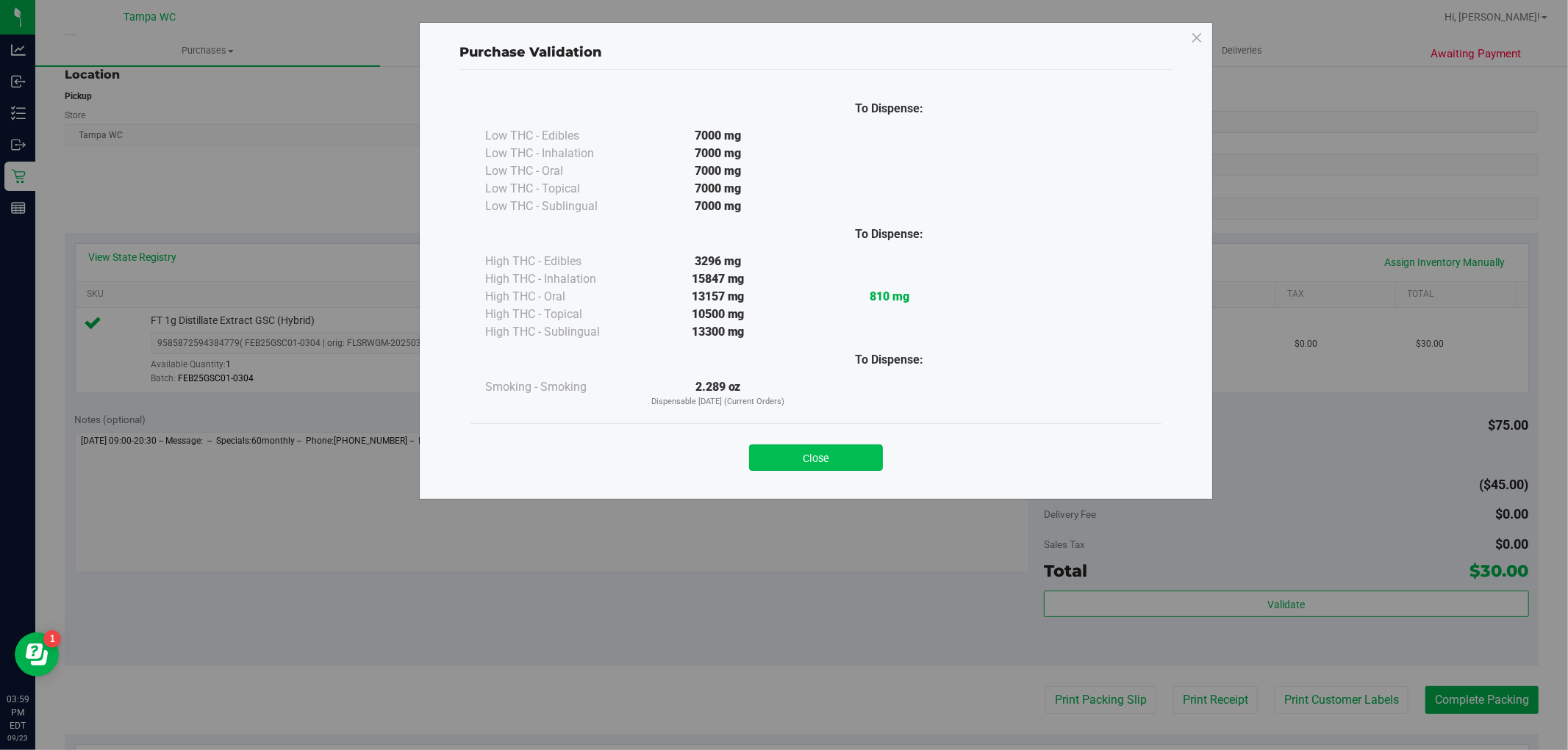
click at [819, 463] on button "Close" at bounding box center [816, 457] width 134 height 26
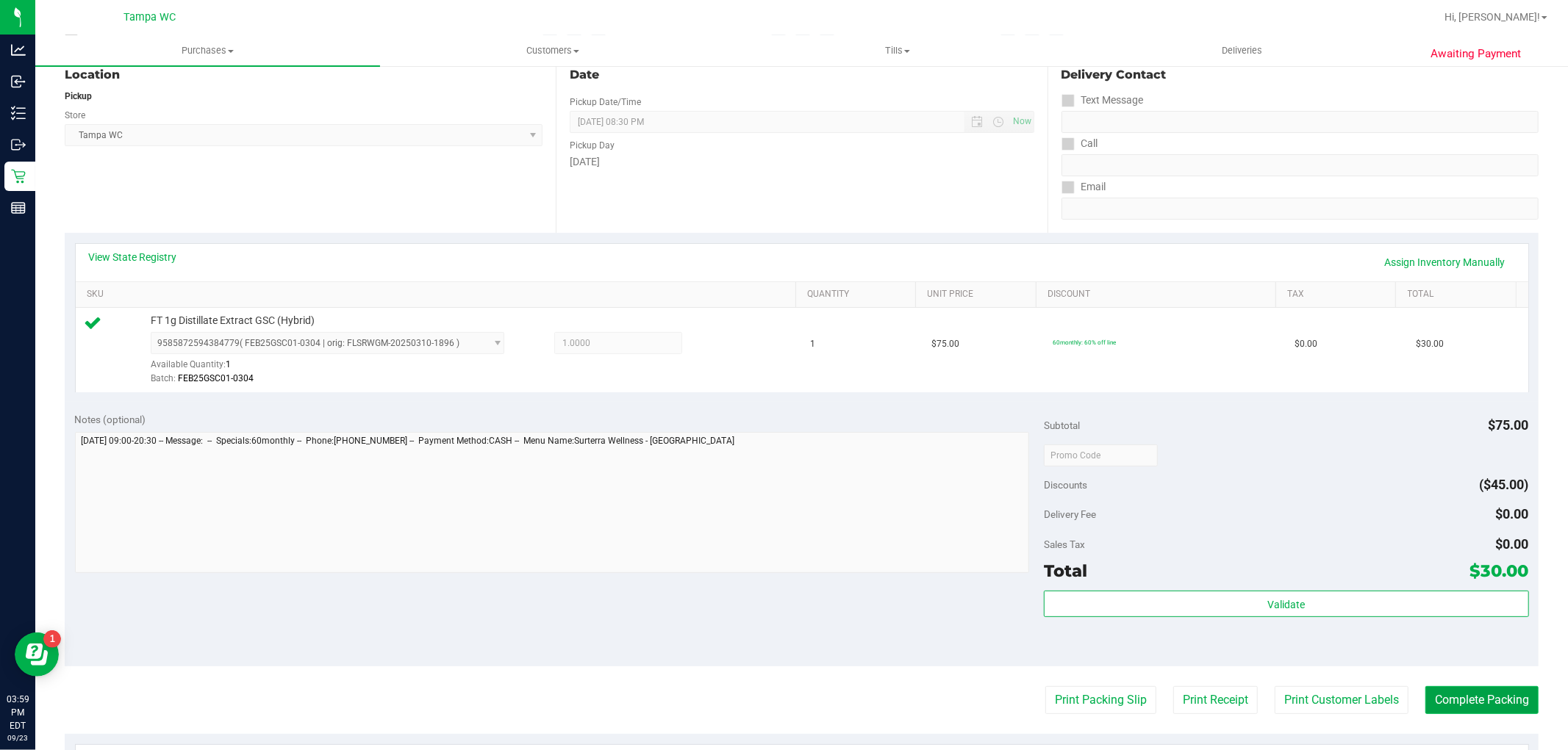
click at [1463, 689] on button "Complete Packing" at bounding box center [1481, 700] width 113 height 28
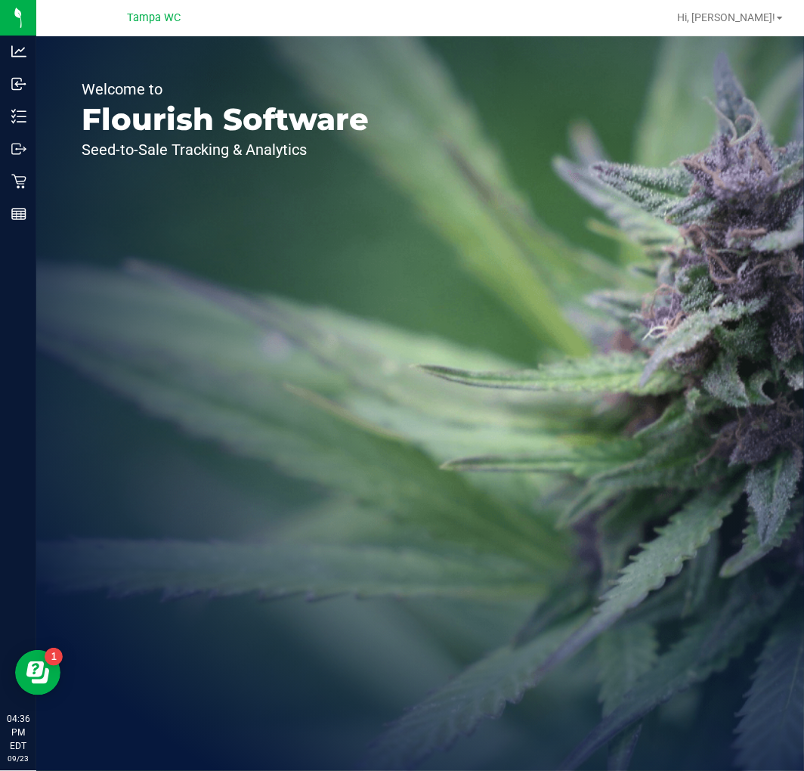
click at [653, 231] on div "Welcome to Flourish Software Seed-to-Sale Tracking & Analytics" at bounding box center [420, 403] width 768 height 734
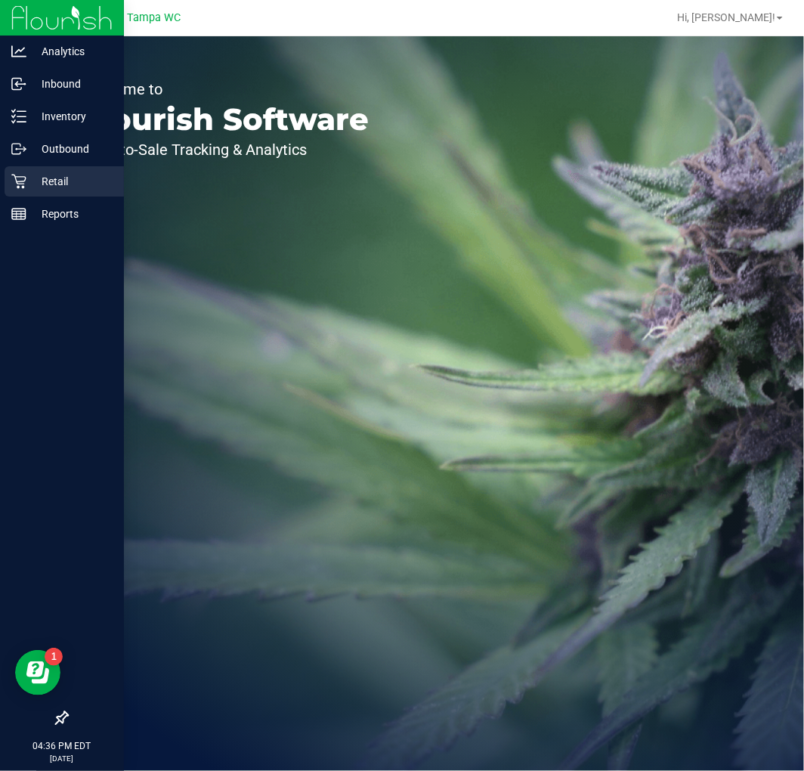
click at [33, 185] on p "Retail" at bounding box center [71, 181] width 91 height 18
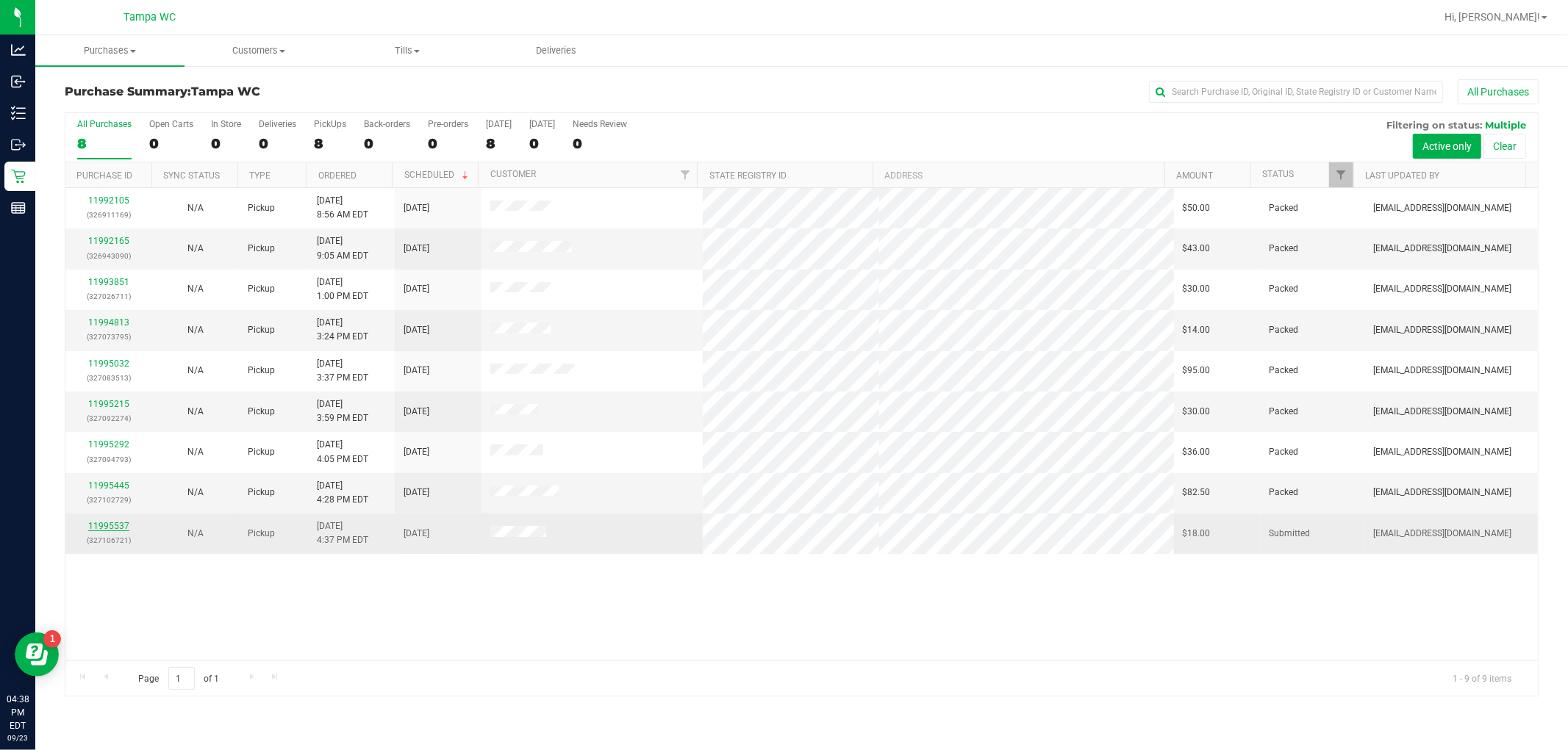
click at [118, 526] on link "11995537" at bounding box center [109, 526] width 41 height 11
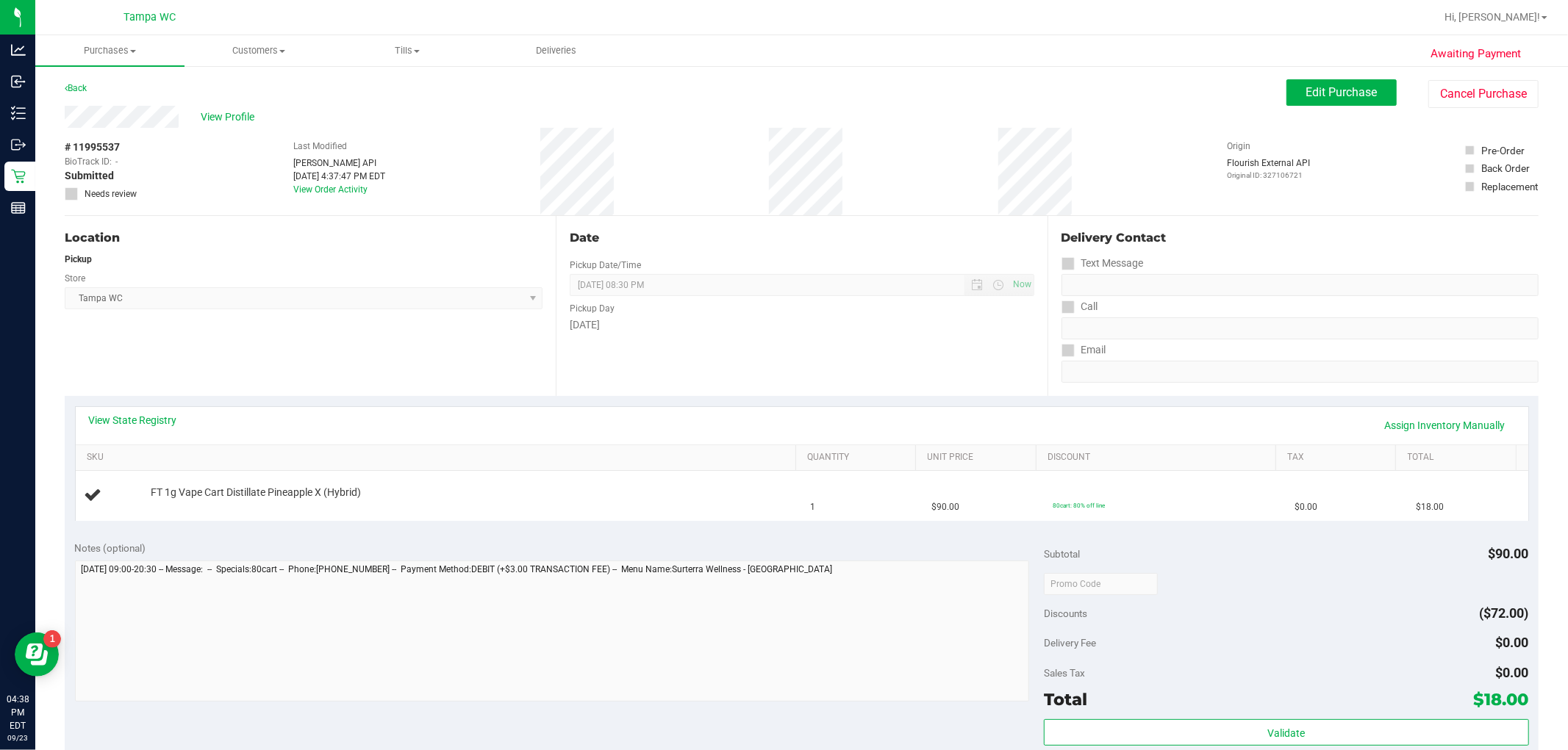
click at [781, 541] on div "Notes (optional)" at bounding box center [559, 548] width 970 height 15
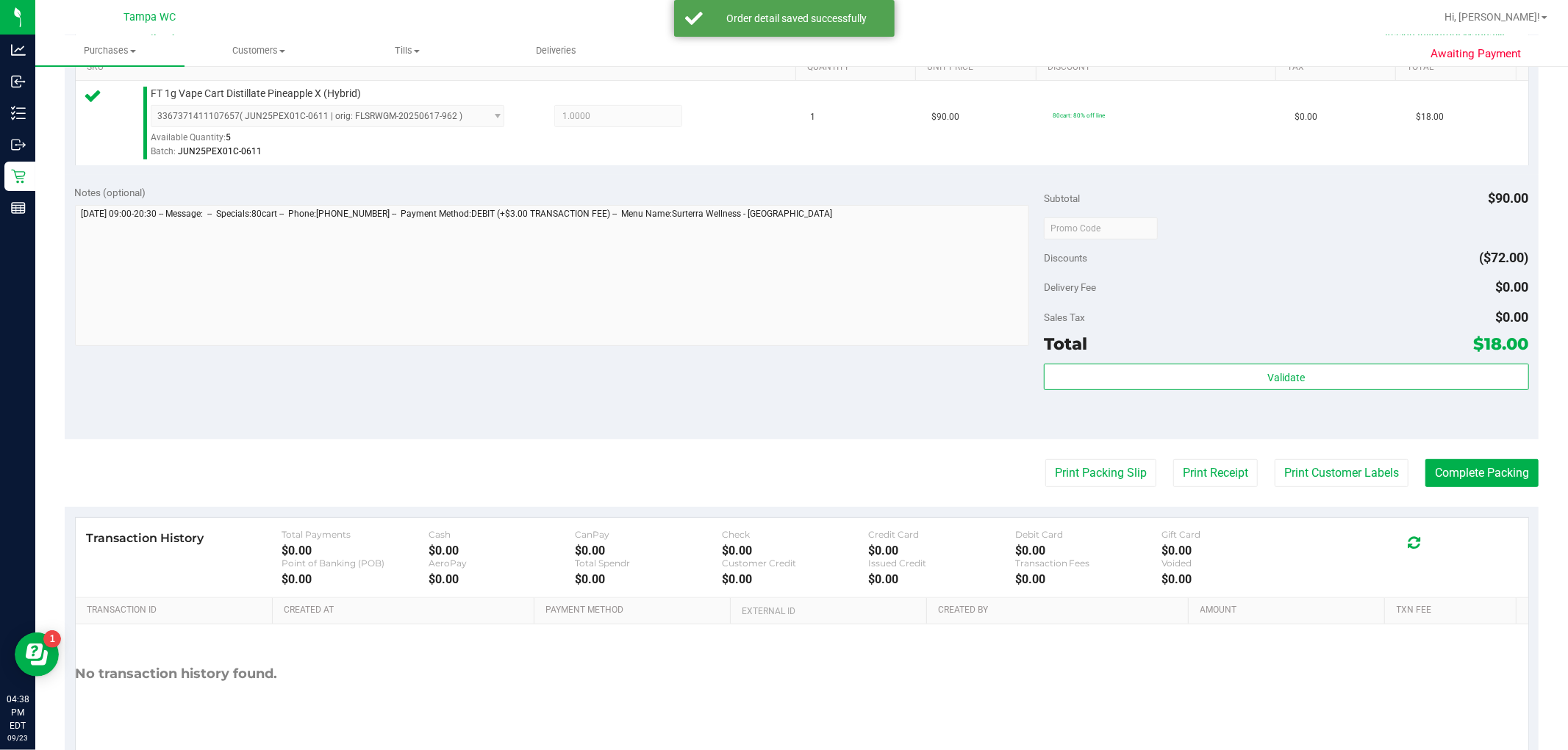
scroll to position [408, 0]
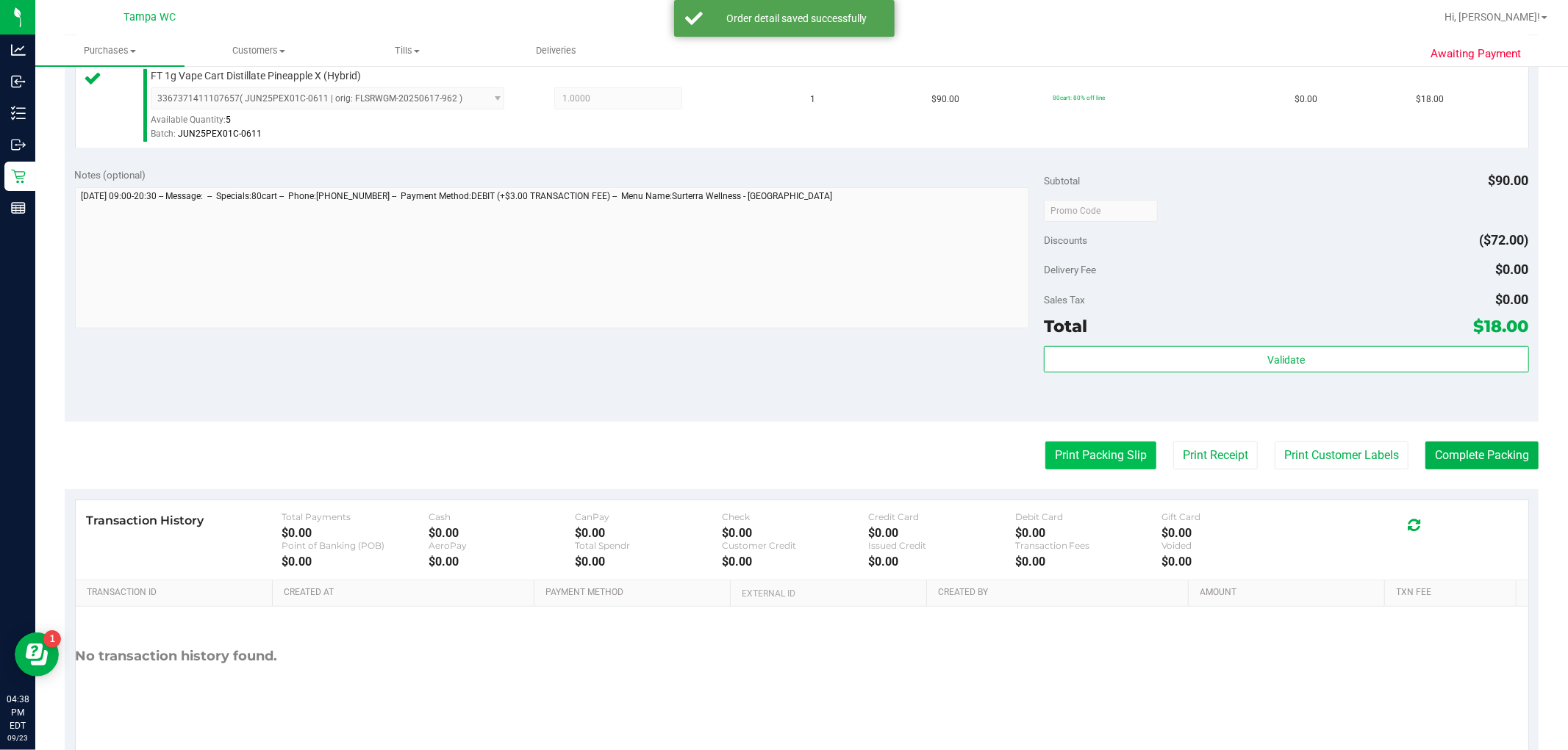
click at [781, 458] on button "Print Packing Slip" at bounding box center [1100, 455] width 111 height 28
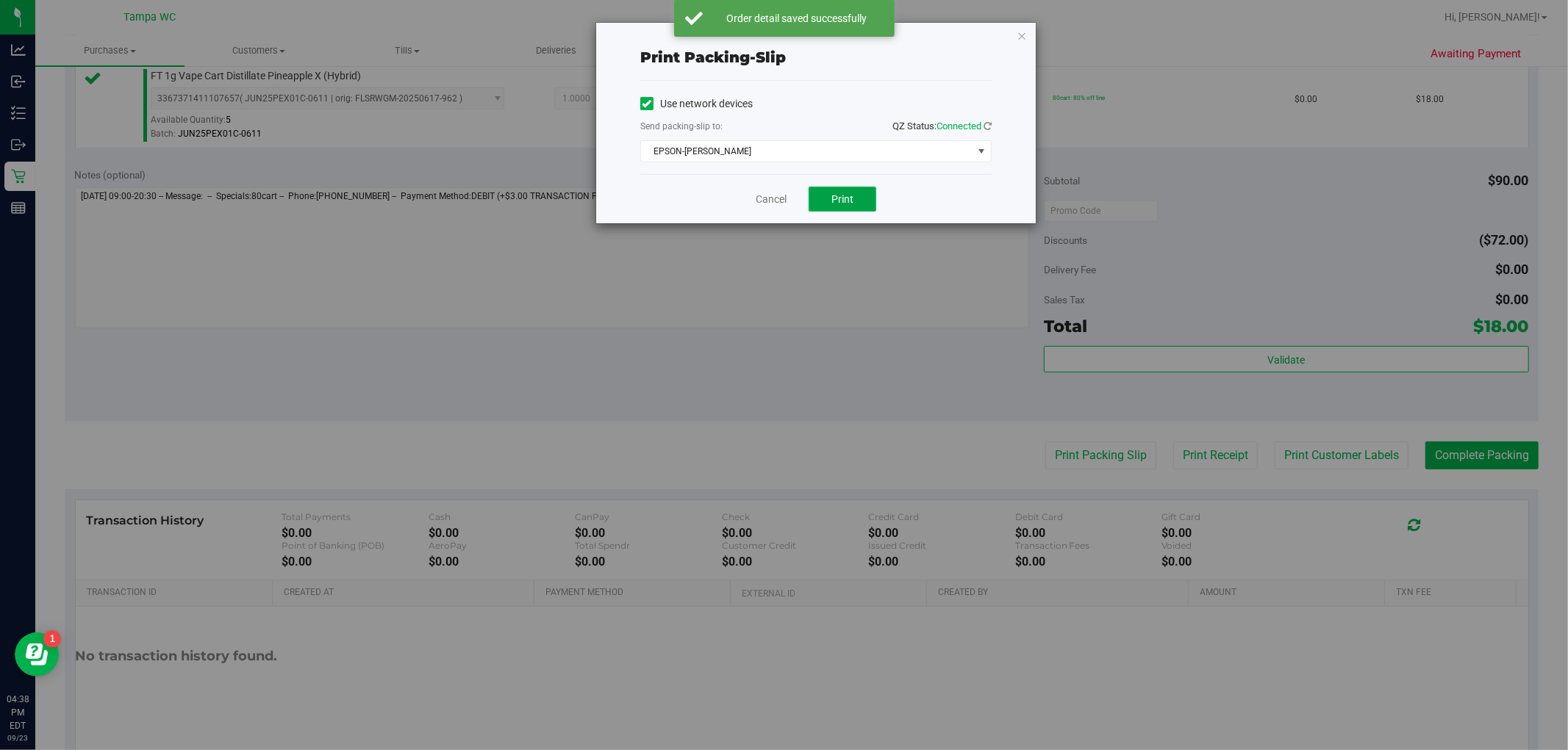
click at [781, 194] on button "Print" at bounding box center [842, 199] width 68 height 25
drag, startPoint x: 708, startPoint y: 169, endPoint x: 754, endPoint y: 180, distance: 47.3
click at [732, 172] on div "Use network devices Send packing-slip to: QZ Status: Connected EPSON-DAVIS-BISB…" at bounding box center [815, 127] width 351 height 93
click at [777, 194] on link "Cancel" at bounding box center [771, 199] width 31 height 16
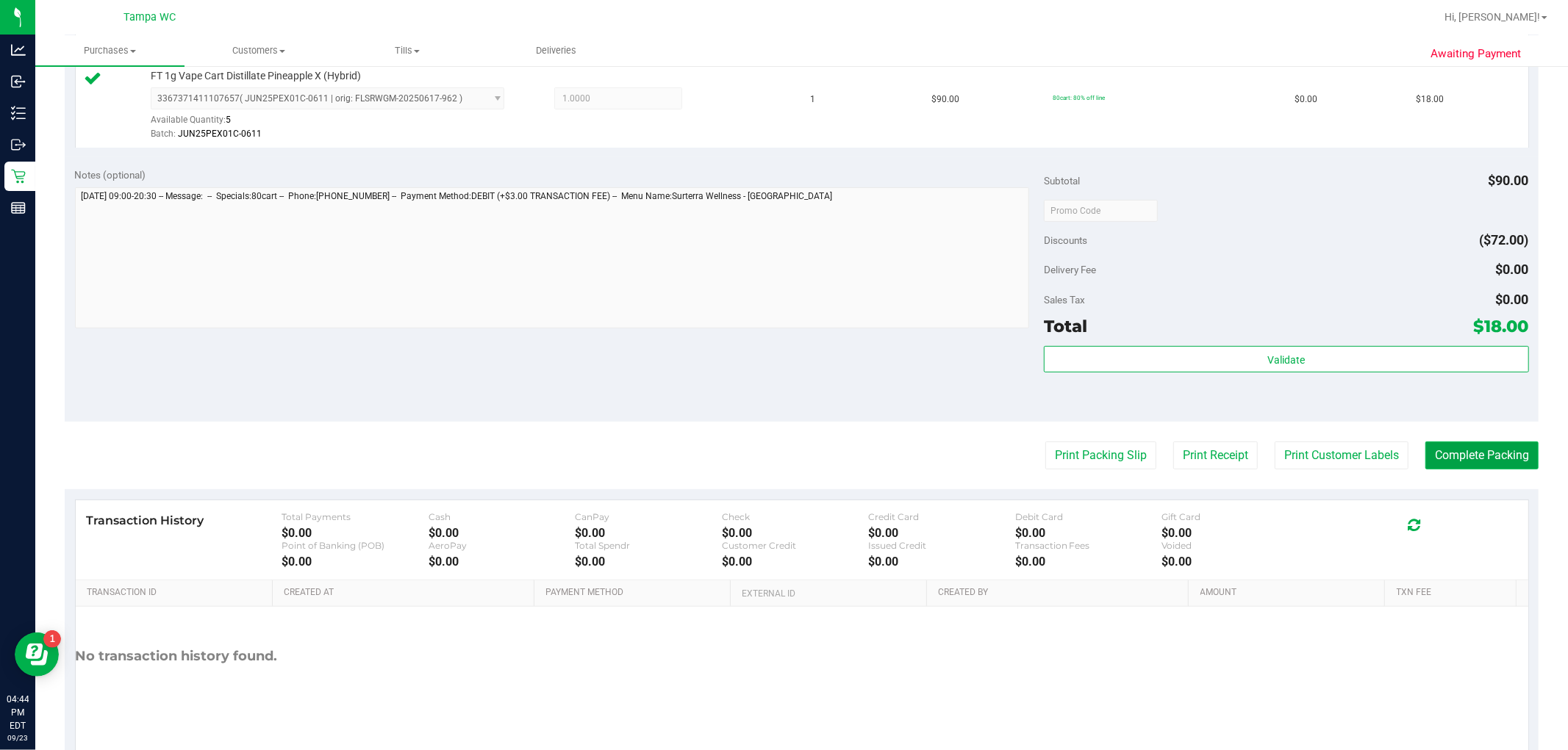
click at [781, 463] on button "Complete Packing" at bounding box center [1481, 455] width 113 height 28
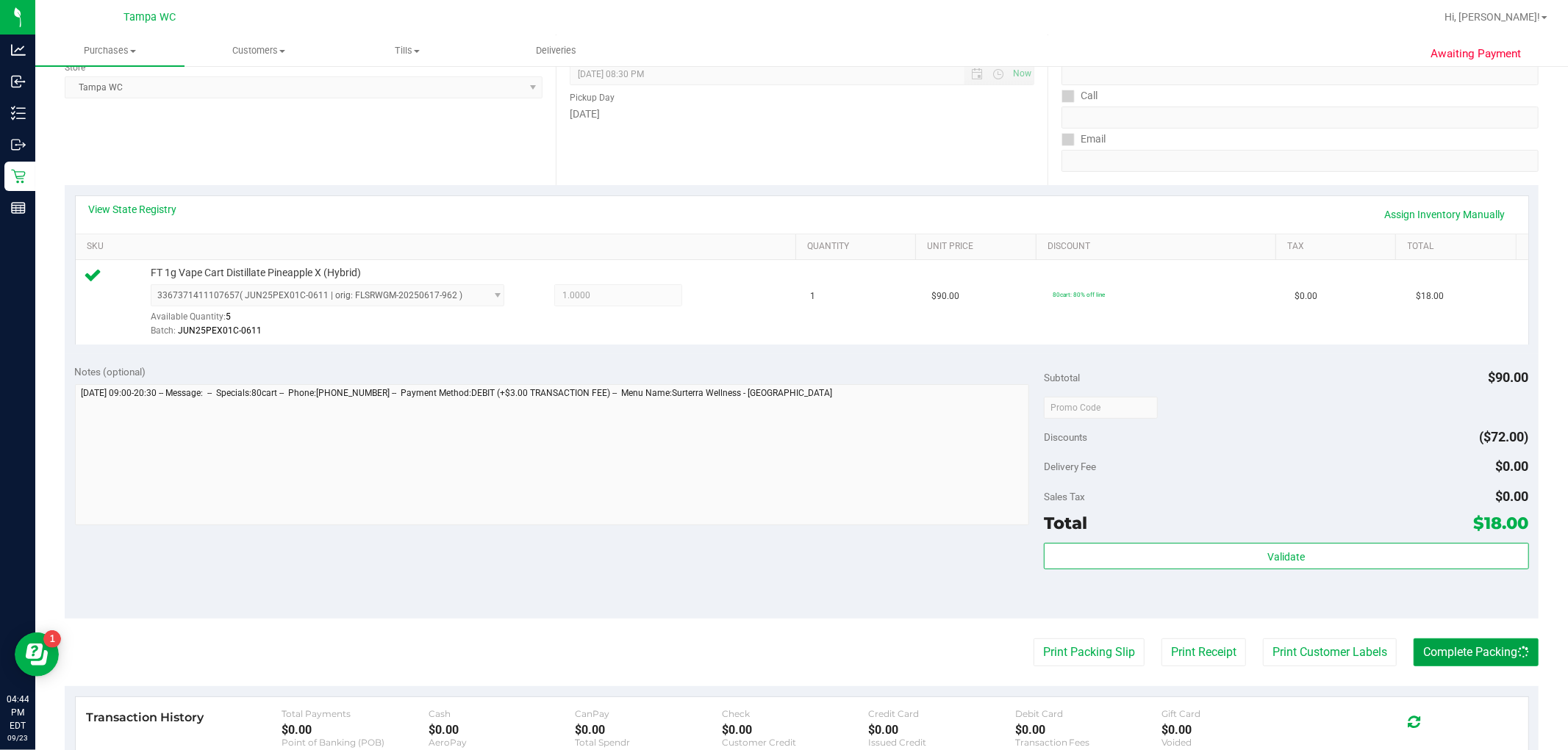
scroll to position [0, 0]
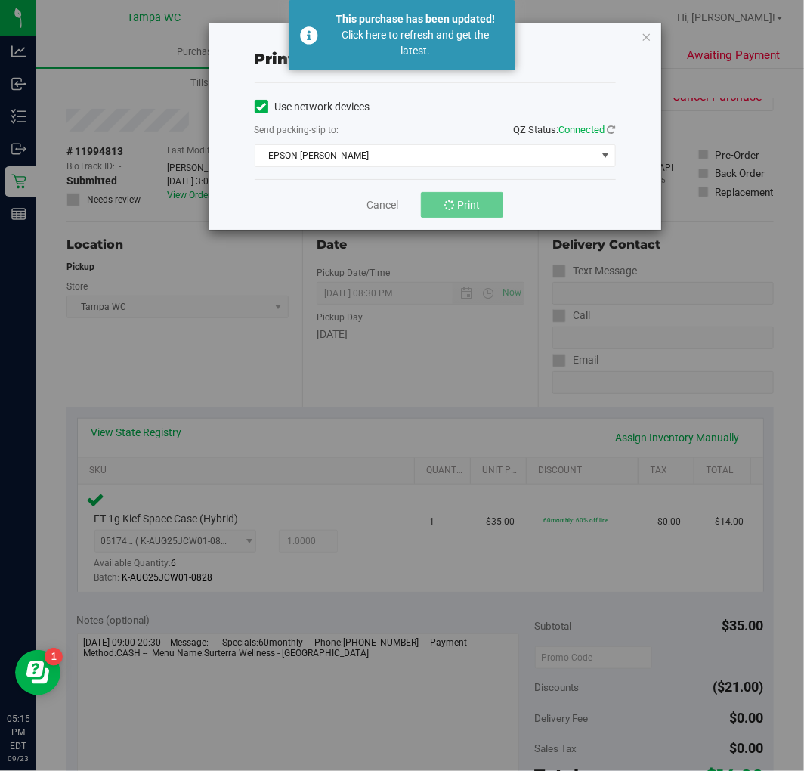
scroll to position [335, 0]
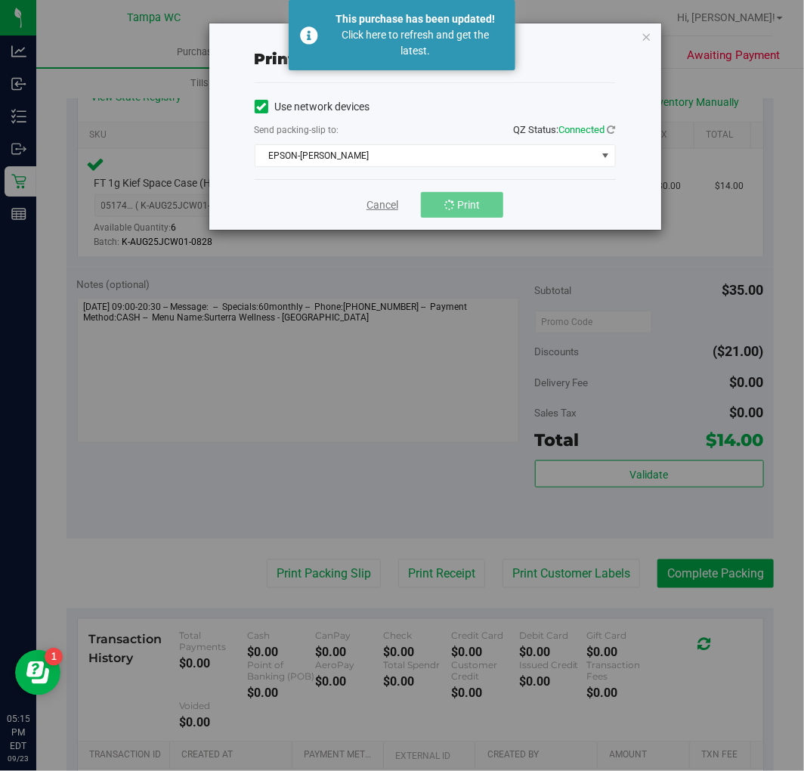
drag, startPoint x: 403, startPoint y: 206, endPoint x: 388, endPoint y: 209, distance: 14.5
click at [394, 208] on div "Cancel Print" at bounding box center [435, 204] width 361 height 51
click at [398, 204] on div "Cancel Print" at bounding box center [435, 204] width 361 height 51
click at [387, 202] on link "Cancel" at bounding box center [382, 205] width 32 height 16
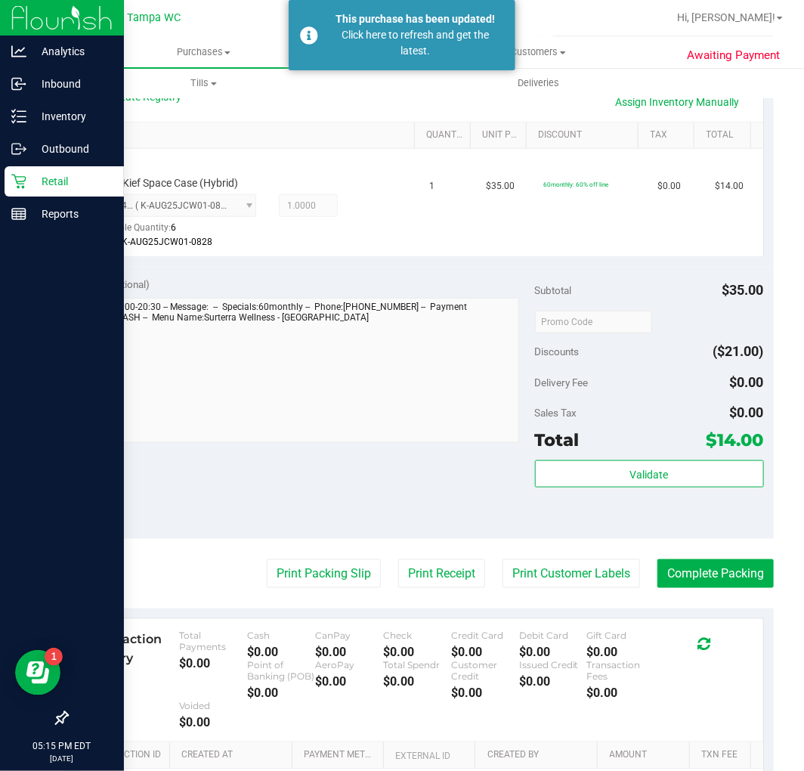
click at [20, 184] on icon at bounding box center [18, 182] width 14 height 14
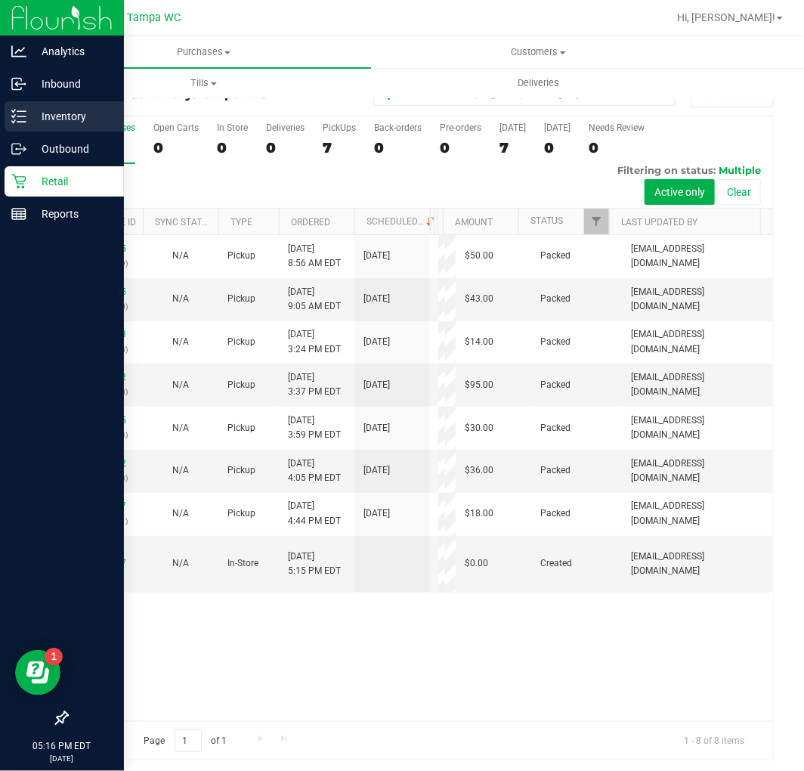
click at [60, 121] on p "Inventory" at bounding box center [71, 116] width 91 height 18
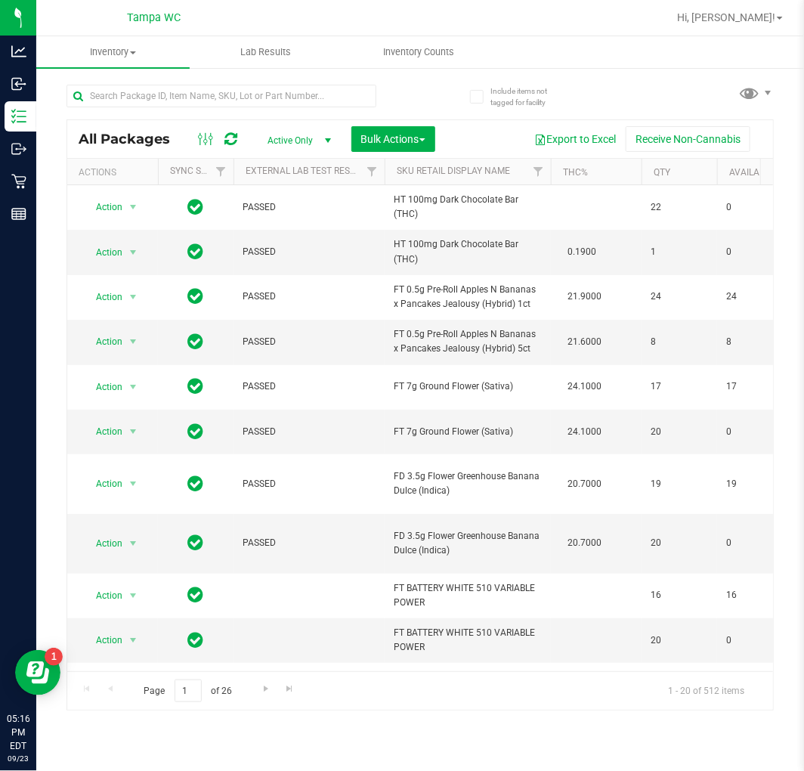
click at [209, 116] on div at bounding box center [221, 102] width 310 height 35
click at [212, 91] on input "text" at bounding box center [221, 96] width 310 height 23
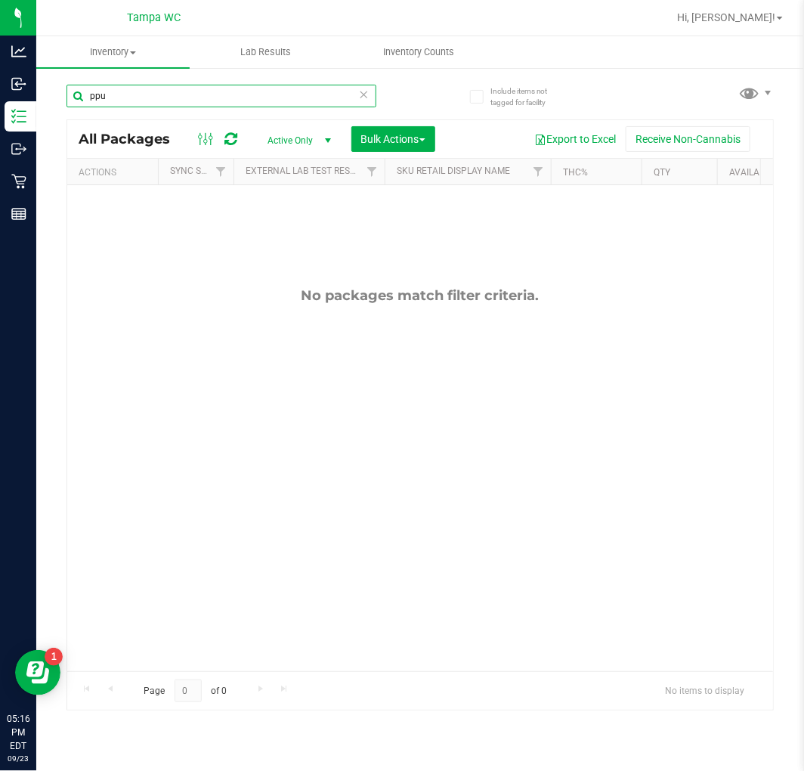
type input "ppu"
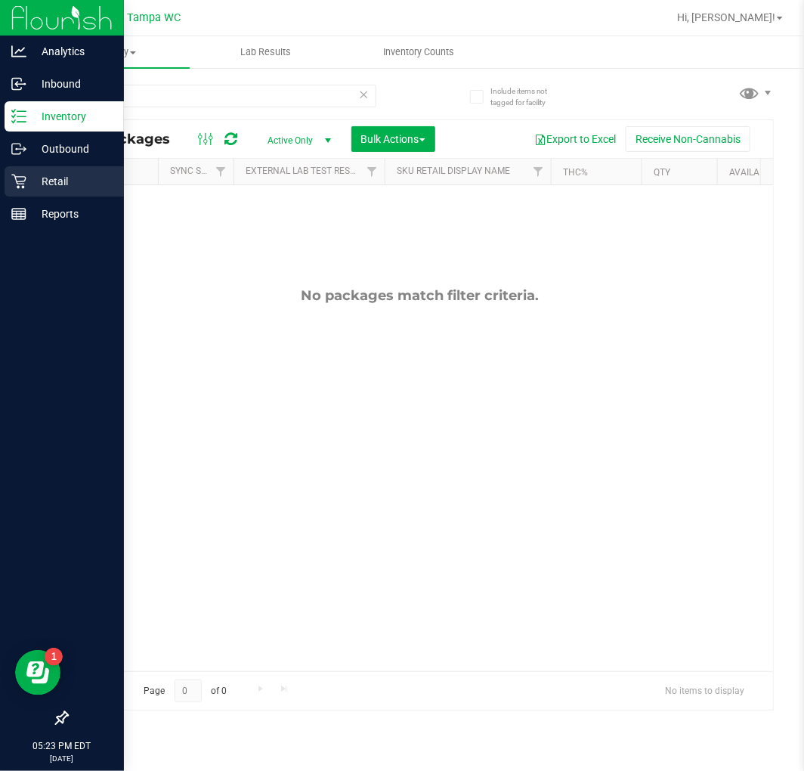
click at [39, 175] on p "Retail" at bounding box center [71, 181] width 91 height 18
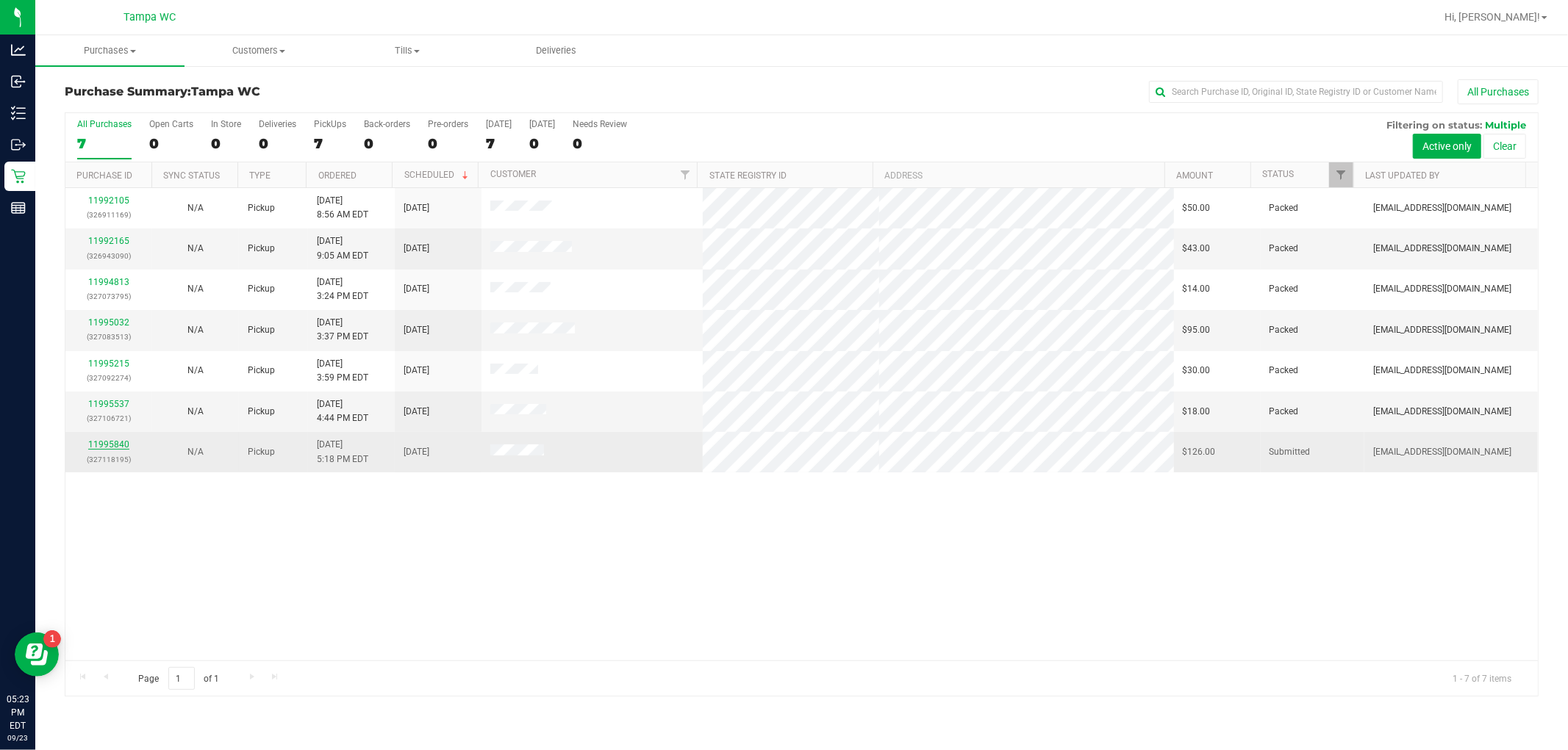
click at [104, 444] on link "11995840" at bounding box center [109, 445] width 41 height 11
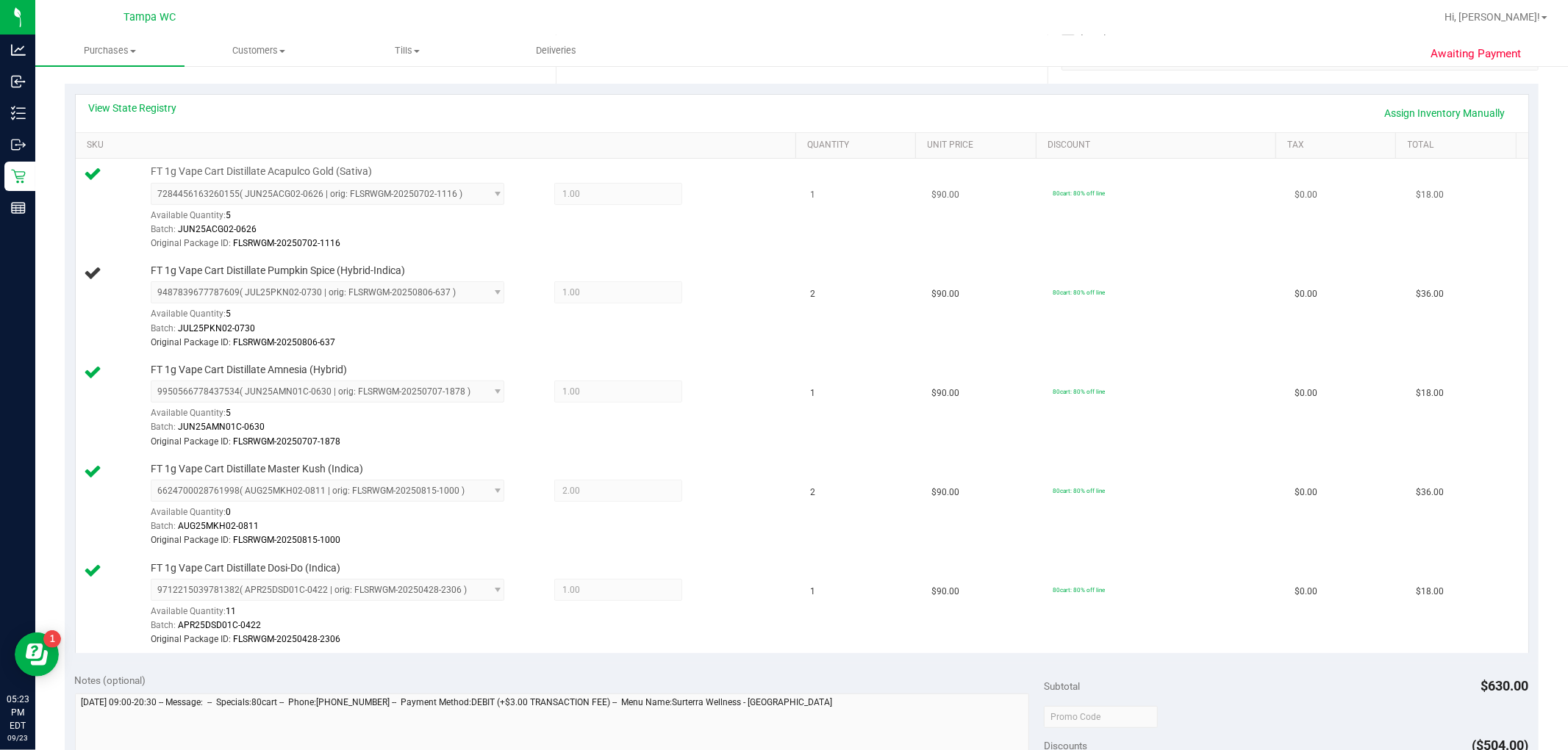
scroll to position [326, 0]
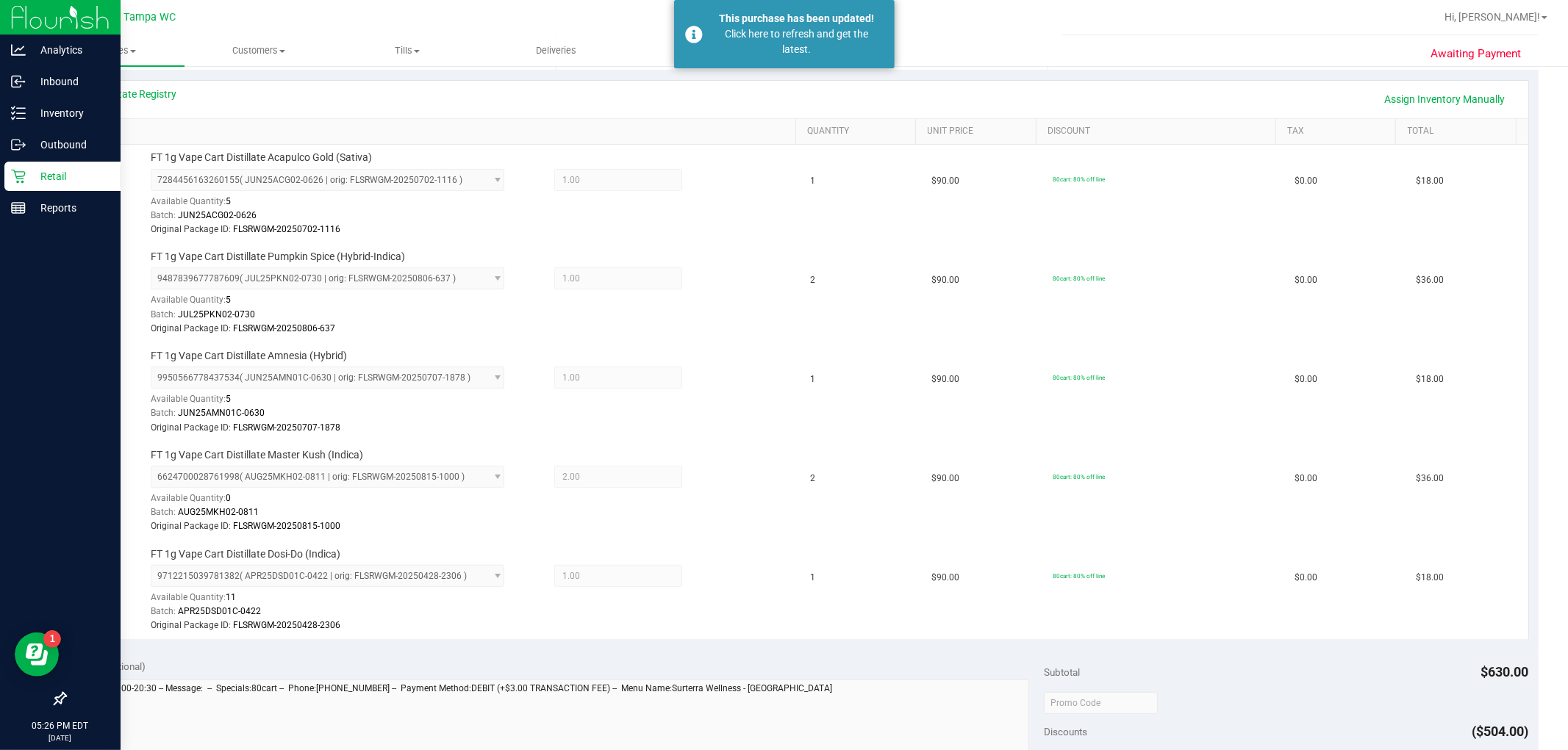
click at [35, 171] on p "Retail" at bounding box center [69, 176] width 89 height 18
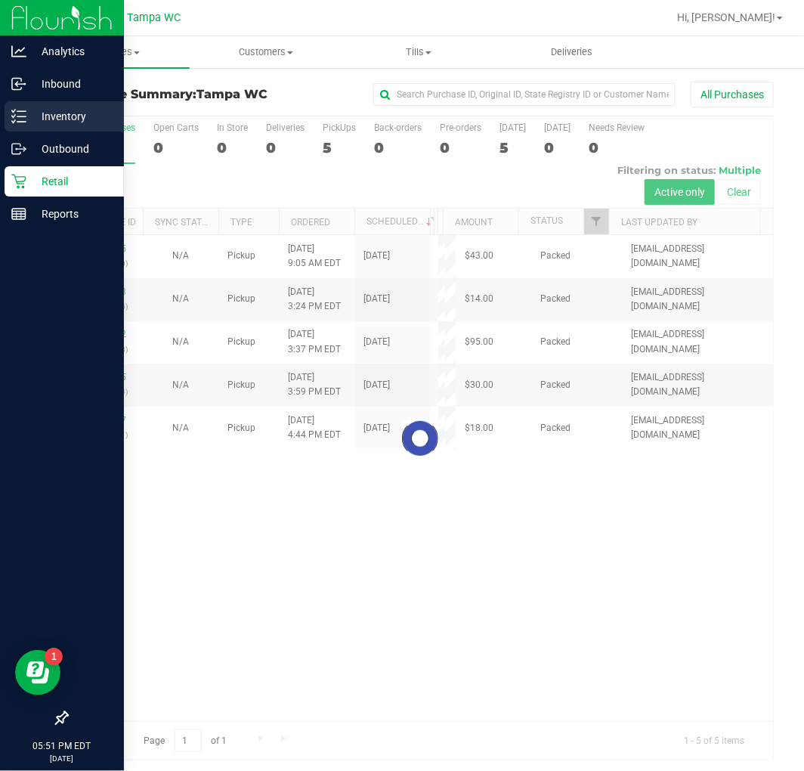
click at [43, 118] on p "Inventory" at bounding box center [71, 116] width 91 height 18
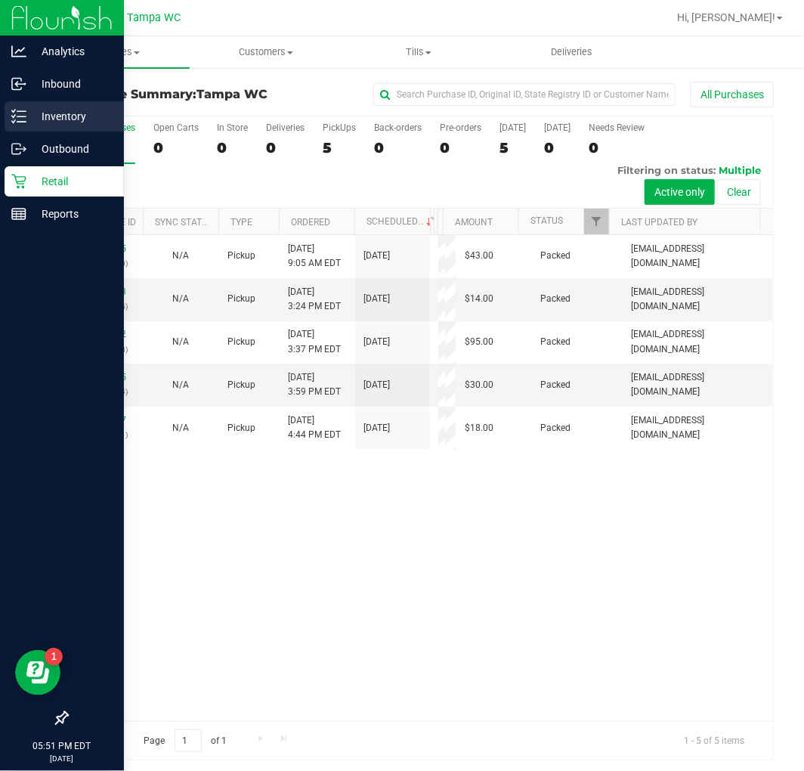
click at [96, 122] on p "Inventory" at bounding box center [71, 116] width 91 height 18
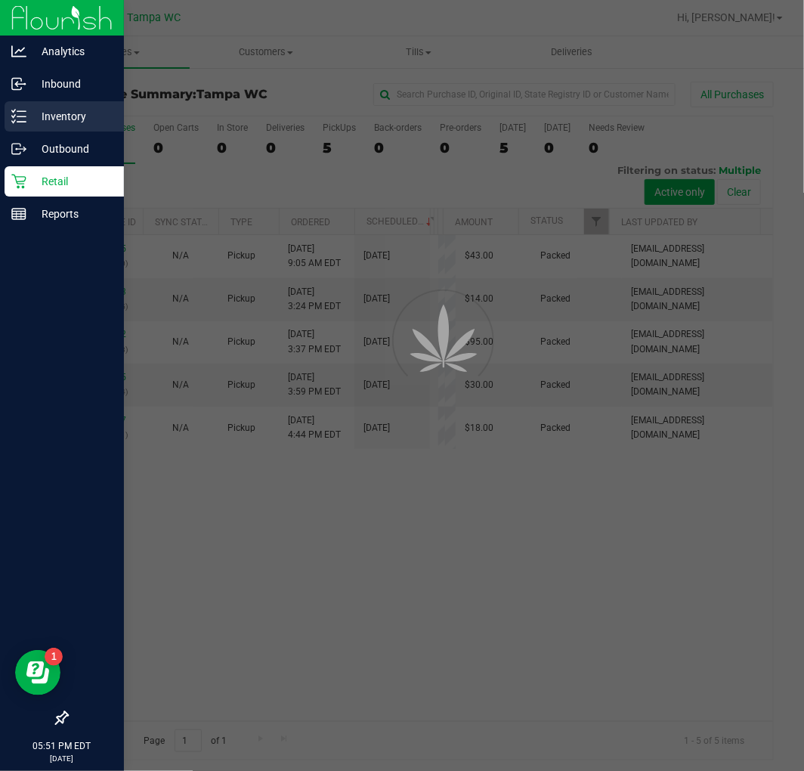
click at [96, 122] on p "Inventory" at bounding box center [71, 116] width 91 height 18
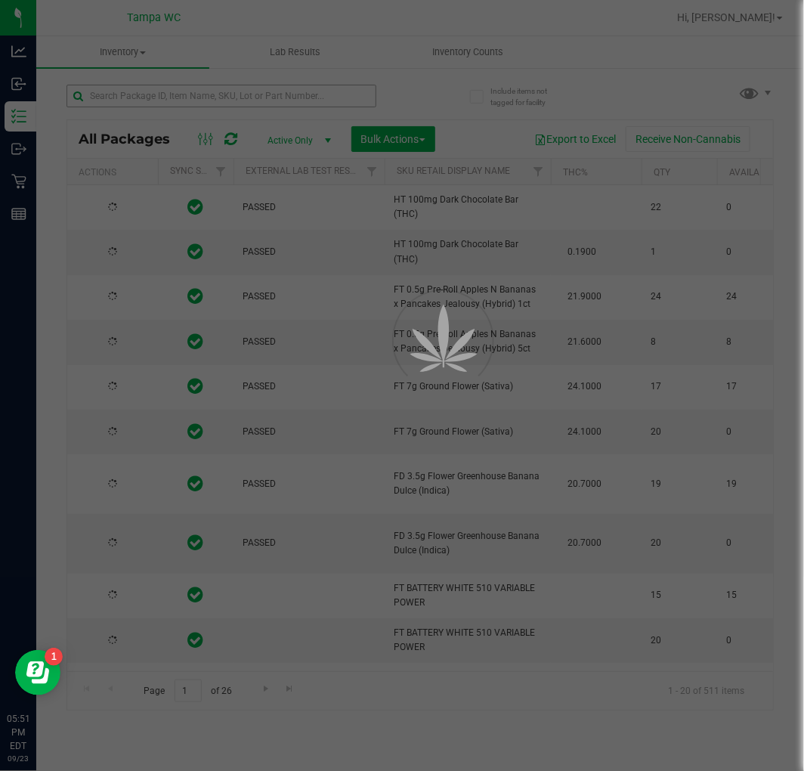
type input "2026-02-07"
type input "2026-03-16"
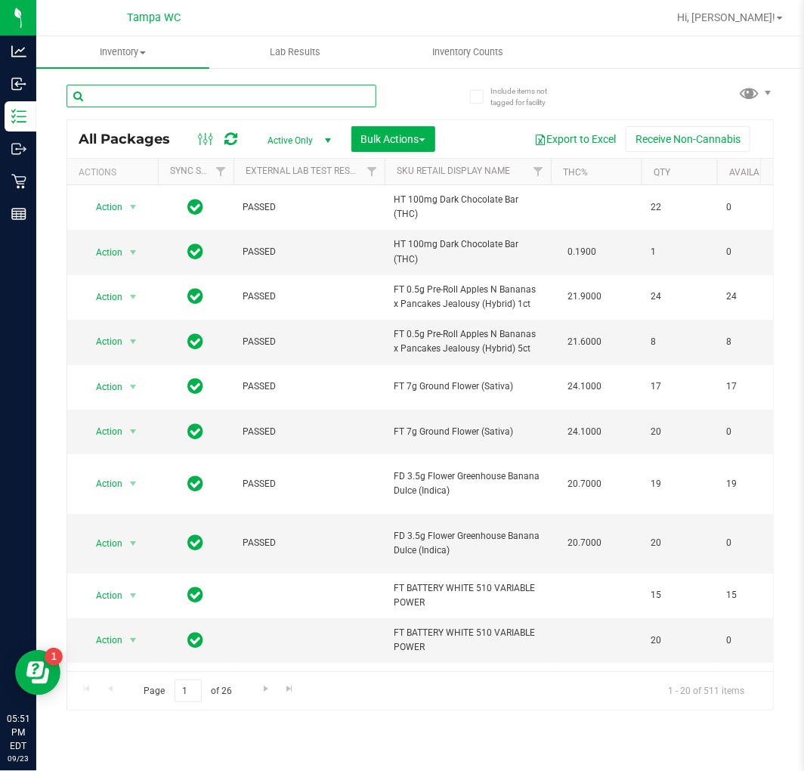
click at [133, 100] on input "text" at bounding box center [221, 96] width 310 height 23
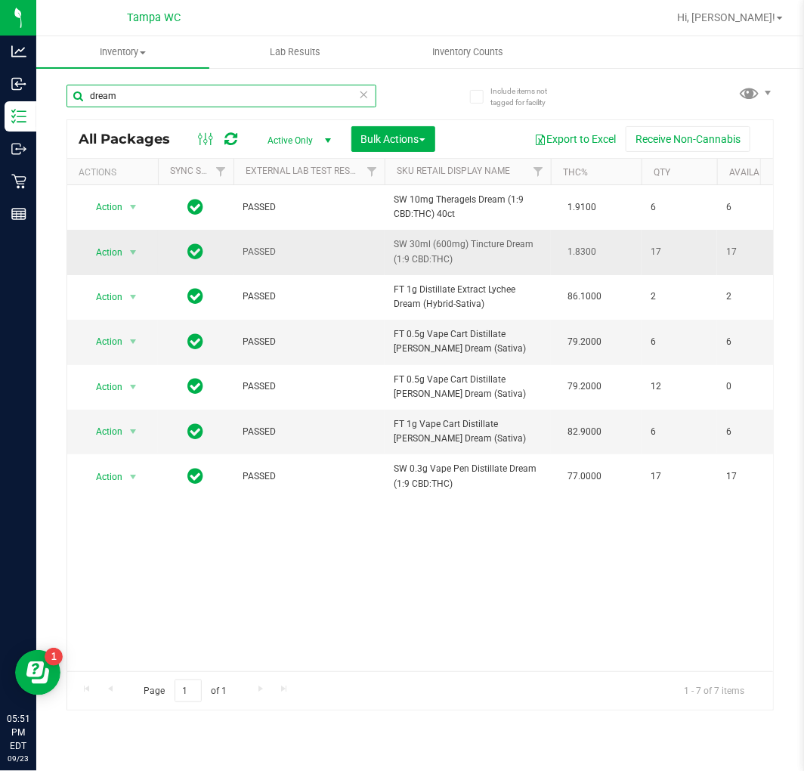
type input "dream"
drag, startPoint x: 412, startPoint y: 267, endPoint x: 365, endPoint y: 265, distance: 46.9
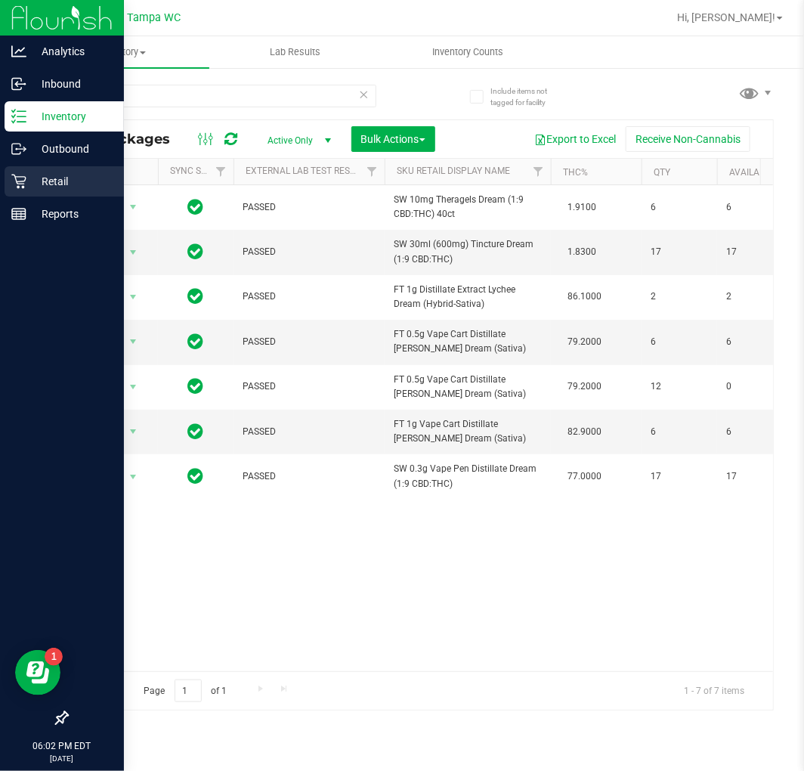
click at [21, 187] on icon at bounding box center [18, 182] width 14 height 14
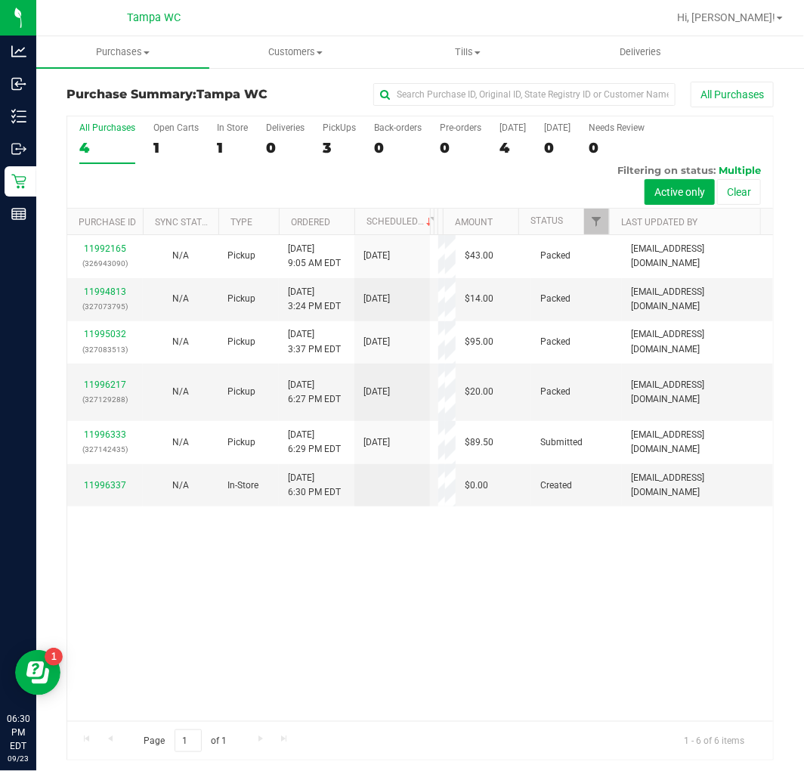
click at [665, 534] on div "11992165 (326943090) N/A Pickup 9/23/2025 9:05 AM EDT 9/23/2025 $43.00 Packed a…" at bounding box center [420, 478] width 706 height 486
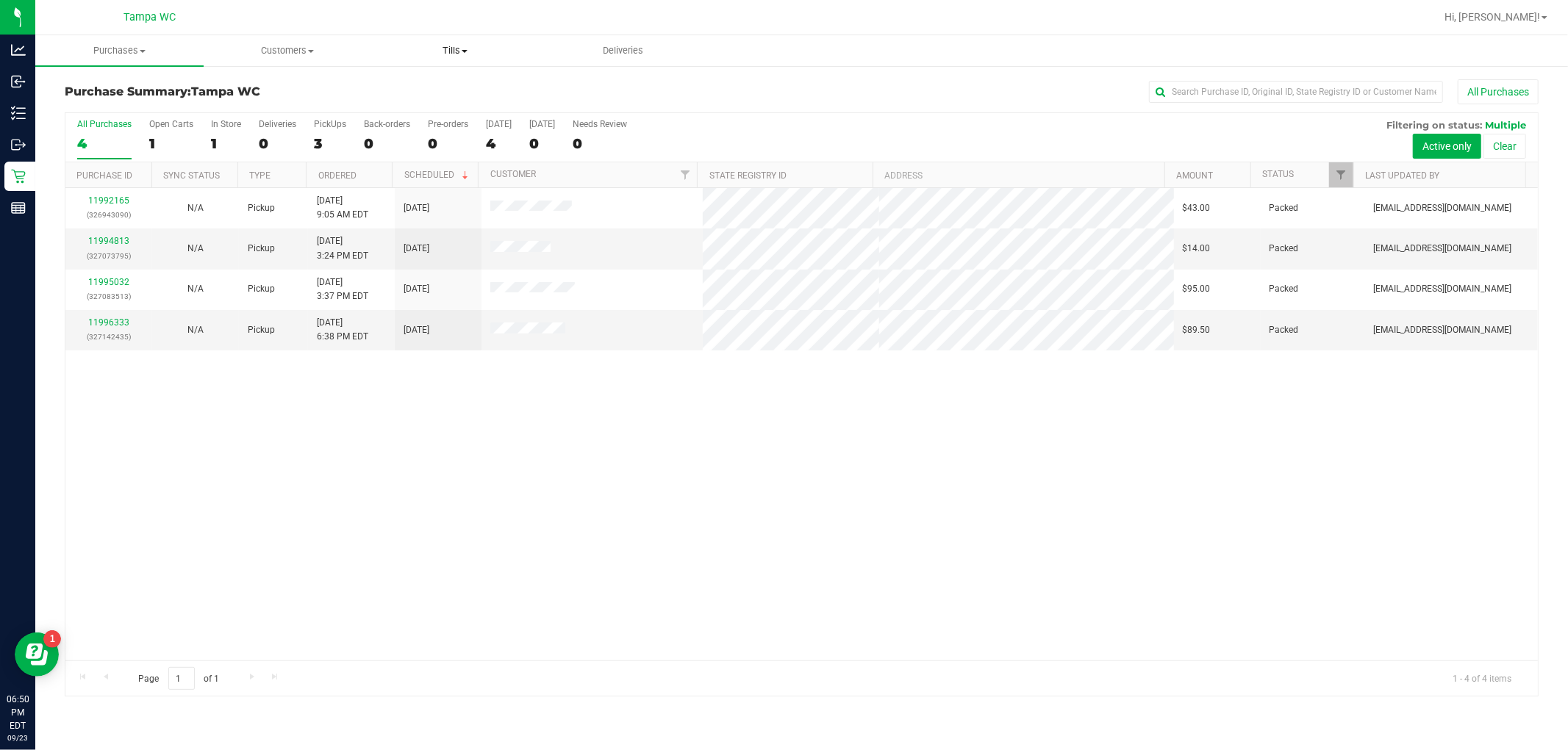
click at [441, 50] on span "Tills" at bounding box center [455, 51] width 167 height 14
click at [416, 86] on span "Manage tills" at bounding box center [421, 89] width 99 height 13
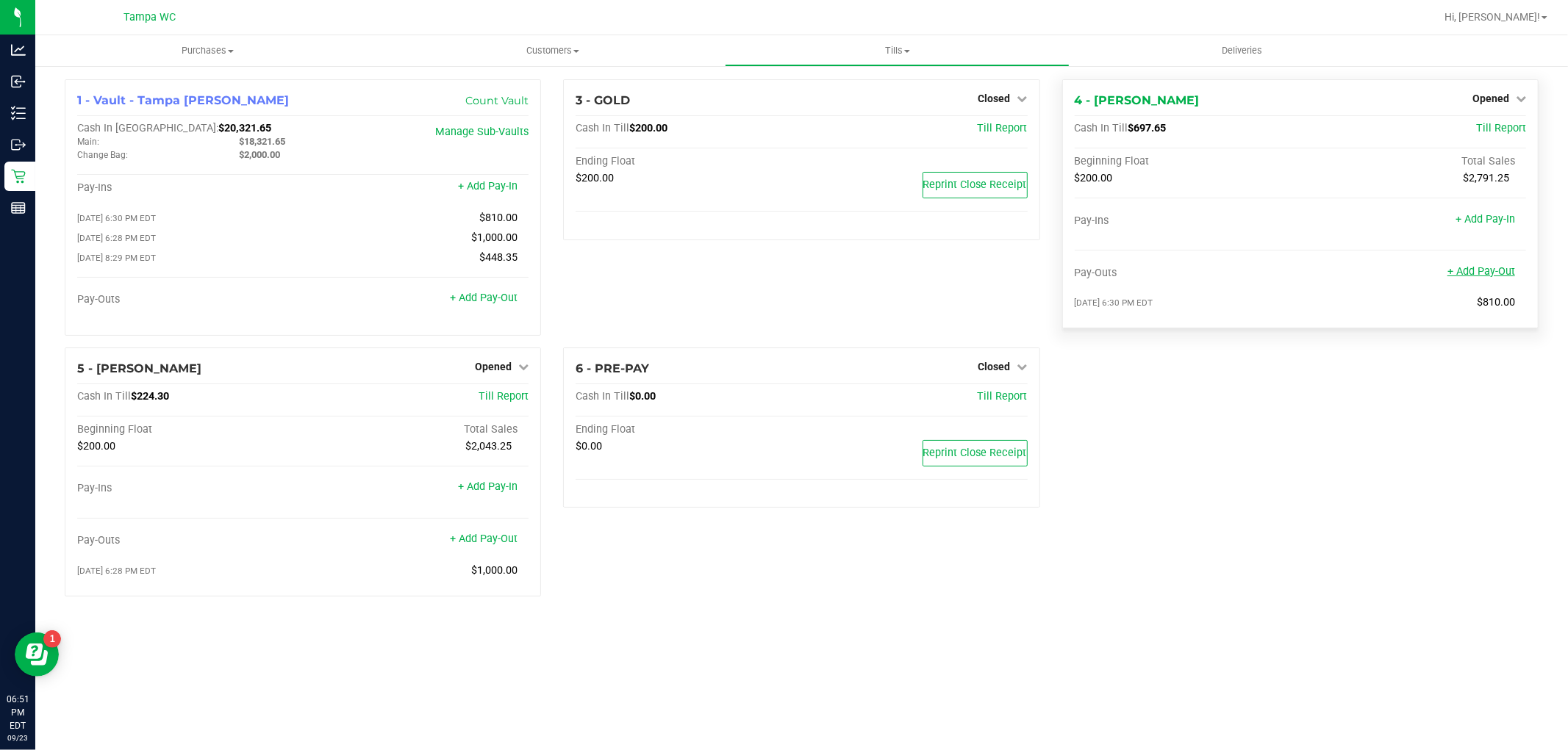
click at [781, 275] on link "+ Add Pay-Out" at bounding box center [1481, 271] width 68 height 13
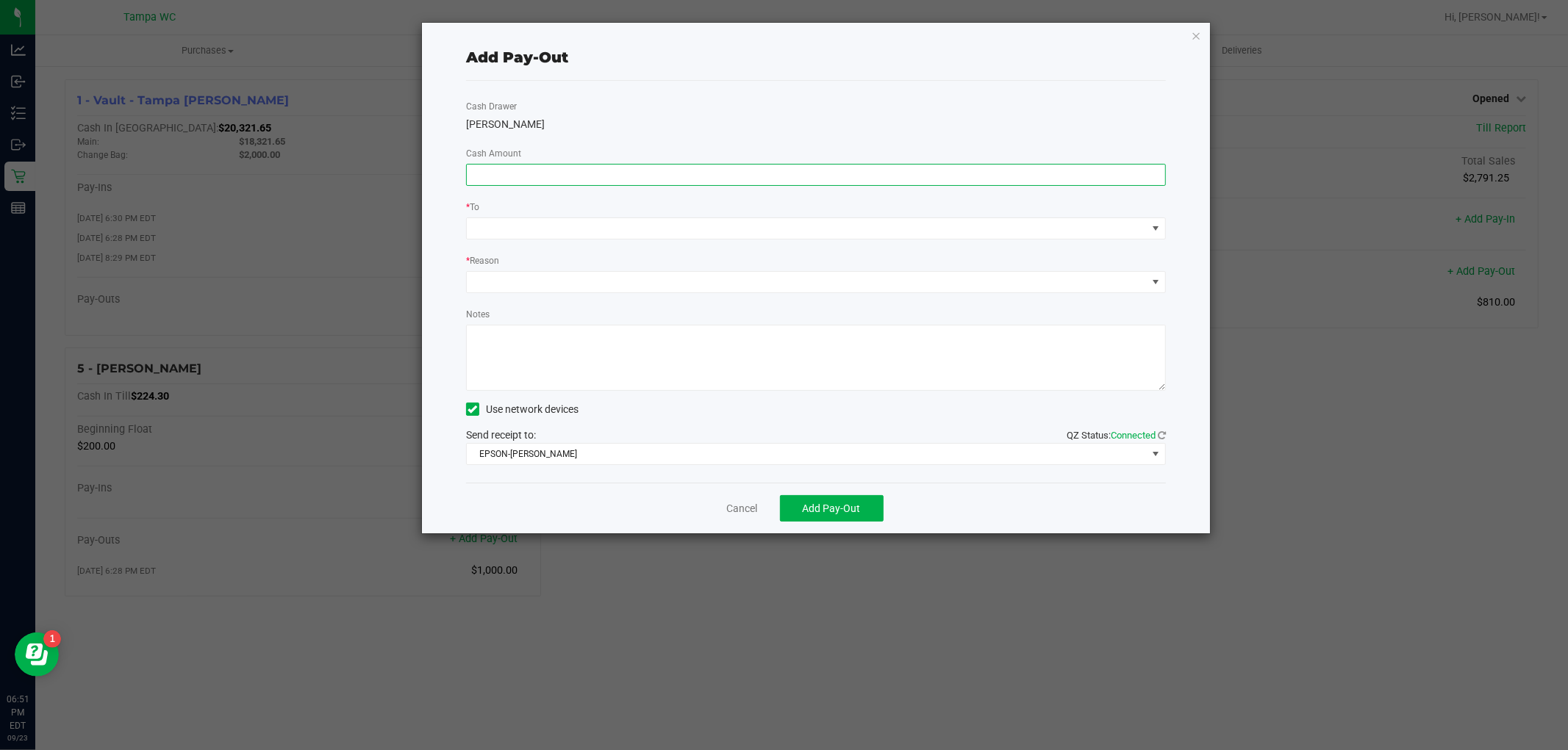
click at [763, 176] on input at bounding box center [816, 174] width 698 height 20
type input "$400.00"
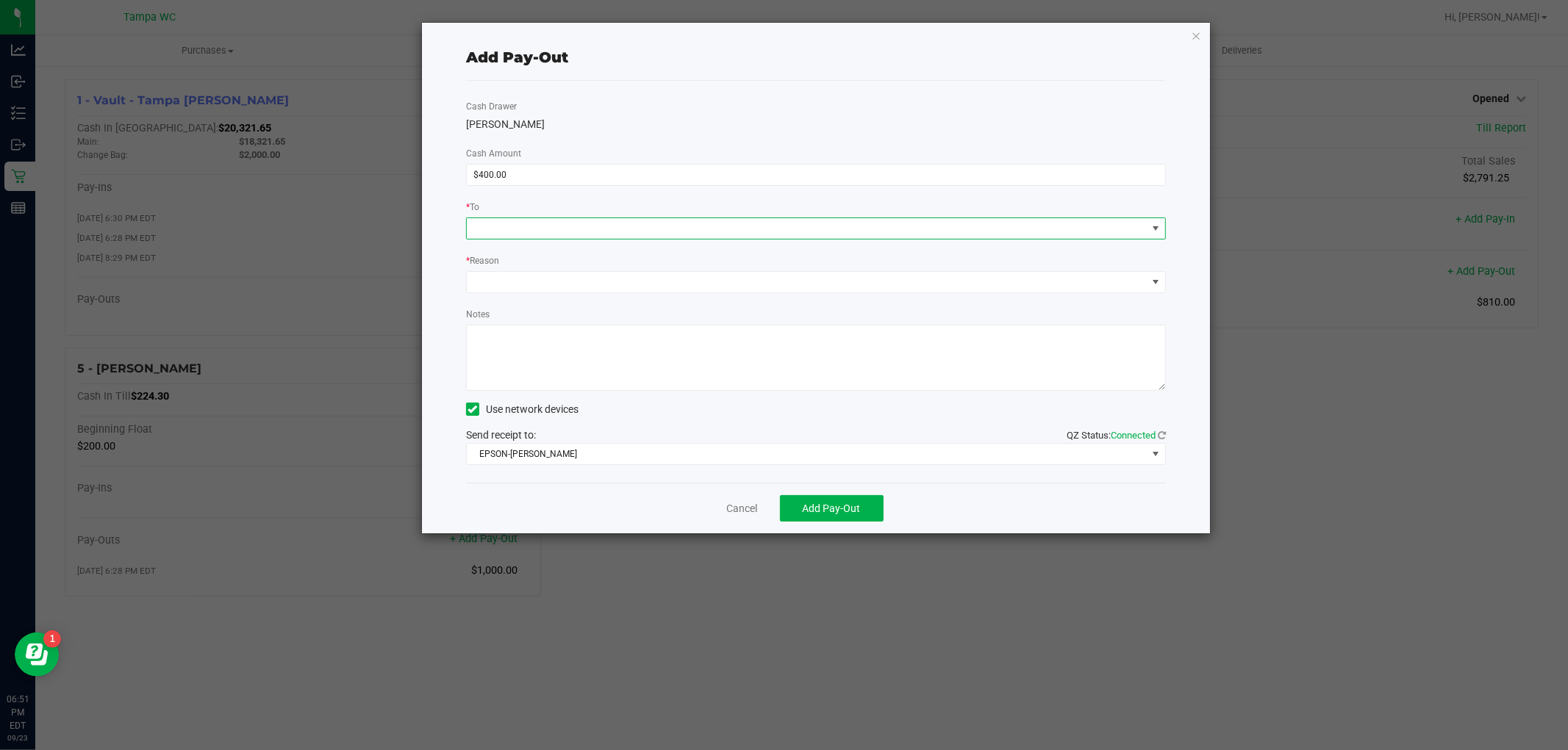
click at [754, 226] on span at bounding box center [806, 228] width 680 height 20
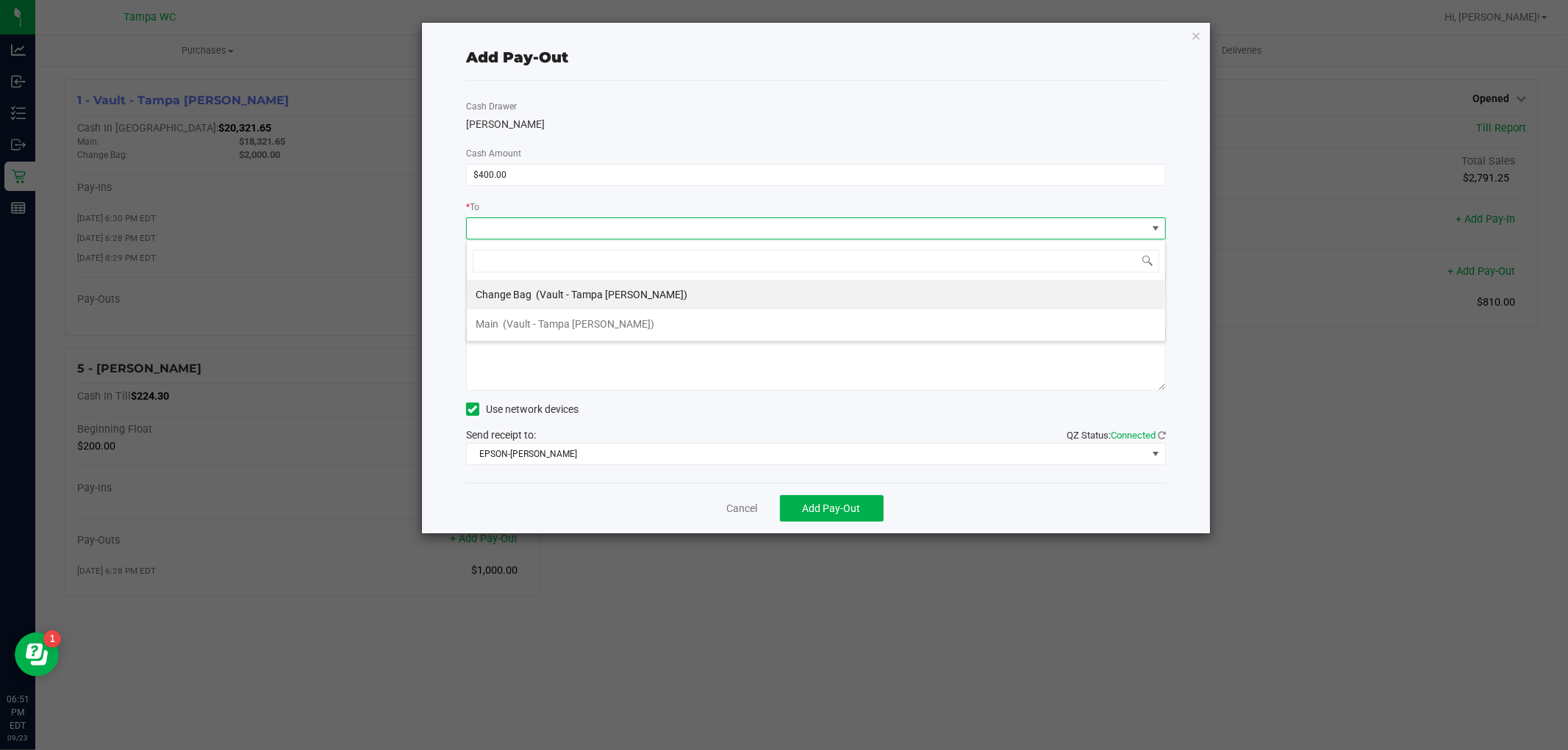
scroll to position [22, 699]
click at [609, 321] on li "Main (Vault - Tampa Fowler)" at bounding box center [816, 324] width 698 height 29
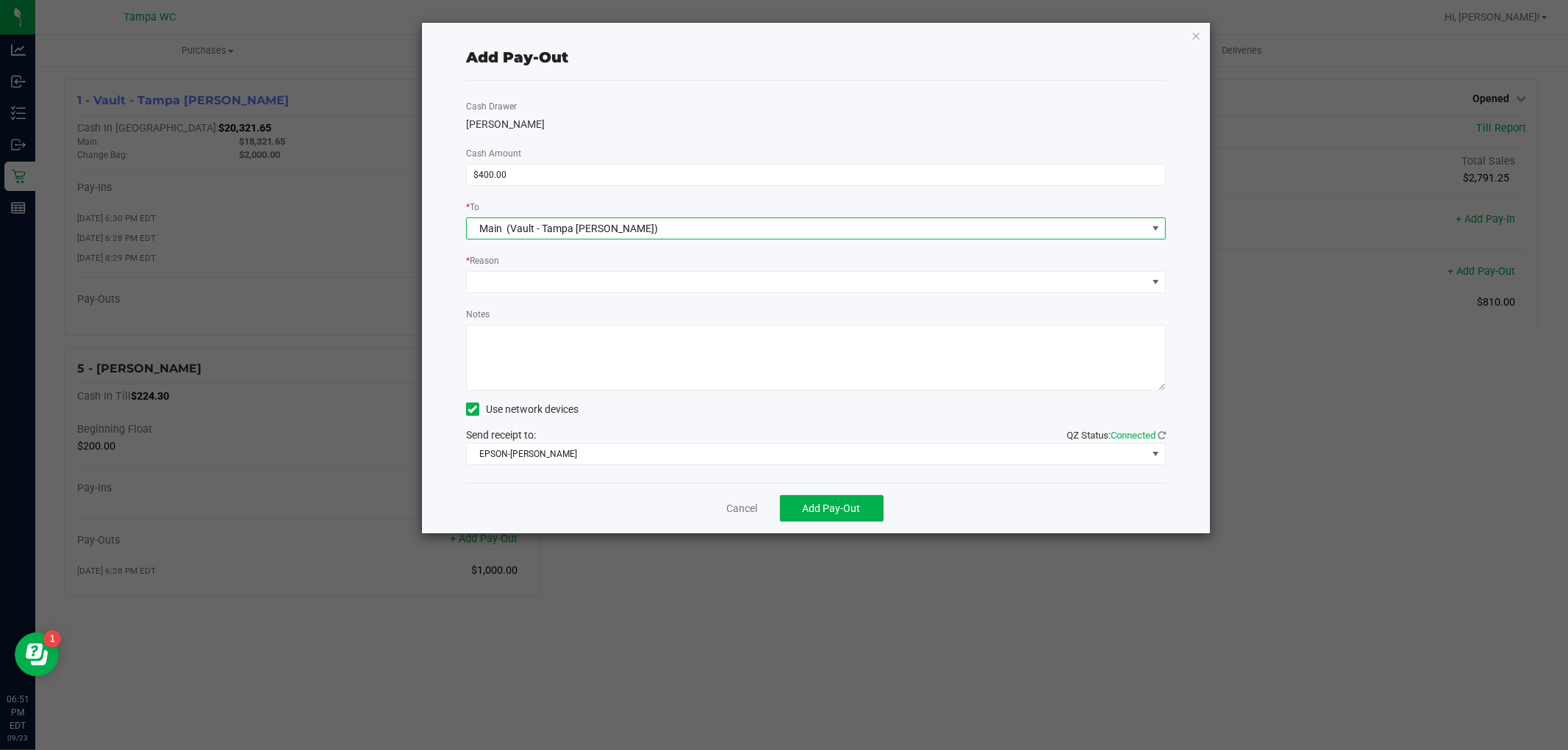
click at [581, 268] on div "* Reason" at bounding box center [815, 262] width 699 height 18
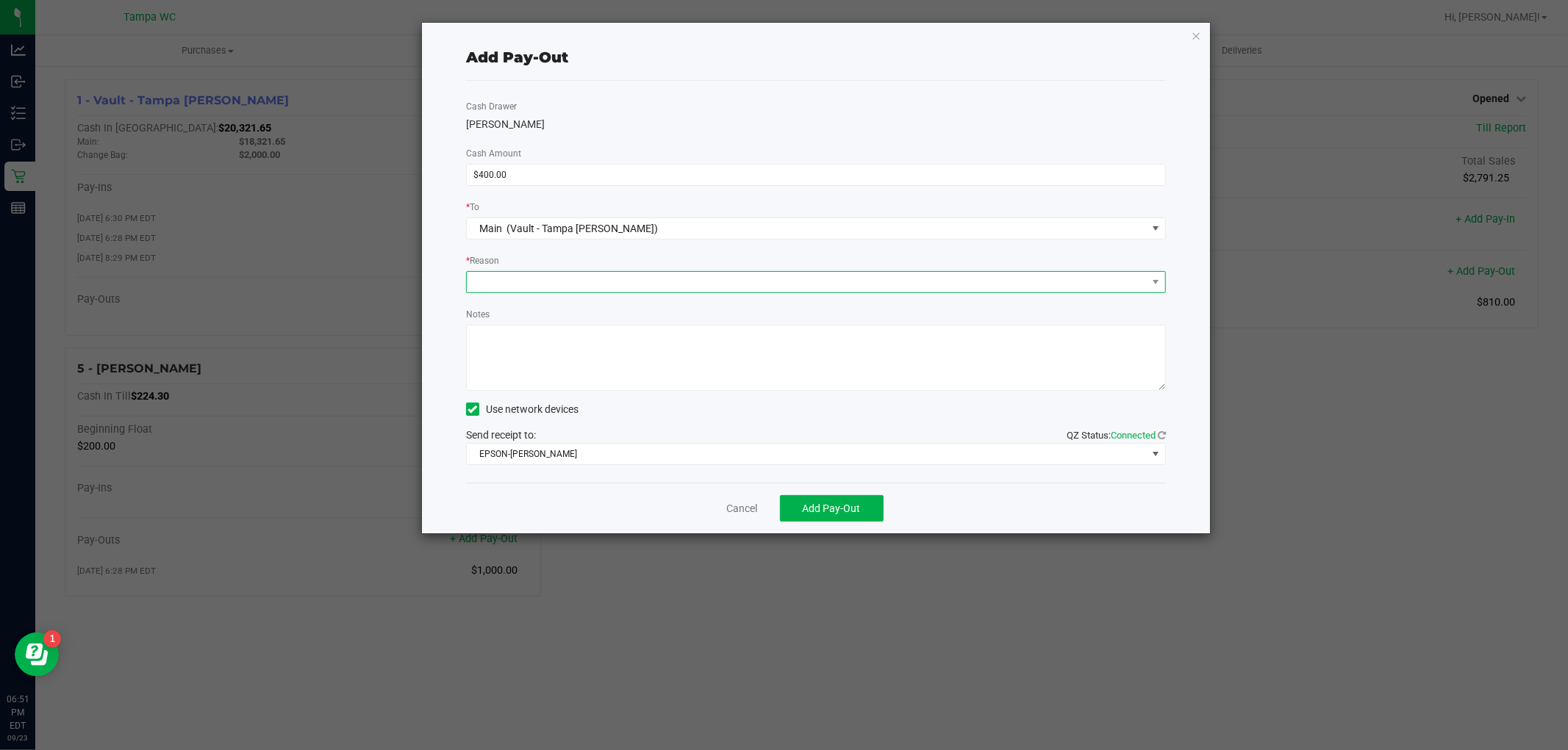
click at [576, 278] on span at bounding box center [806, 282] width 680 height 20
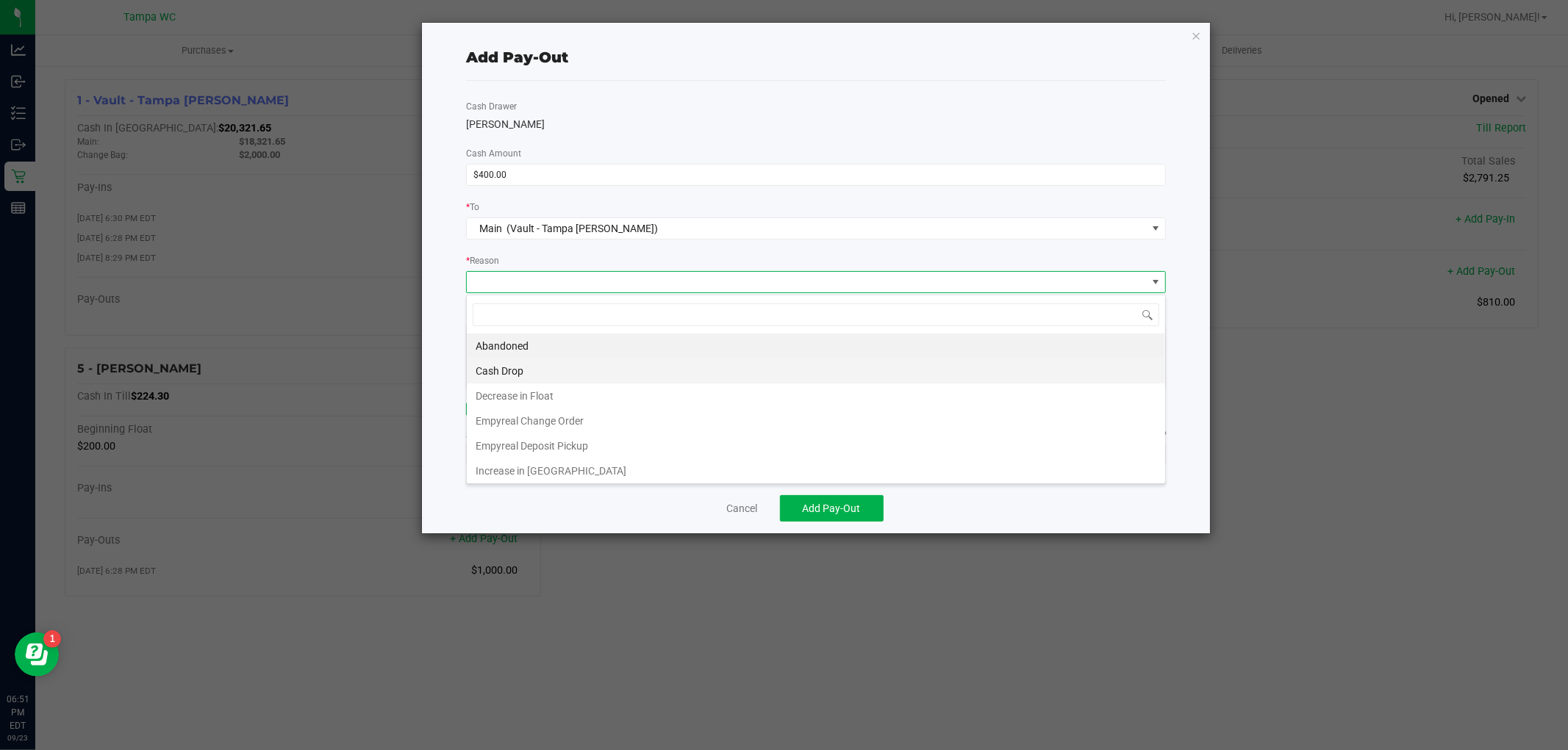
click at [531, 366] on li "Cash Drop" at bounding box center [816, 372] width 698 height 25
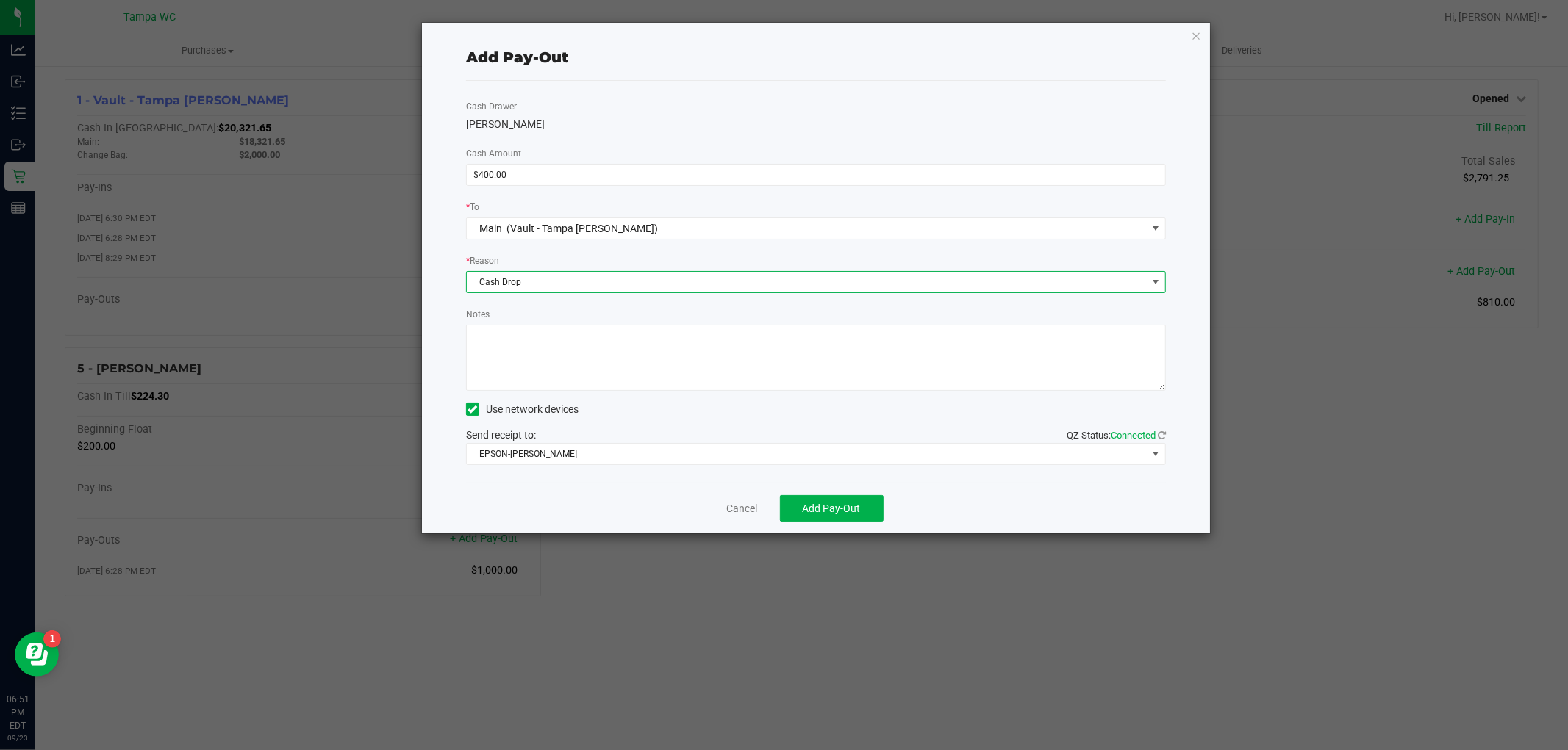
click at [539, 342] on textarea "Notes" at bounding box center [815, 358] width 699 height 66
type textarea "sf"
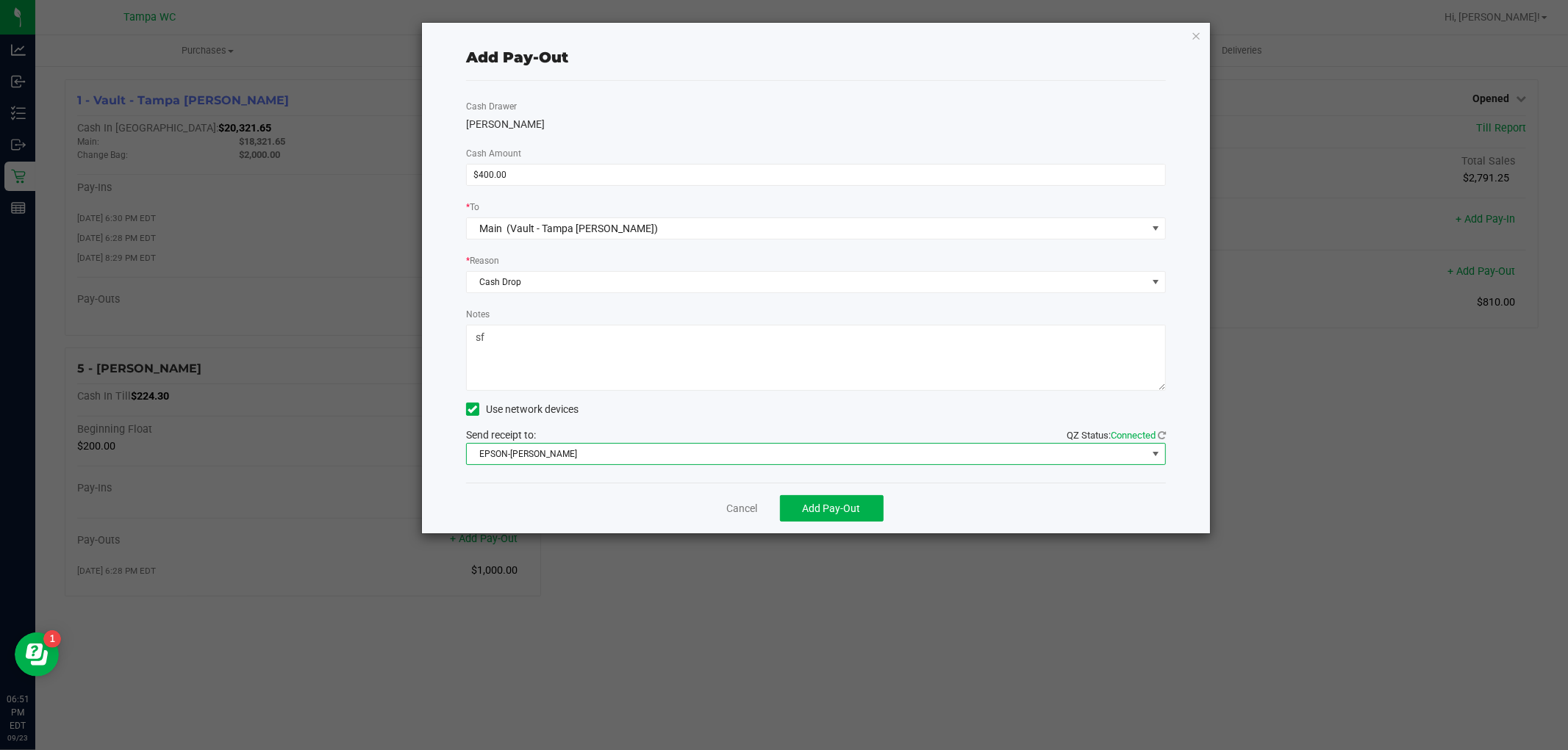
click at [546, 448] on span "EPSON-[PERSON_NAME]" at bounding box center [806, 453] width 680 height 20
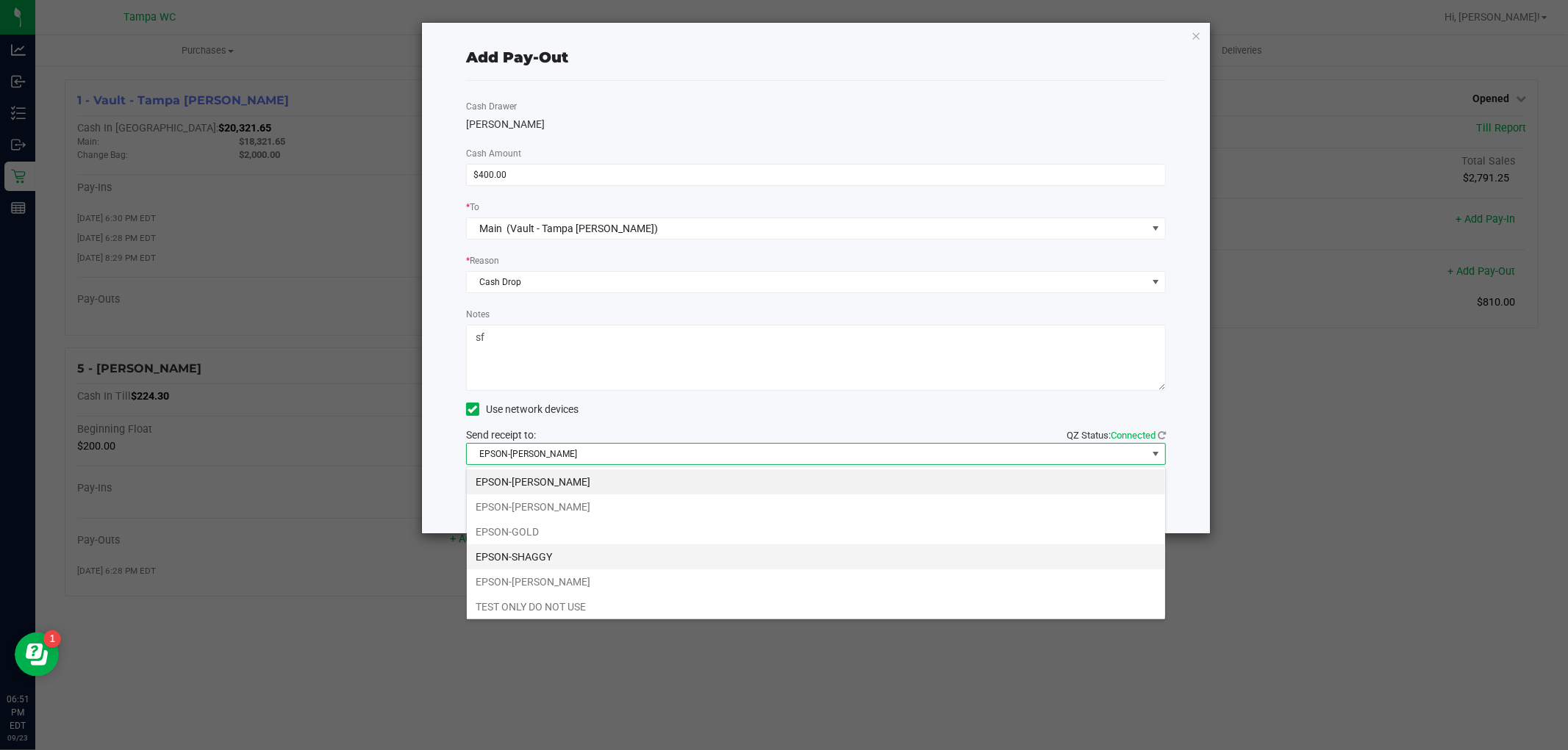
click at [547, 550] on li "EPSON-SHAGGY" at bounding box center [816, 557] width 698 height 25
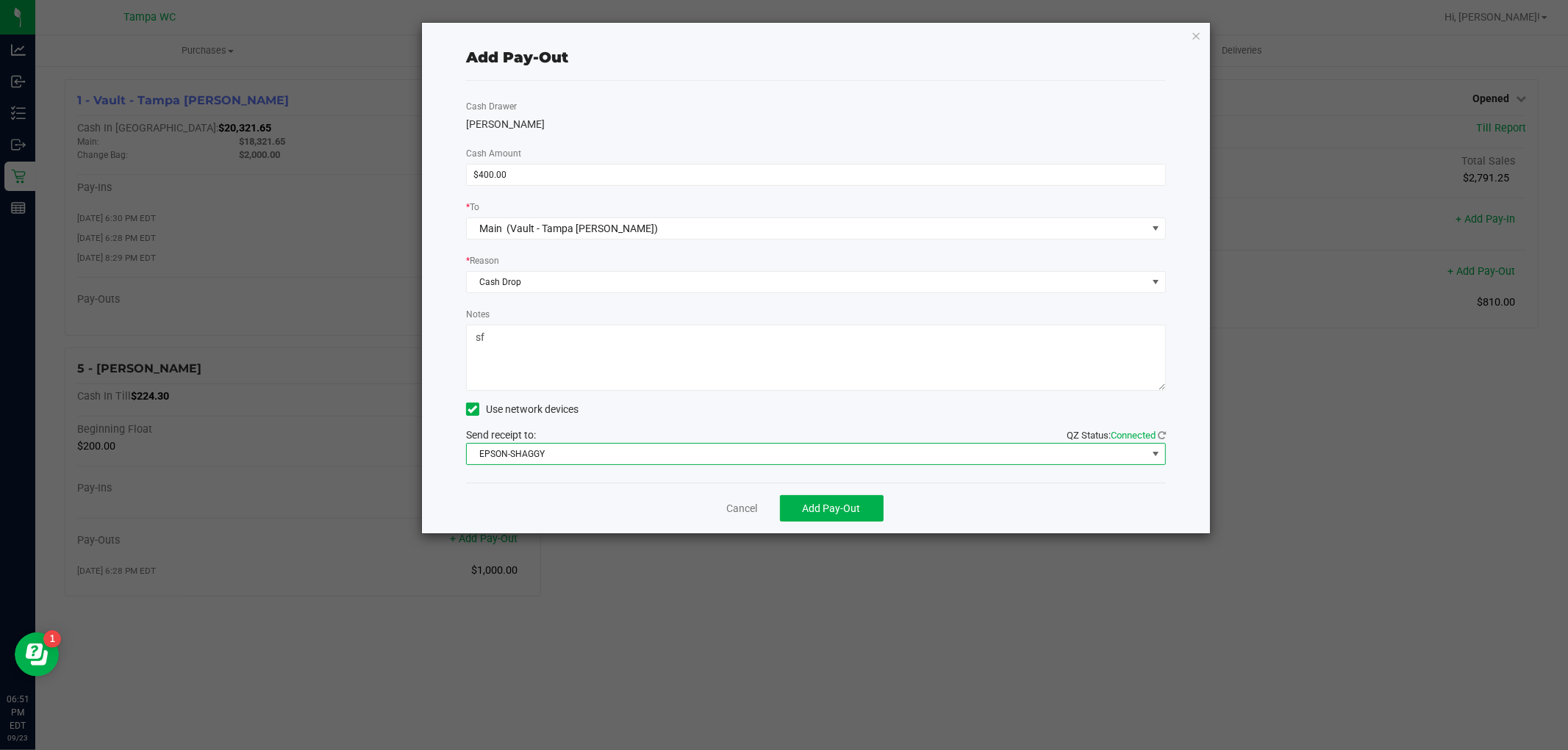
drag, startPoint x: 593, startPoint y: 505, endPoint x: 633, endPoint y: 502, distance: 40.1
click at [595, 504] on div "Cancel Add Pay-Out" at bounding box center [815, 508] width 699 height 51
click at [781, 511] on span "Add Pay-Out" at bounding box center [832, 509] width 58 height 12
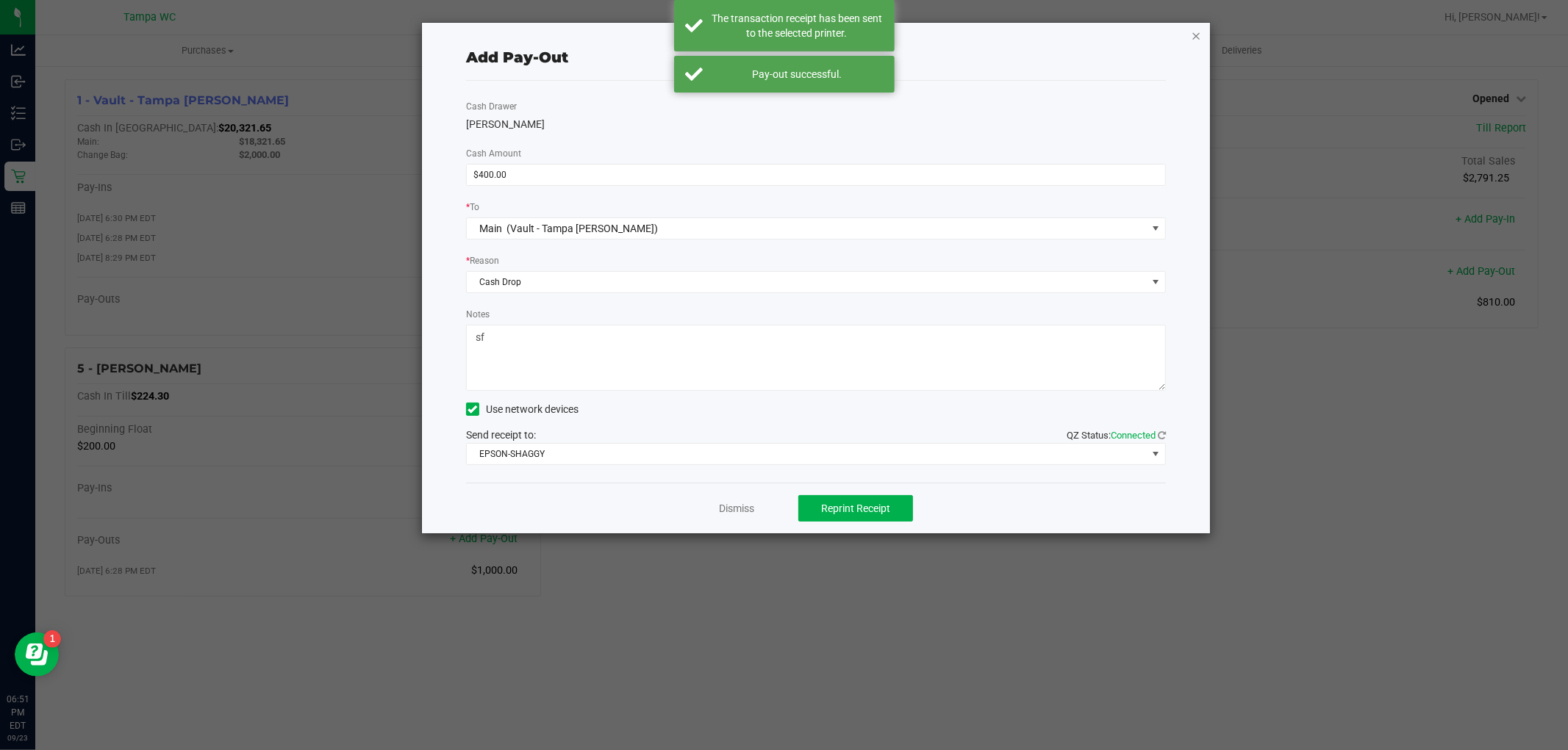
click at [781, 38] on icon "button" at bounding box center [1195, 35] width 11 height 18
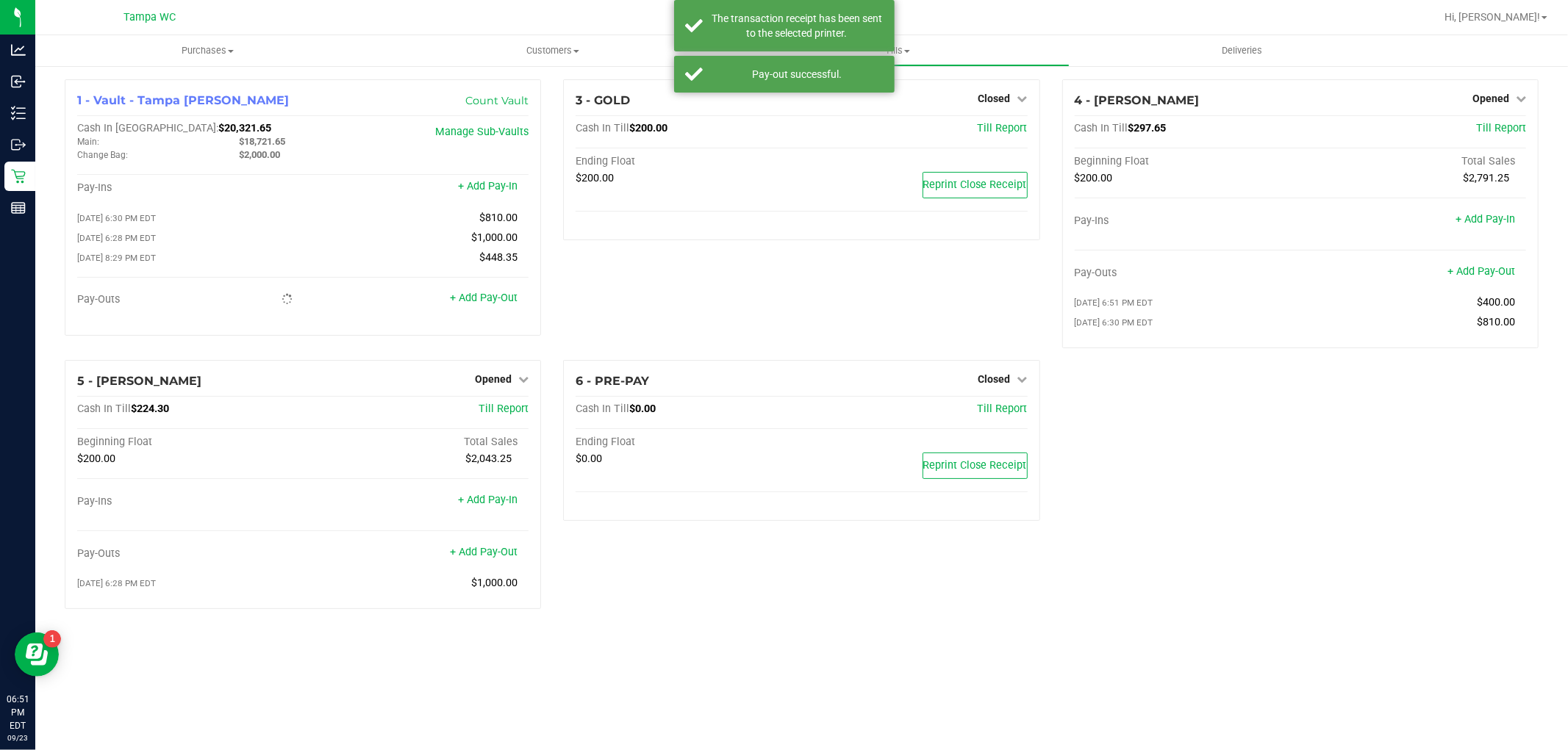
click at [781, 461] on div "1 - Vault - Tampa Fowler Count Vault Cash In Vault: $20,321.65 Main: $18,721.65…" at bounding box center [802, 350] width 1496 height 542
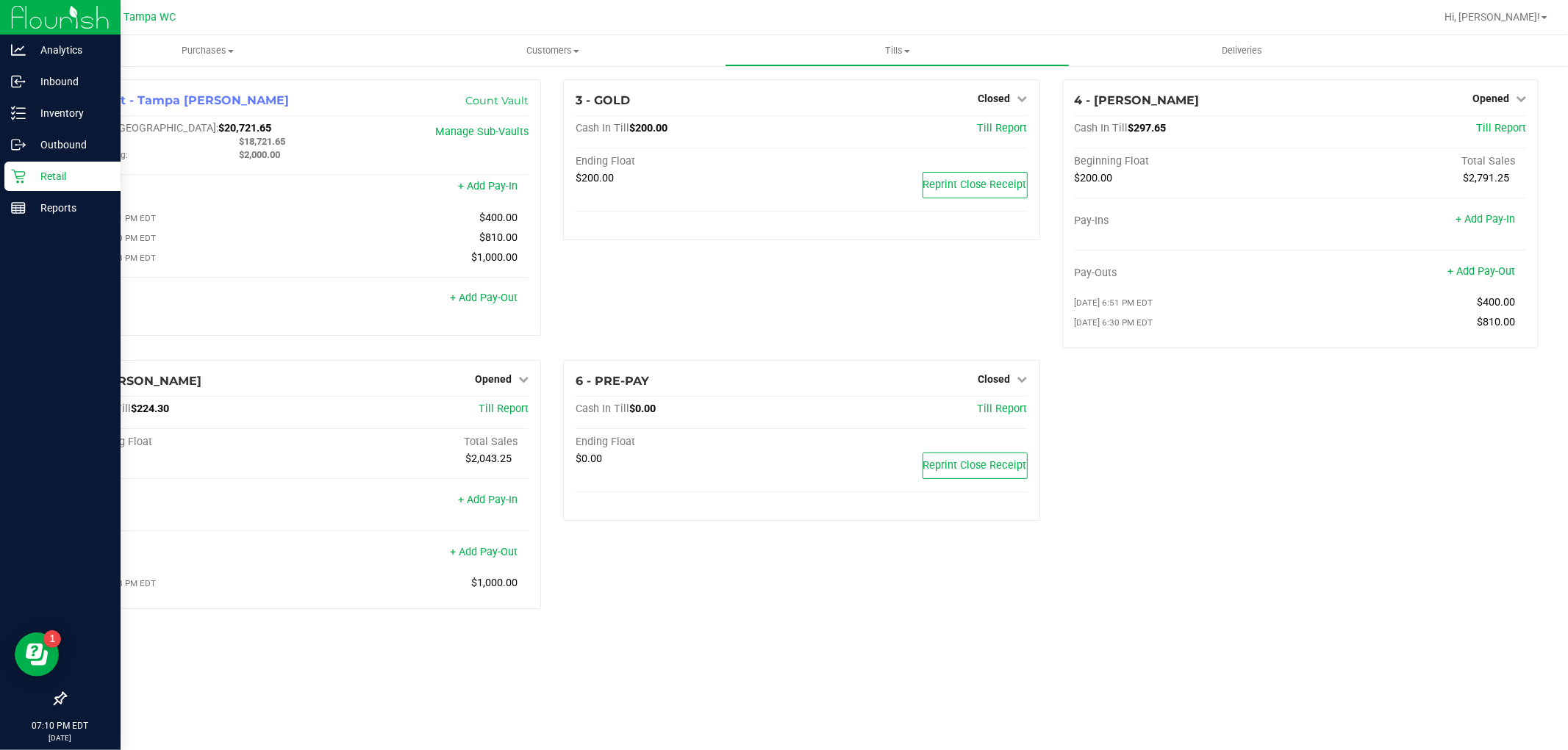
click at [19, 169] on icon at bounding box center [18, 176] width 15 height 15
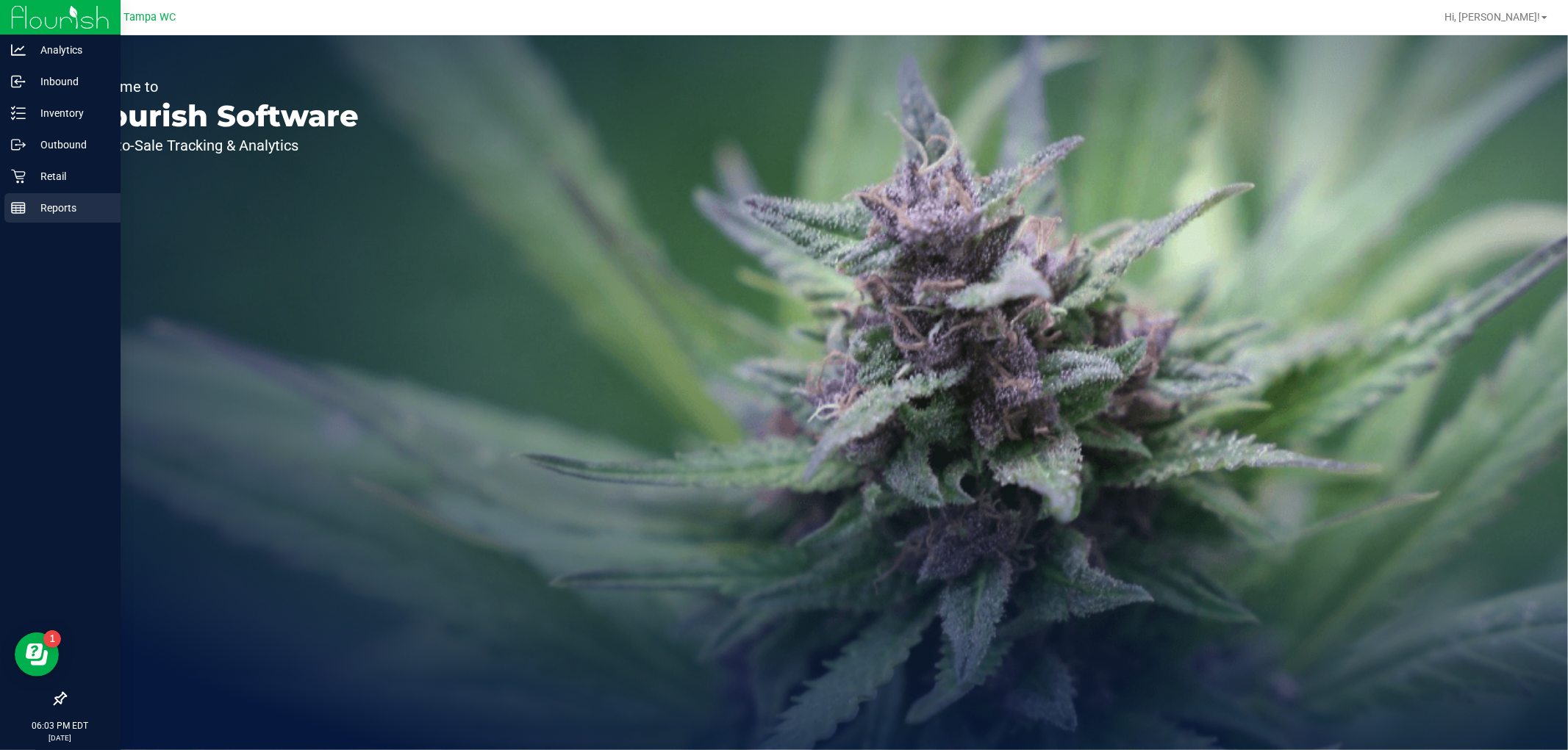
click at [56, 218] on div "Reports" at bounding box center [62, 208] width 116 height 29
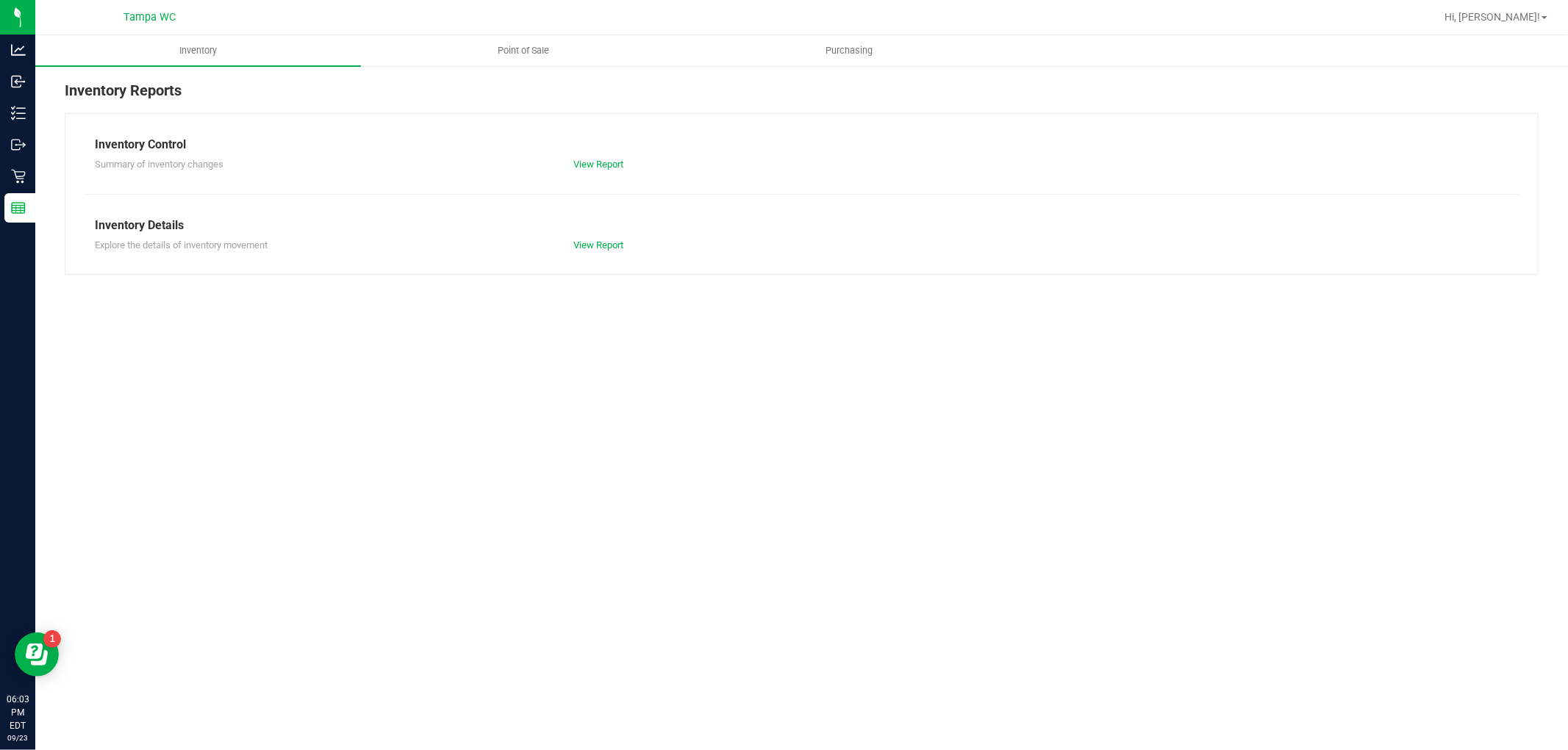
click at [552, 28] on div at bounding box center [848, 17] width 1171 height 28
drag, startPoint x: 552, startPoint y: 34, endPoint x: 546, endPoint y: 41, distance: 9.2
click at [550, 37] on div "Tampa WC Hi, [PERSON_NAME]! Inventory Point of Sale Purchasing Inventory Report…" at bounding box center [801, 375] width 1532 height 750
click at [546, 41] on uib-tab-heading "Point of Sale" at bounding box center [523, 51] width 324 height 29
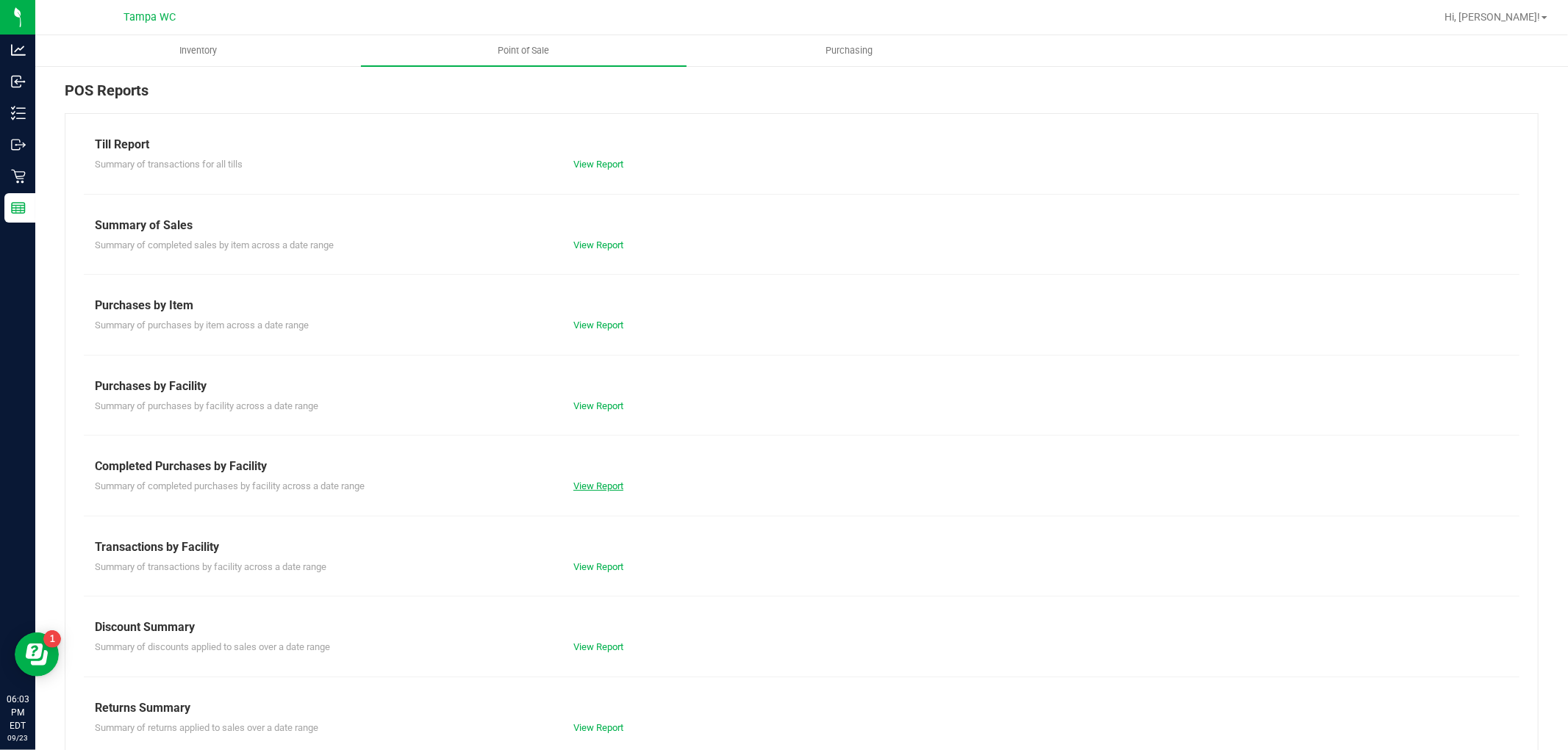
click at [609, 489] on link "View Report" at bounding box center [597, 485] width 50 height 11
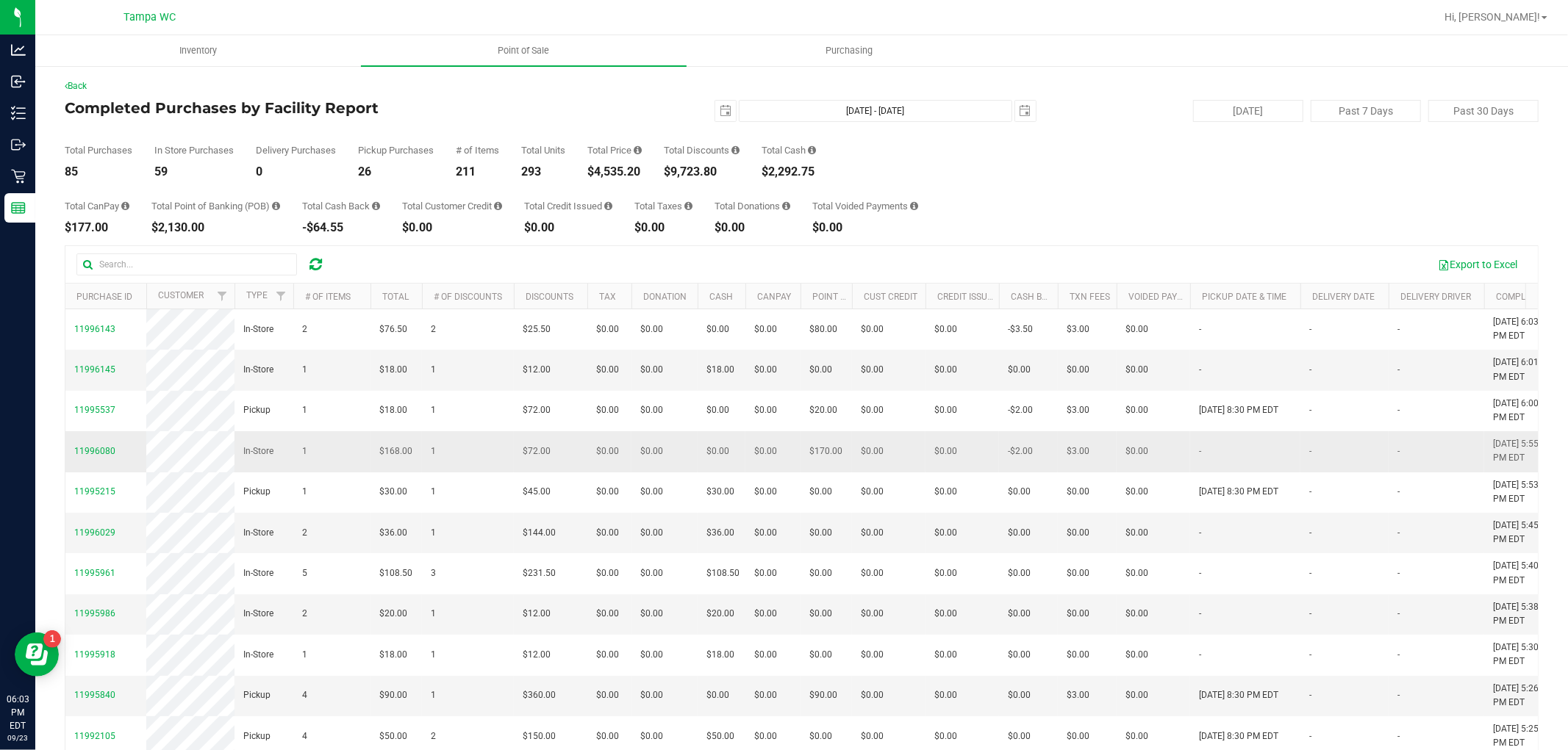
click at [655, 472] on td "$0.00" at bounding box center [664, 452] width 66 height 41
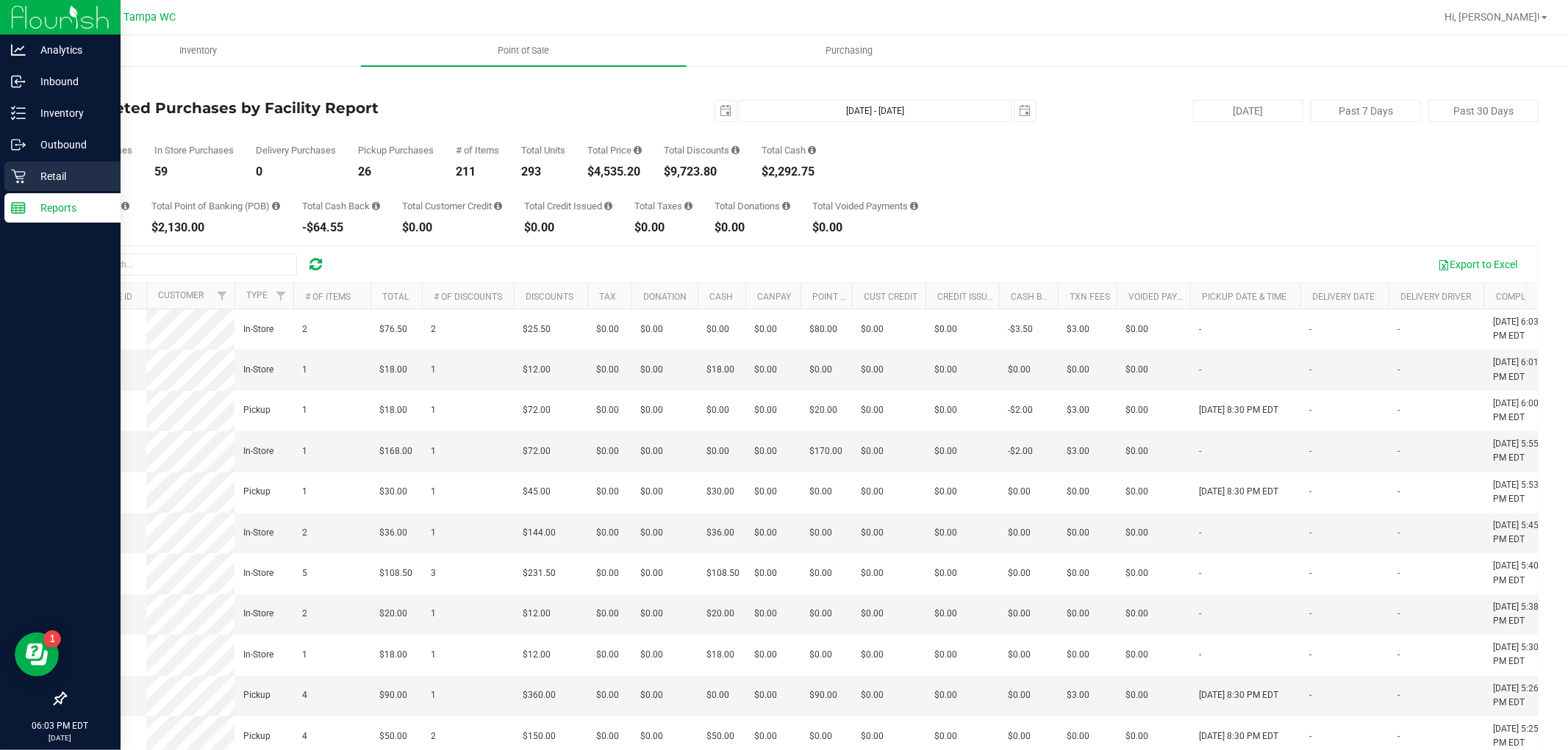
click at [33, 179] on p "Retail" at bounding box center [69, 176] width 89 height 18
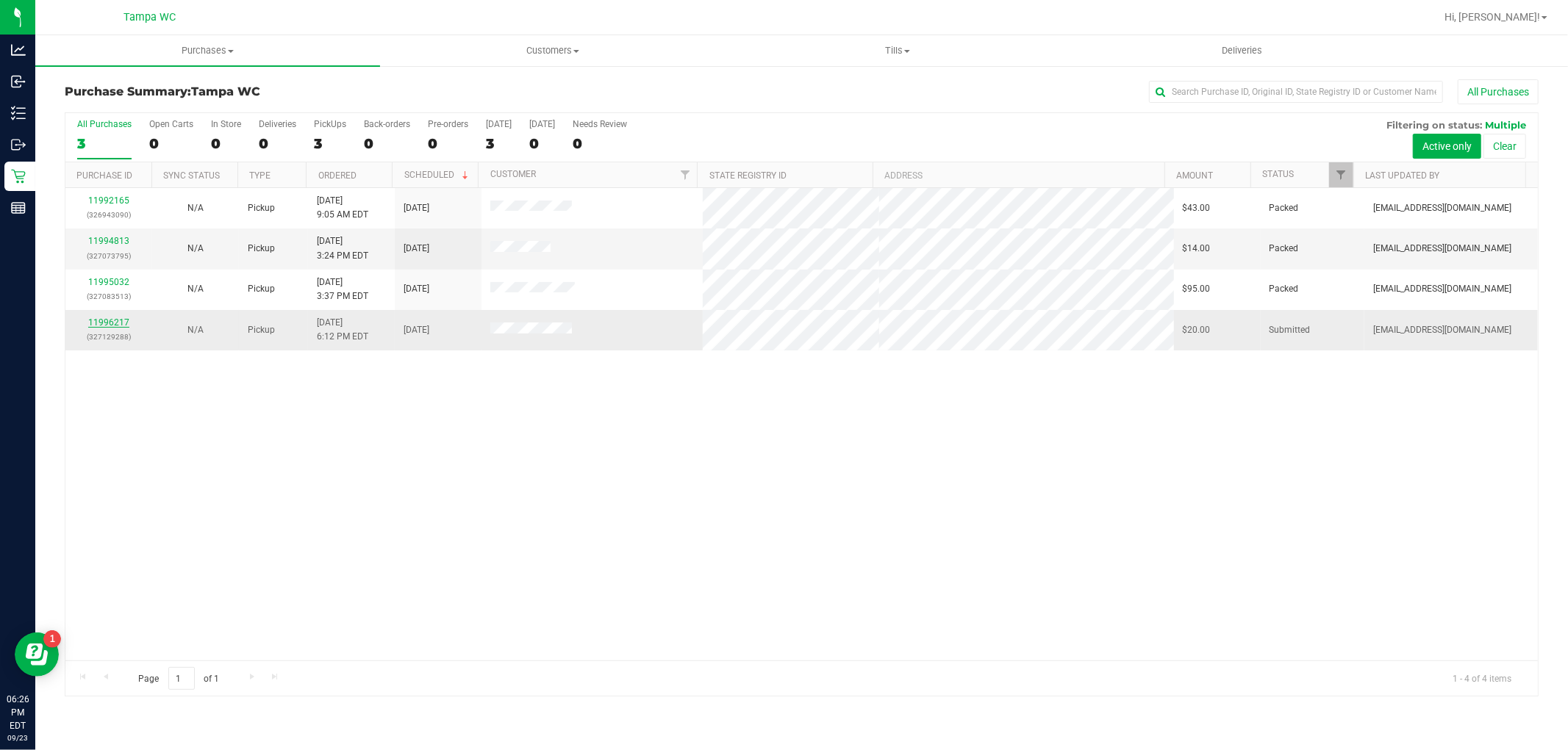
click at [110, 322] on link "11996217" at bounding box center [109, 322] width 41 height 11
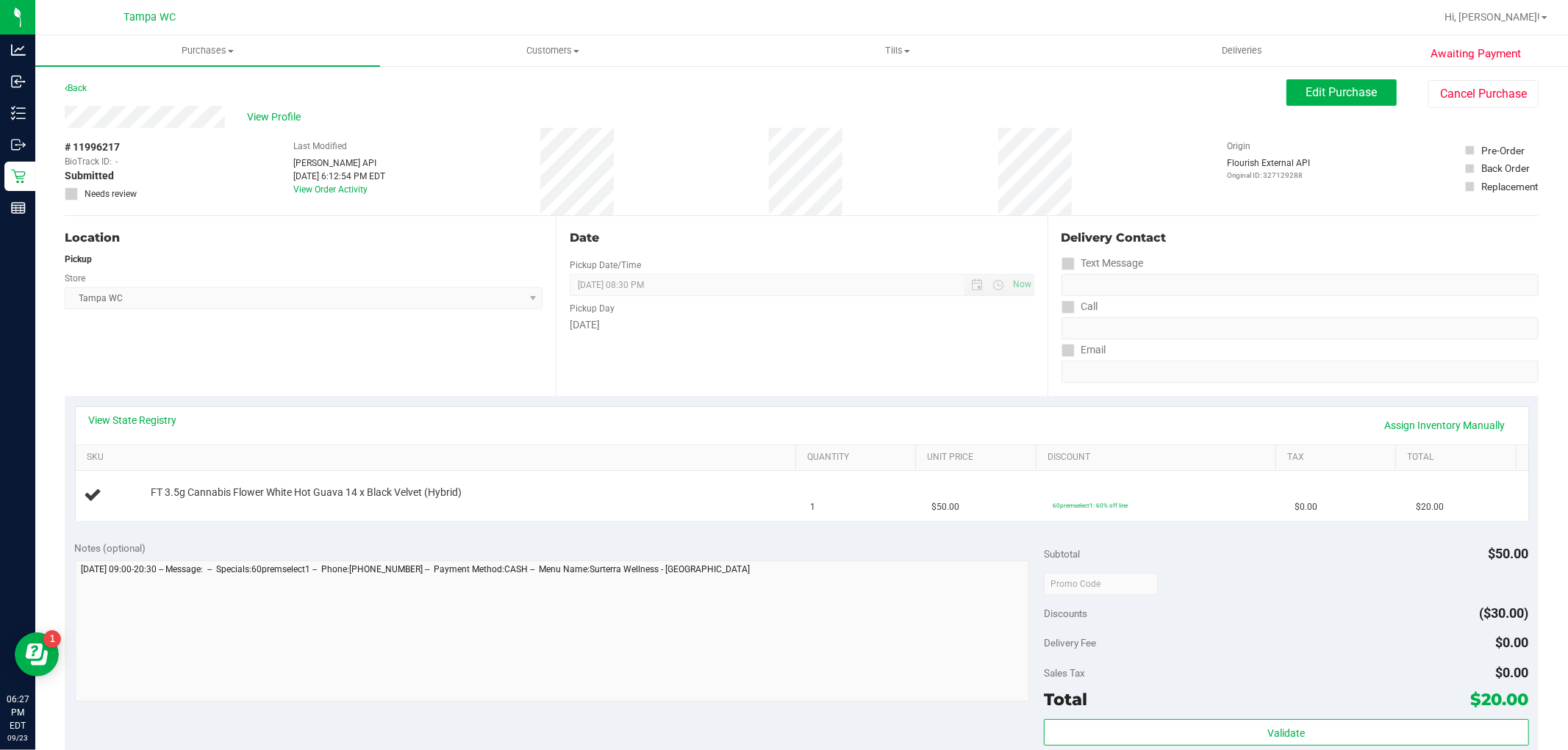
click at [724, 546] on div "Notes (optional)" at bounding box center [559, 548] width 970 height 15
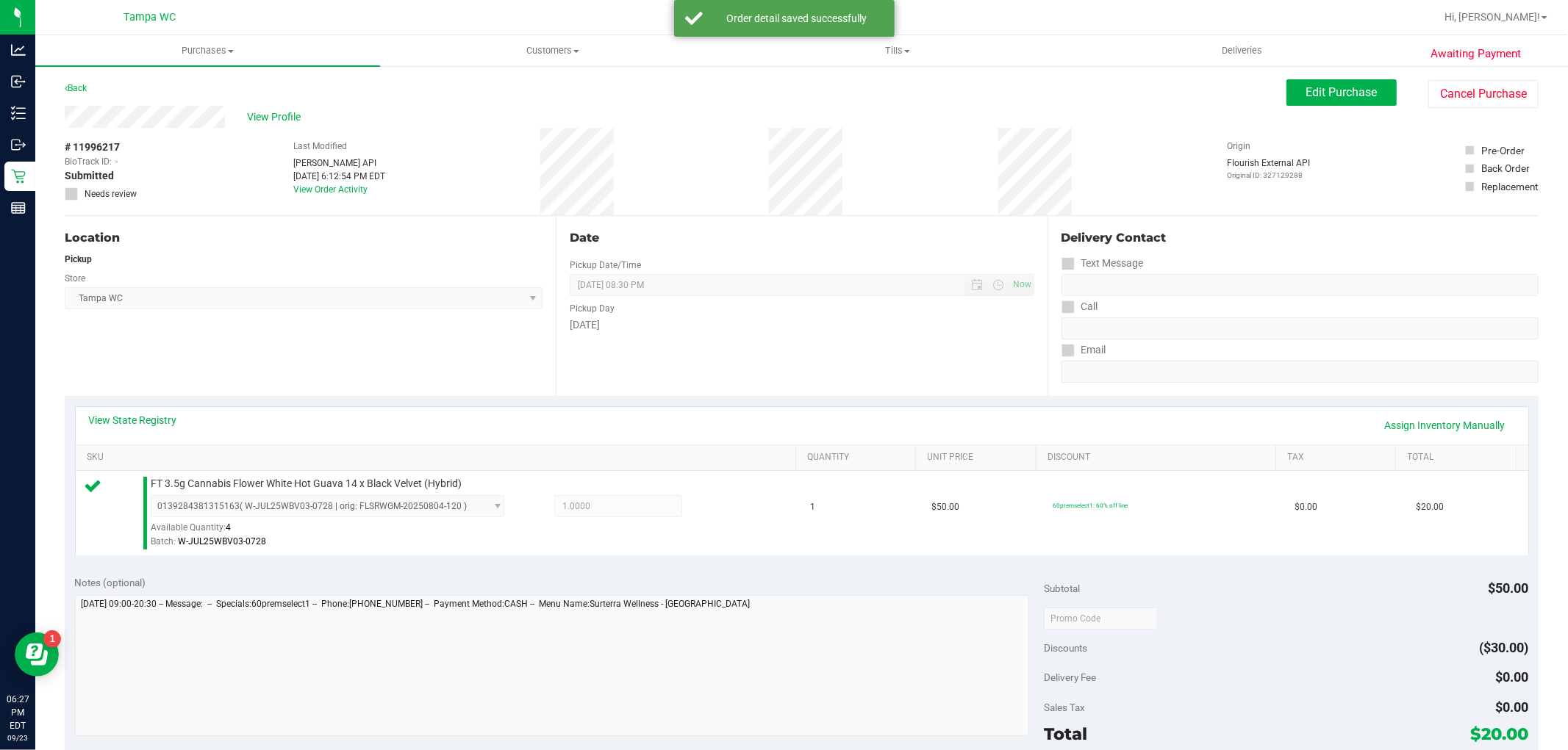
scroll to position [452, 0]
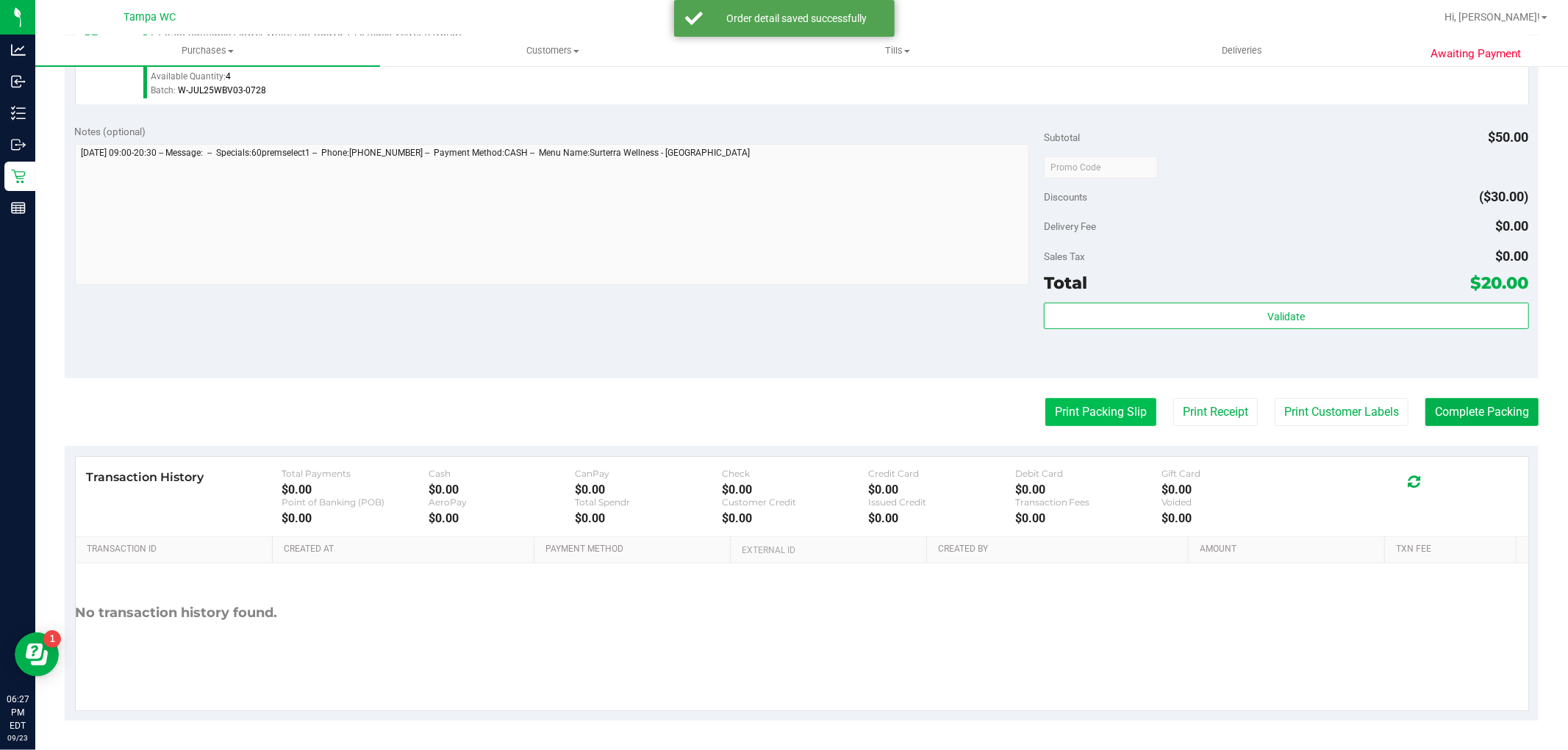
click at [1045, 416] on button "Print Packing Slip" at bounding box center [1100, 412] width 111 height 28
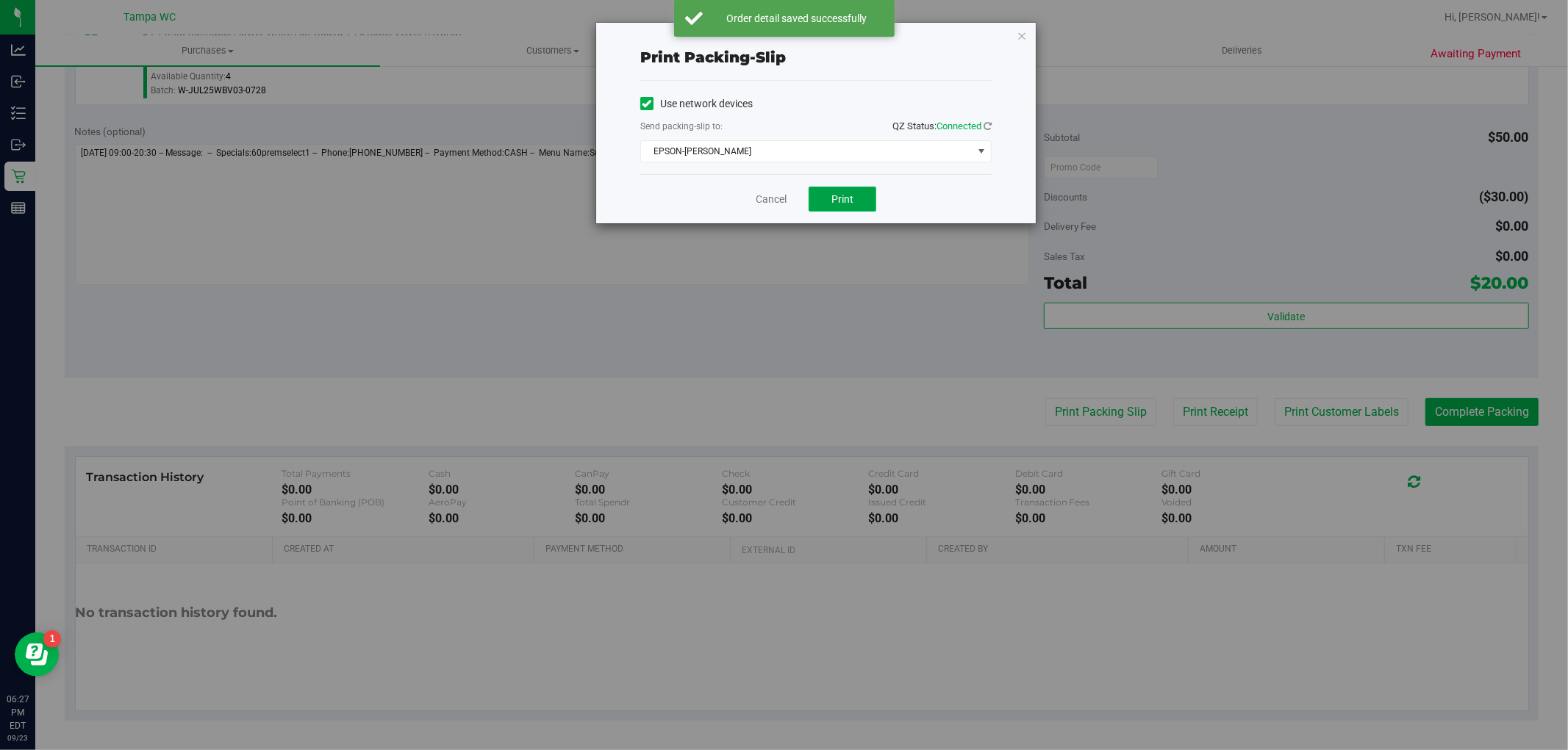
click at [827, 200] on button "Print" at bounding box center [842, 199] width 68 height 25
click at [775, 188] on div "Cancel Print" at bounding box center [815, 198] width 351 height 50
drag, startPoint x: 772, startPoint y: 188, endPoint x: 766, endPoint y: 194, distance: 8.5
click at [770, 191] on div "Cancel Print" at bounding box center [815, 198] width 351 height 50
click at [766, 195] on link "Cancel" at bounding box center [771, 199] width 31 height 16
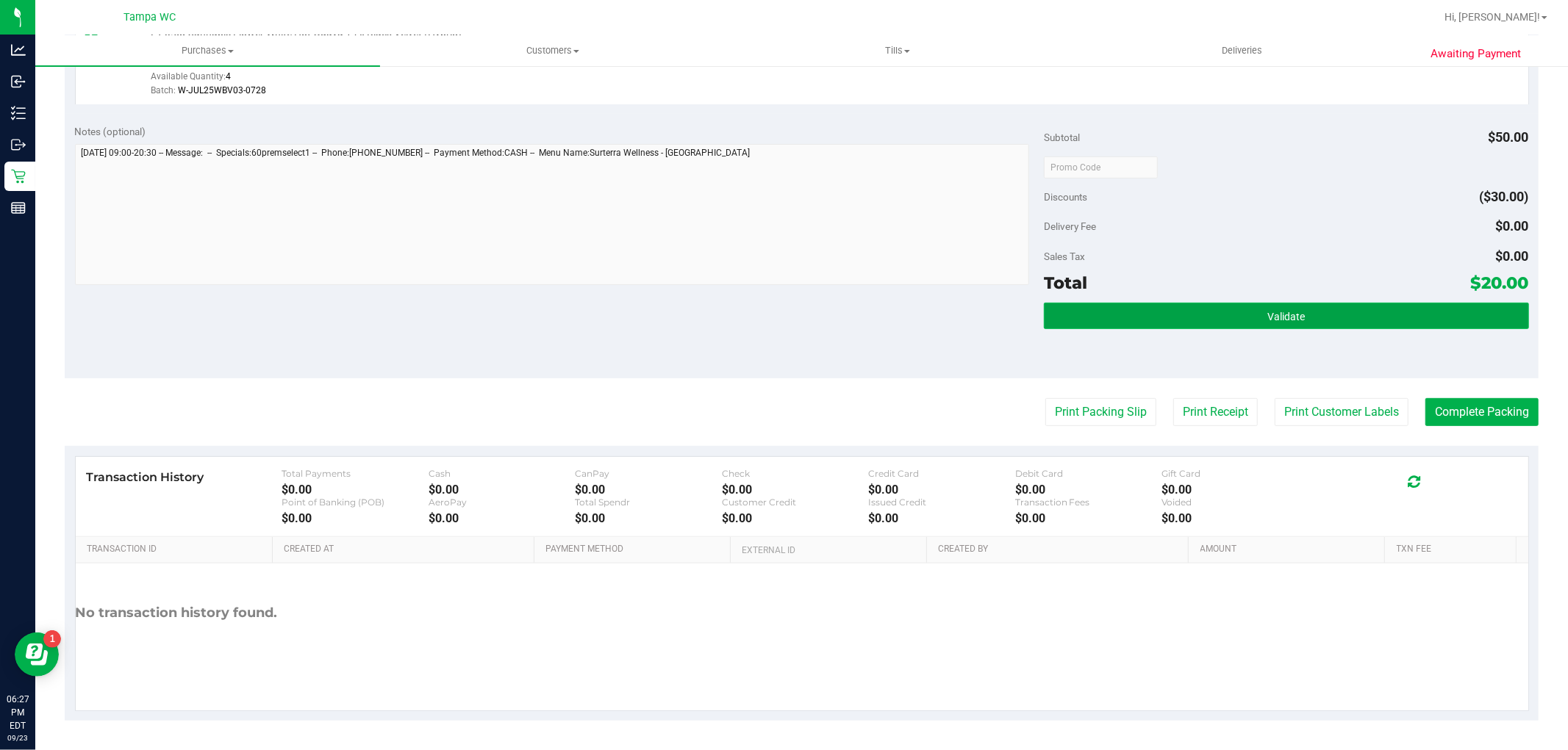
drag, startPoint x: 1182, startPoint y: 304, endPoint x: 1180, endPoint y: 317, distance: 13.2
click at [1180, 314] on button "Validate" at bounding box center [1286, 315] width 484 height 26
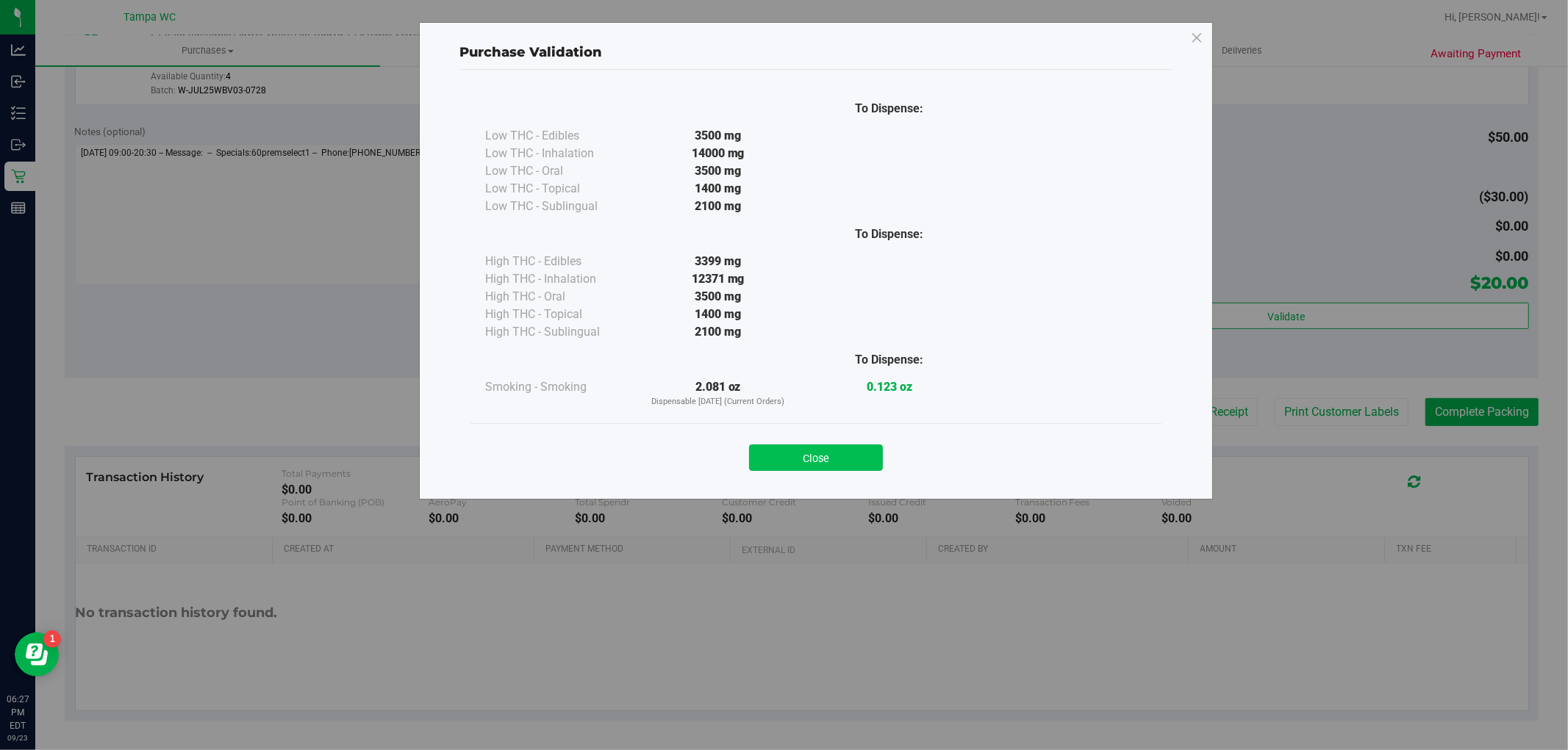
click at [810, 464] on button "Close" at bounding box center [816, 457] width 134 height 26
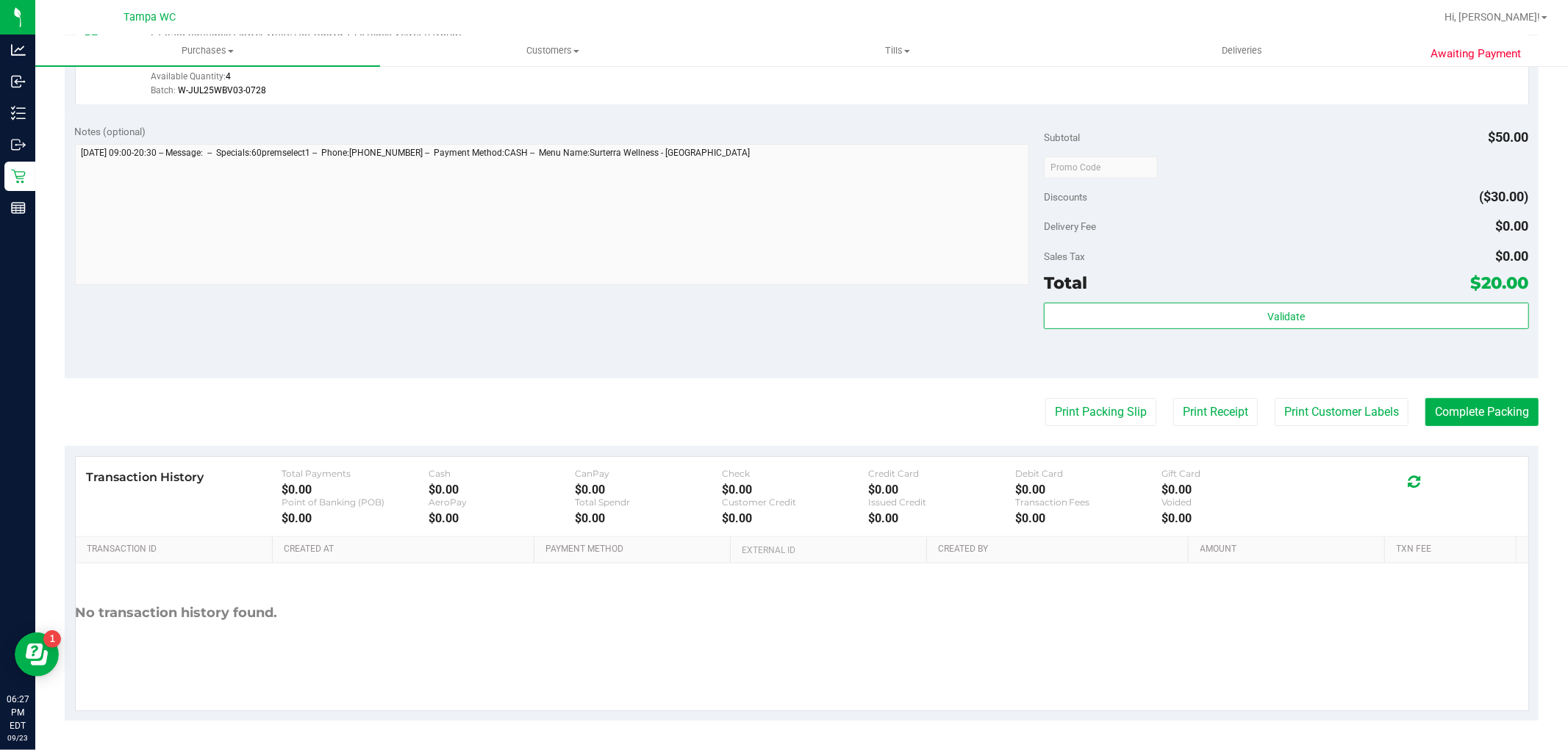
click at [1446, 428] on purchase-details "Back Edit Purchase Cancel Purchase View Profile # 11996217 BioTrack ID: - Submi…" at bounding box center [801, 174] width 1474 height 1092
click at [1444, 394] on purchase-details "Back Edit Purchase Cancel Purchase View Profile # 11996217 BioTrack ID: - Submi…" at bounding box center [801, 174] width 1474 height 1092
click at [1496, 435] on purchase-details "Back Edit Purchase Cancel Purchase View Profile # 11996217 BioTrack ID: - Submi…" at bounding box center [801, 174] width 1474 height 1092
click at [1496, 416] on button "Complete Packing" at bounding box center [1481, 412] width 113 height 28
